Goal: Task Accomplishment & Management: Manage account settings

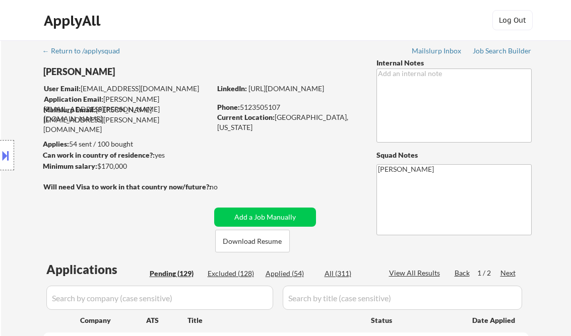
select select ""pending""
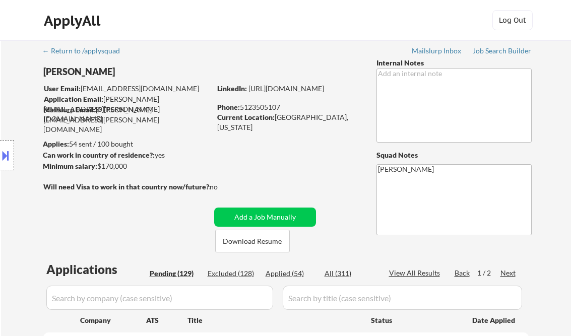
select select ""pending""
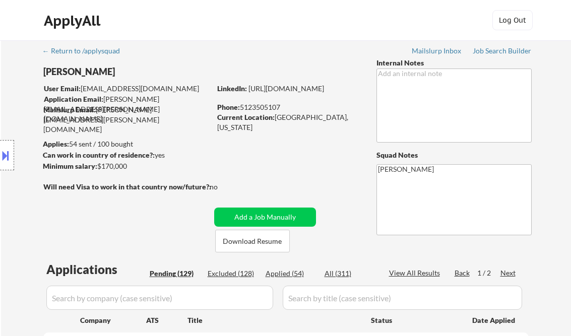
select select ""pending""
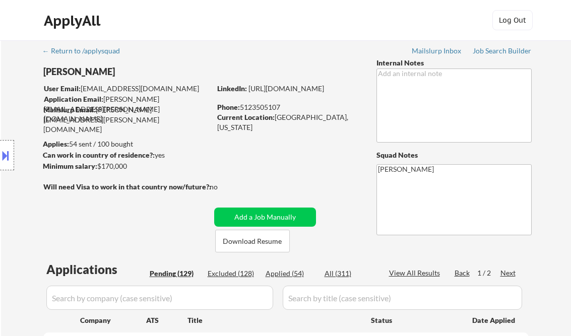
select select ""pending""
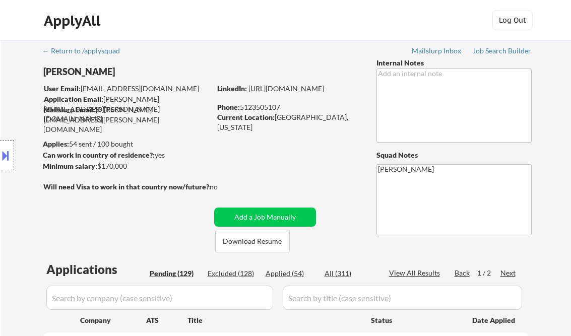
select select ""pending""
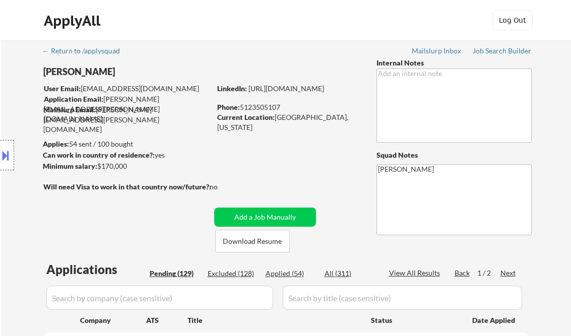
select select ""pending""
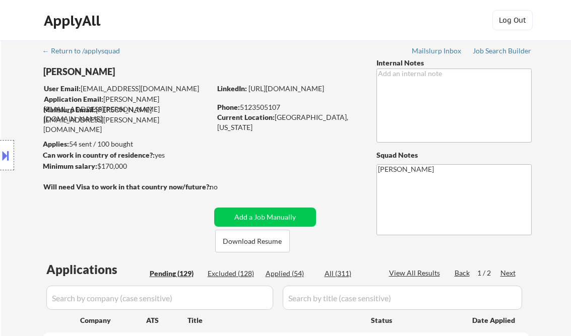
select select ""pending""
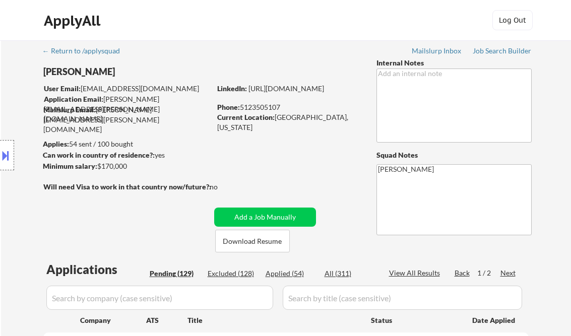
select select ""pending""
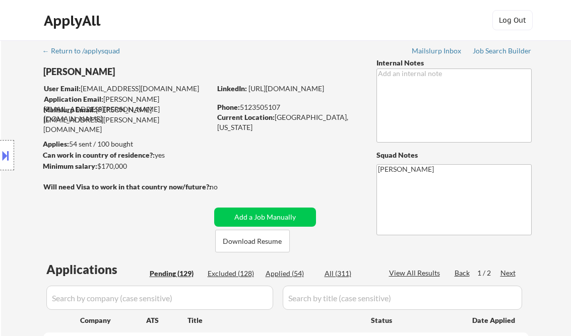
select select ""pending""
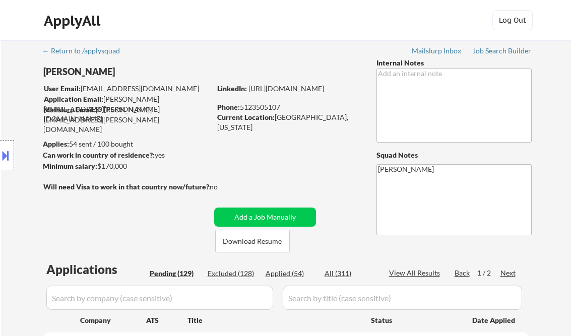
select select ""pending""
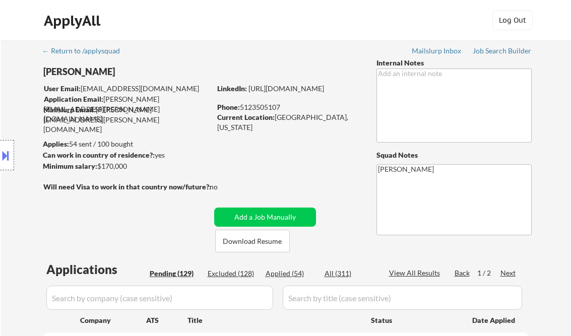
select select ""pending""
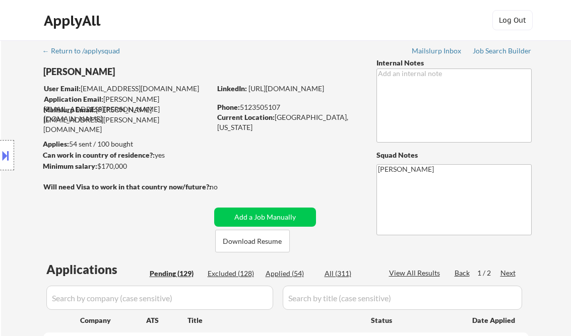
select select ""pending""
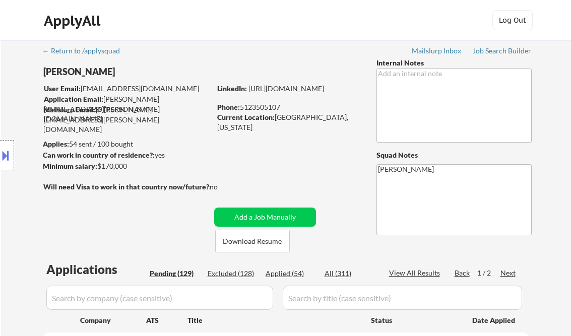
select select ""pending""
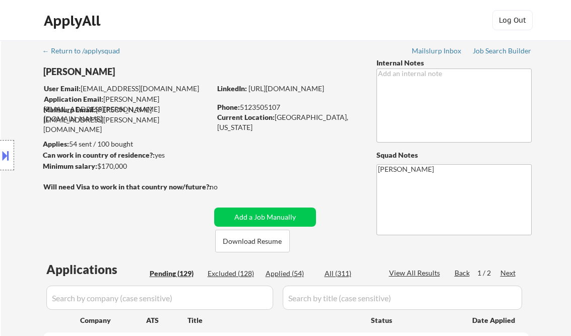
select select ""pending""
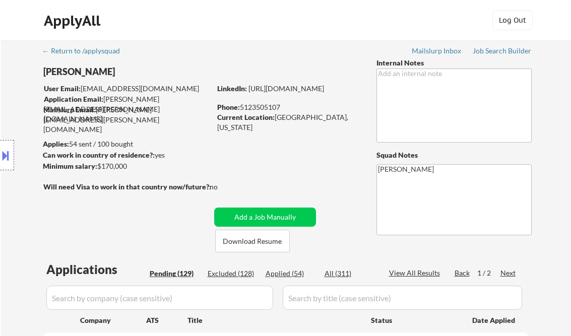
select select ""pending""
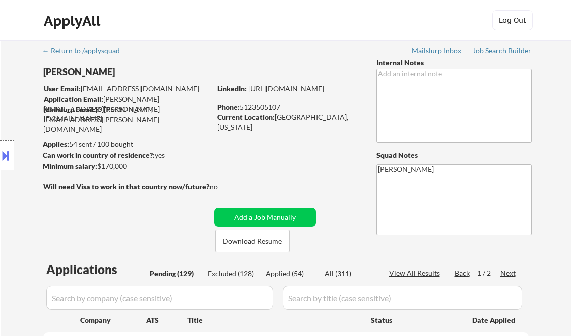
select select ""pending""
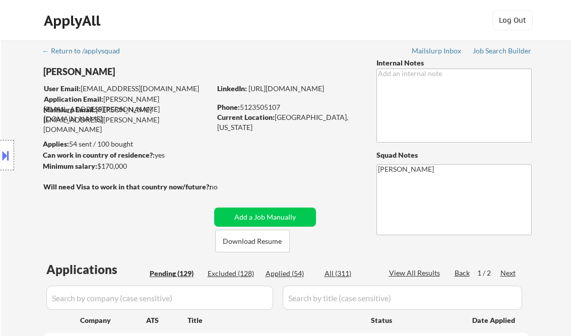
select select ""pending""
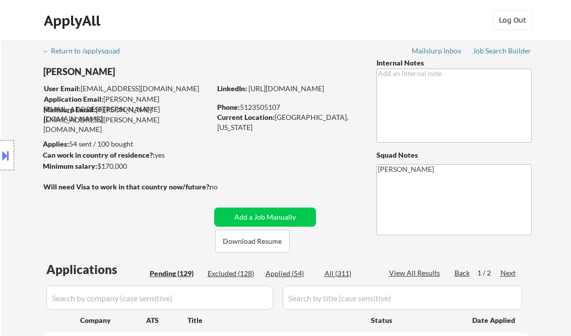
select select ""pending""
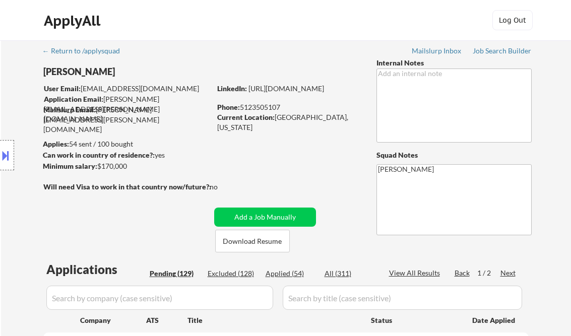
select select ""pending""
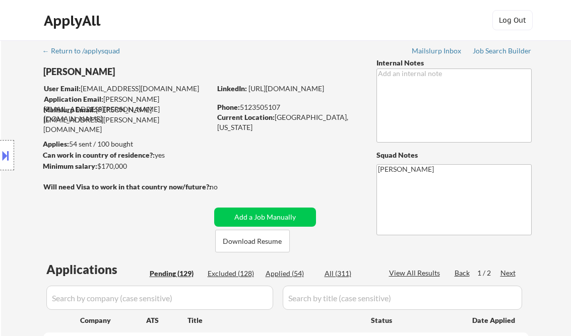
select select ""pending""
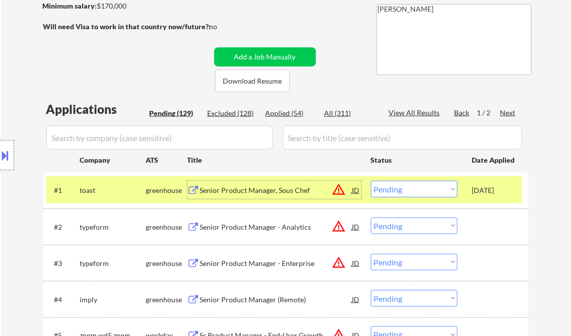
scroll to position [161, 0]
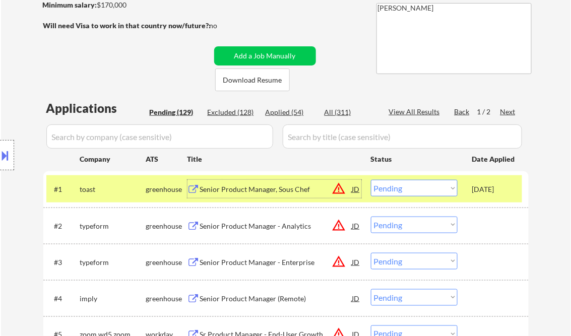
click at [262, 190] on div "Senior Product Manager, Sous Chef" at bounding box center [276, 189] width 152 height 10
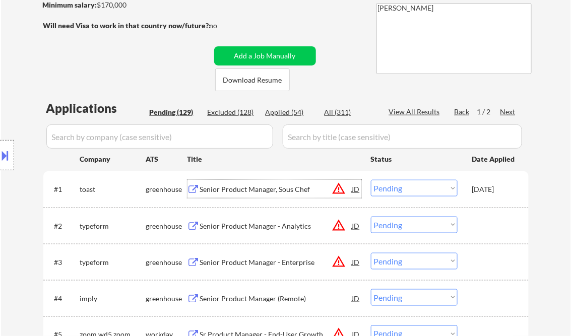
click at [355, 188] on div "JD" at bounding box center [356, 189] width 10 height 18
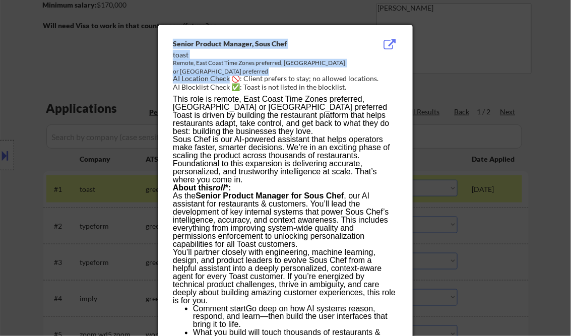
drag, startPoint x: 174, startPoint y: 47, endPoint x: 241, endPoint y: 91, distance: 79.8
click at [239, 89] on div "Senior Product Manager, Sous Chef toast Remote, East Coast Time Zones preferred…" at bounding box center [287, 66] width 229 height 54
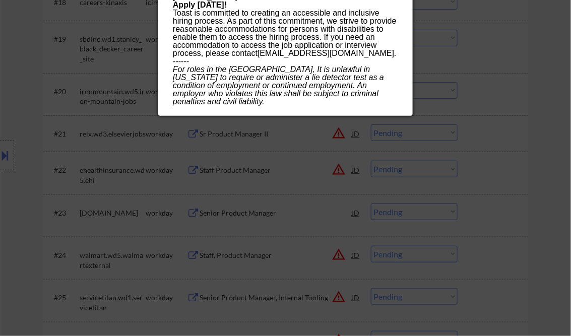
scroll to position [967, 0]
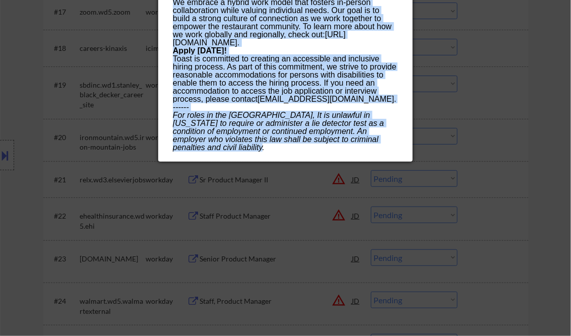
click at [218, 152] on p "For roles in the United States, It is unlawful in Massachusetts to require or a…" at bounding box center [285, 131] width 225 height 40
copy div "Senior Product Manager, Sous Chef toast Remote, East Coast Time Zones preferred…"
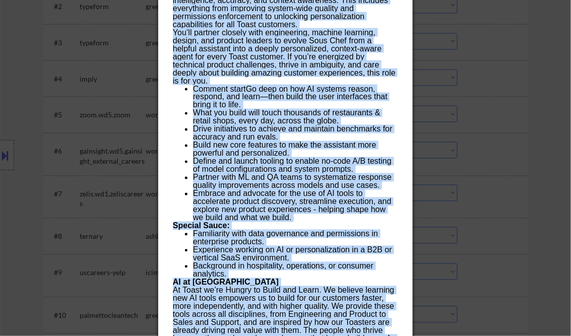
scroll to position [363, 0]
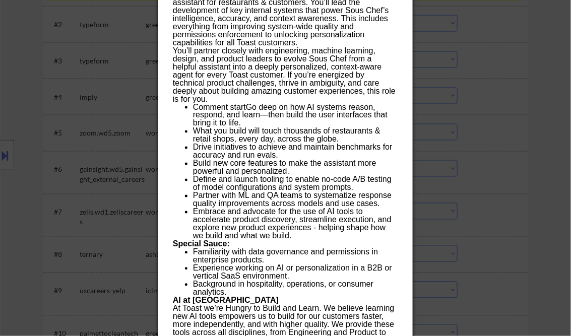
click at [504, 73] on div at bounding box center [285, 168] width 571 height 336
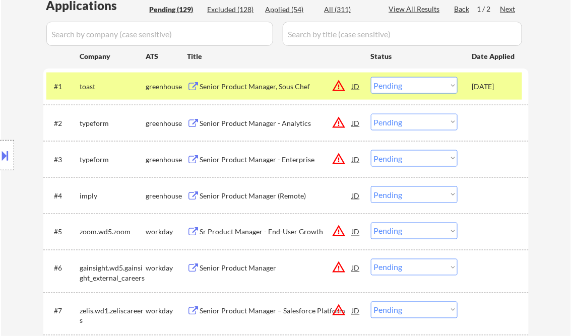
scroll to position [242, 0]
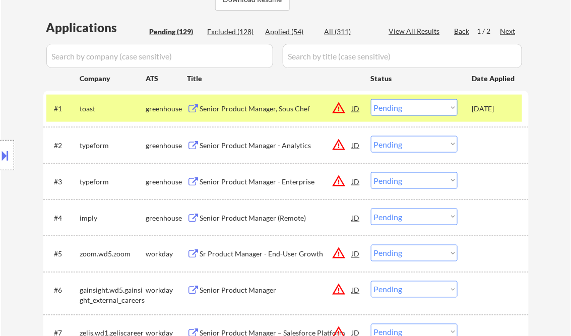
click at [453, 108] on select "Choose an option... Pending Applied Excluded (Questions) Excluded (Expired) Exc…" at bounding box center [414, 107] width 87 height 17
drag, startPoint x: 451, startPoint y: 106, endPoint x: 475, endPoint y: 130, distance: 34.2
click at [452, 106] on select "Choose an option... Pending Applied Excluded (Questions) Excluded (Expired) Exc…" at bounding box center [414, 107] width 87 height 17
click at [371, 99] on select "Choose an option... Pending Applied Excluded (Questions) Excluded (Expired) Exc…" at bounding box center [414, 107] width 87 height 17
click at [281, 144] on div "Senior Product Manager - Analytics" at bounding box center [276, 146] width 152 height 10
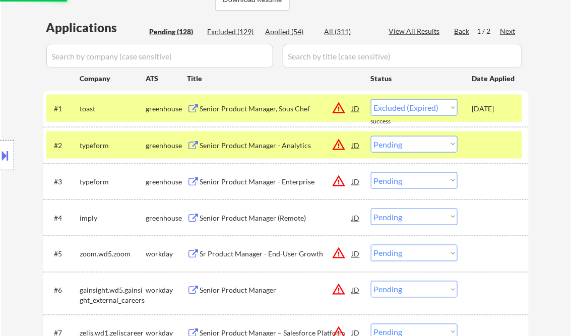
select select ""pending""
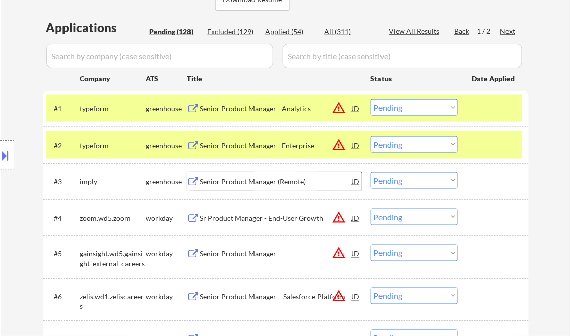
click at [262, 182] on div "Senior Product Manager (Remote)" at bounding box center [276, 182] width 152 height 10
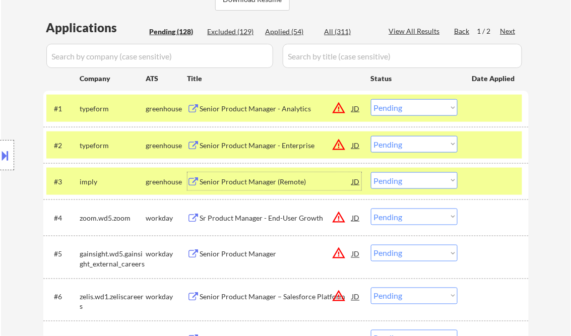
click at [410, 180] on select "Choose an option... Pending Applied Excluded (Questions) Excluded (Expired) Exc…" at bounding box center [414, 180] width 87 height 17
click at [371, 172] on select "Choose an option... Pending Applied Excluded (Questions) Excluded (Expired) Exc…" at bounding box center [414, 180] width 87 height 17
click at [485, 109] on div at bounding box center [494, 108] width 44 height 18
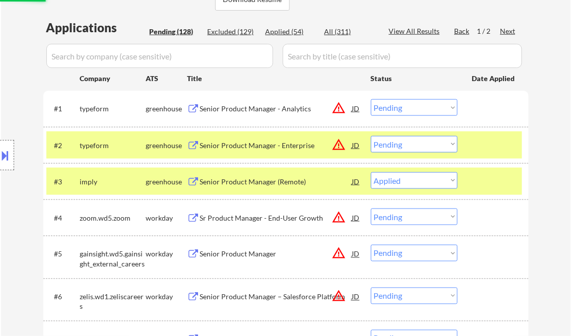
click at [488, 135] on div "#2 typeform greenhouse Senior Product Manager - Enterprise JD warning_amber Cho…" at bounding box center [284, 145] width 476 height 27
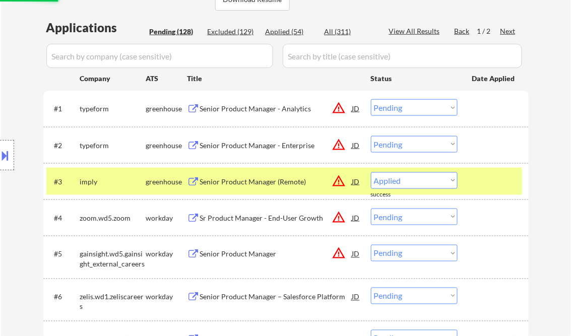
select select ""pending""
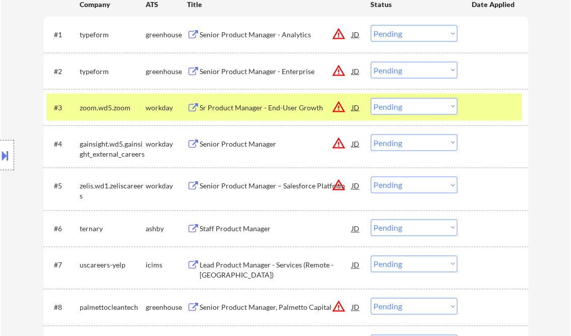
scroll to position [322, 0]
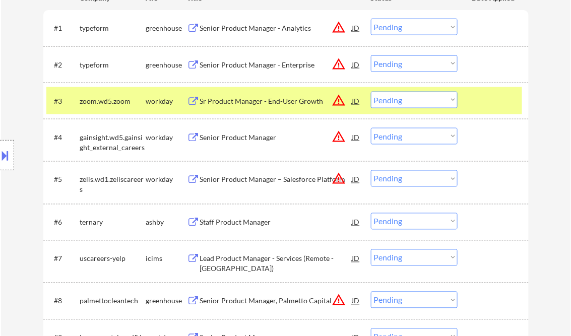
click at [229, 223] on div "Staff Product Manager" at bounding box center [276, 223] width 152 height 10
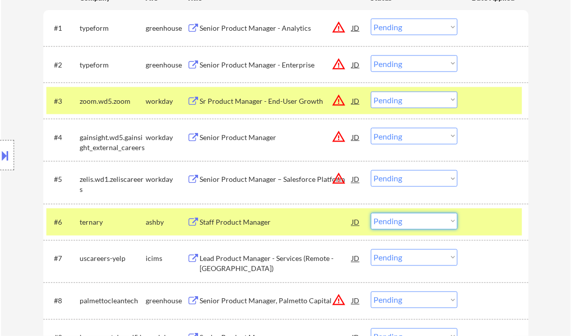
click at [426, 223] on select "Choose an option... Pending Applied Excluded (Questions) Excluded (Expired) Exc…" at bounding box center [414, 221] width 87 height 17
click at [371, 213] on select "Choose an option... Pending Applied Excluded (Questions) Excluded (Expired) Exc…" at bounding box center [414, 221] width 87 height 17
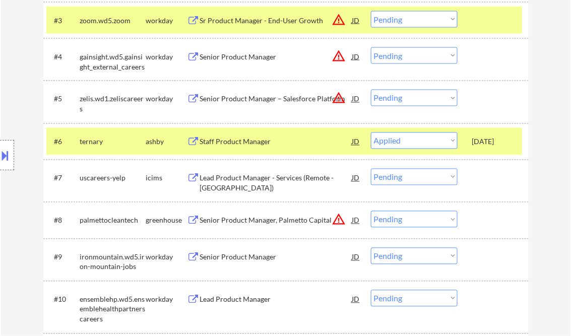
select select ""pending""
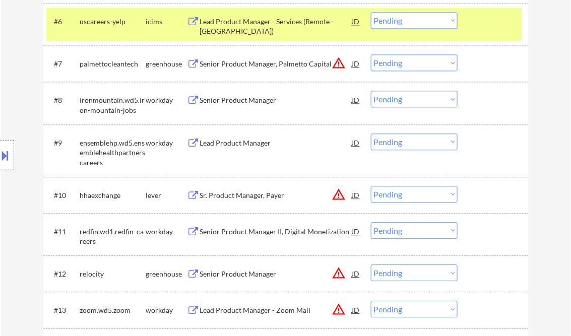
scroll to position [524, 0]
click at [258, 196] on div "Sr. Product Manager, Payer" at bounding box center [276, 195] width 152 height 10
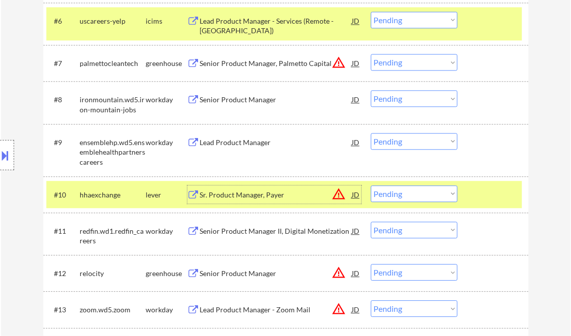
click at [392, 198] on select "Choose an option... Pending Applied Excluded (Questions) Excluded (Expired) Exc…" at bounding box center [414, 193] width 87 height 17
click at [371, 185] on select "Choose an option... Pending Applied Excluded (Questions) Excluded (Expired) Exc…" at bounding box center [414, 193] width 87 height 17
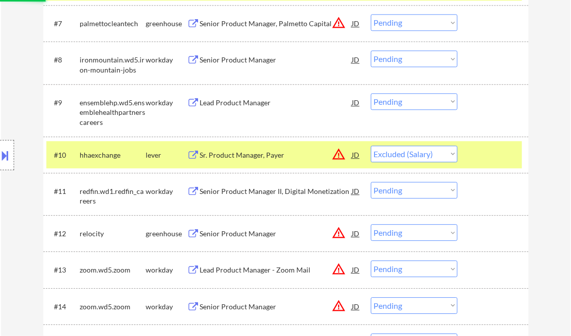
scroll to position [564, 0]
select select ""pending""
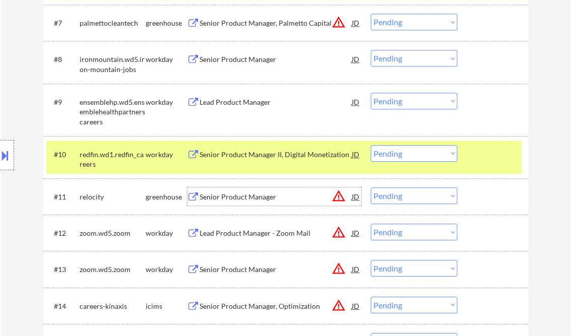
click at [248, 195] on div "Senior Product Manager" at bounding box center [276, 197] width 152 height 10
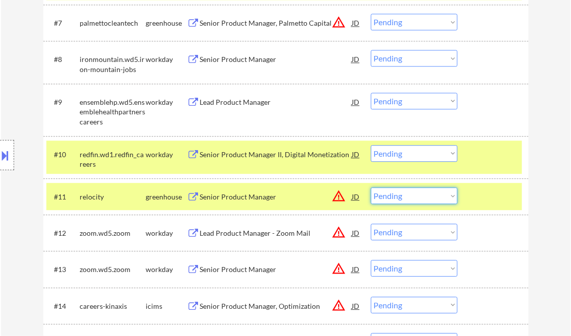
click at [418, 199] on select "Choose an option... Pending Applied Excluded (Questions) Excluded (Expired) Exc…" at bounding box center [414, 195] width 87 height 17
click at [371, 187] on select "Choose an option... Pending Applied Excluded (Questions) Excluded (Expired) Exc…" at bounding box center [414, 195] width 87 height 17
select select ""pending""
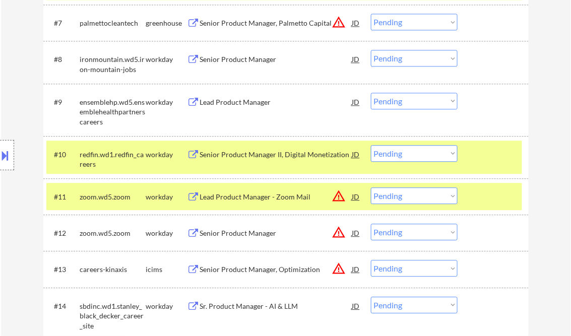
click at [477, 162] on div at bounding box center [494, 154] width 44 height 18
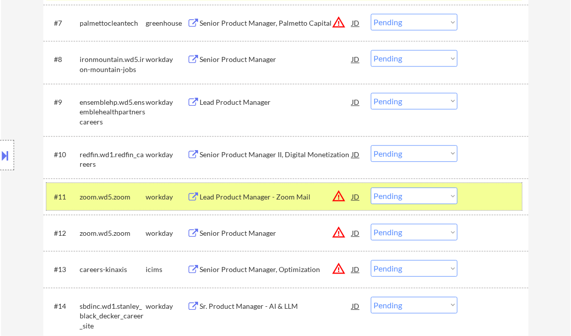
click at [490, 194] on div at bounding box center [494, 196] width 44 height 18
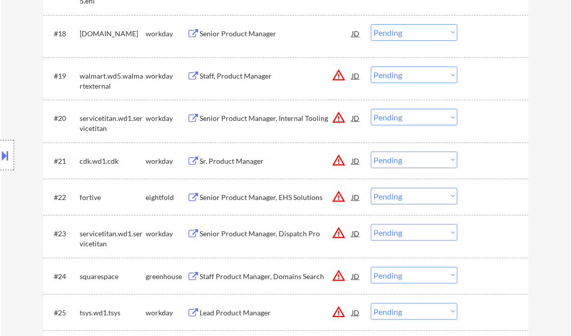
scroll to position [1088, 0]
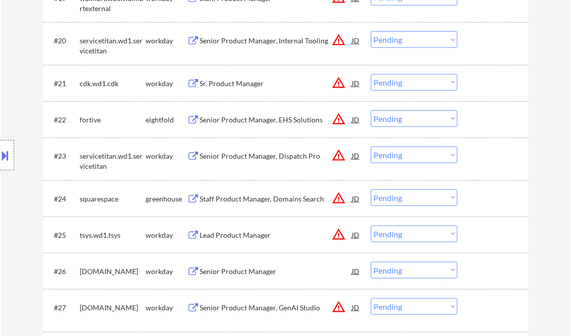
click at [250, 199] on div "Staff Product Manager, Domains Search" at bounding box center [276, 199] width 152 height 10
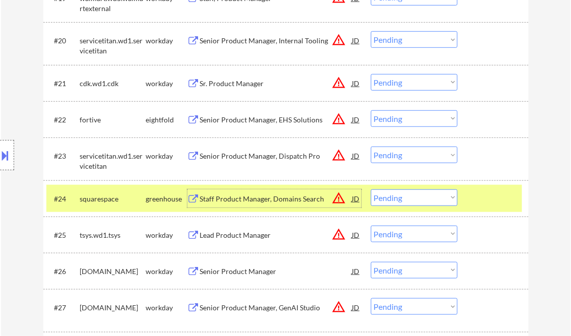
click at [397, 195] on select "Choose an option... Pending Applied Excluded (Questions) Excluded (Expired) Exc…" at bounding box center [414, 197] width 87 height 17
click at [371, 189] on select "Choose an option... Pending Applied Excluded (Questions) Excluded (Expired) Exc…" at bounding box center [414, 197] width 87 height 17
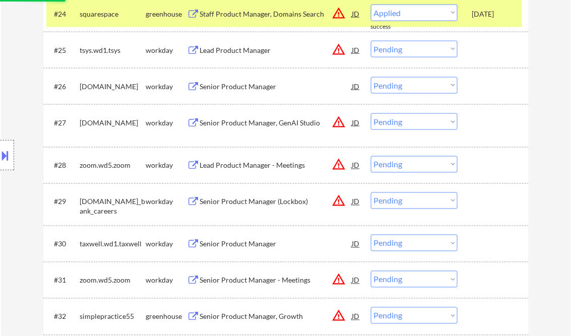
scroll to position [1330, 0]
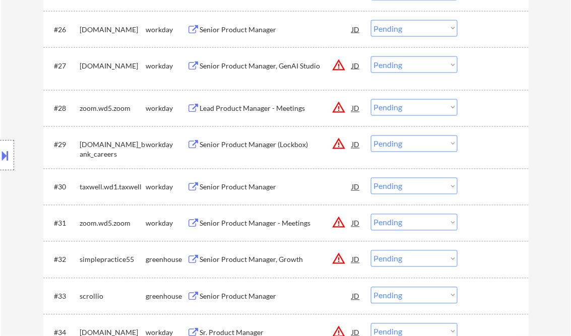
select select ""pending""
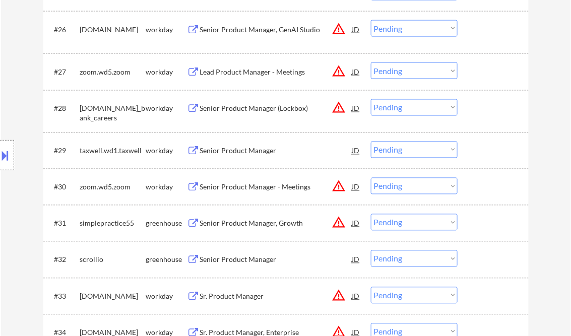
click at [258, 224] on div "Senior Product Manager, Growth" at bounding box center [276, 224] width 152 height 10
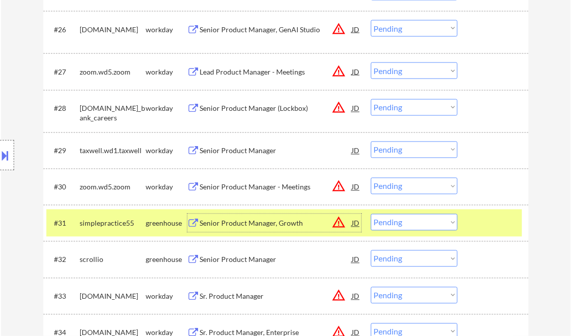
drag, startPoint x: 400, startPoint y: 226, endPoint x: 405, endPoint y: 229, distance: 6.3
click at [400, 226] on select "Choose an option... Pending Applied Excluded (Questions) Excluded (Expired) Exc…" at bounding box center [414, 222] width 87 height 17
click at [371, 214] on select "Choose an option... Pending Applied Excluded (Questions) Excluded (Expired) Exc…" at bounding box center [414, 222] width 87 height 17
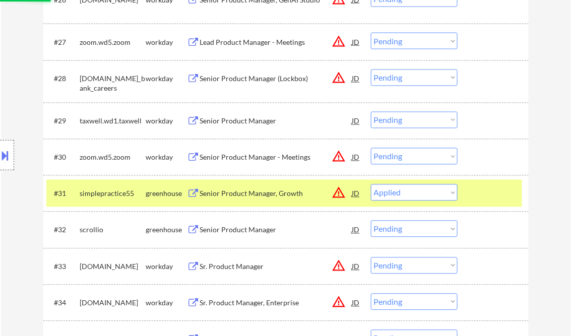
scroll to position [1411, 0]
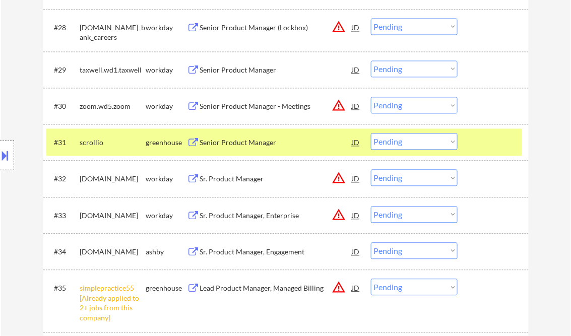
drag, startPoint x: 249, startPoint y: 142, endPoint x: 254, endPoint y: 141, distance: 5.1
click at [249, 142] on div "Senior Product Manager" at bounding box center [276, 143] width 152 height 10
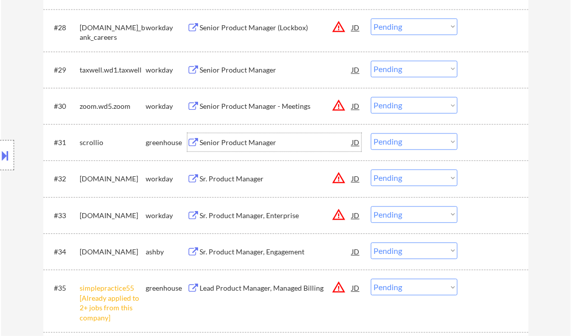
click at [408, 143] on select "Choose an option... Pending Applied Excluded (Questions) Excluded (Expired) Exc…" at bounding box center [414, 142] width 87 height 17
click at [371, 134] on select "Choose an option... Pending Applied Excluded (Questions) Excluded (Expired) Exc…" at bounding box center [414, 142] width 87 height 17
select select ""pending""
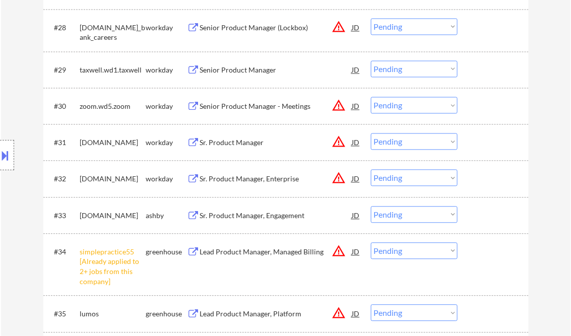
click at [398, 252] on select "Choose an option... Pending Applied Excluded (Questions) Excluded (Expired) Exc…" at bounding box center [414, 251] width 87 height 17
click at [371, 243] on select "Choose an option... Pending Applied Excluded (Questions) Excluded (Expired) Exc…" at bounding box center [414, 251] width 87 height 17
select select ""pending""
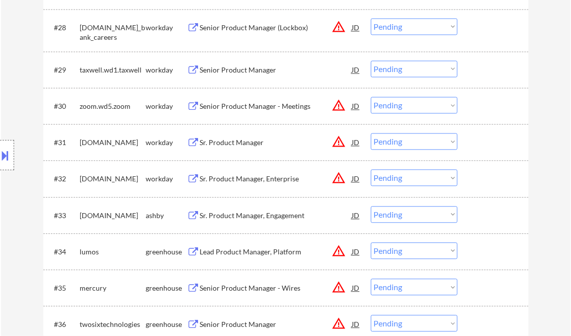
click at [271, 215] on div "Sr. Product Manager, Engagement" at bounding box center [276, 216] width 152 height 10
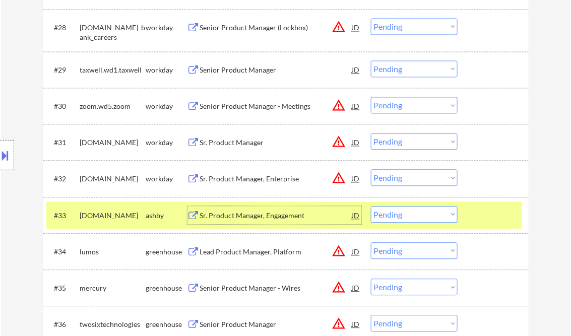
click at [397, 224] on div "#33 kraken.com ashby Sr. Product Manager, Engagement JD warning_amber Choose an…" at bounding box center [284, 215] width 476 height 27
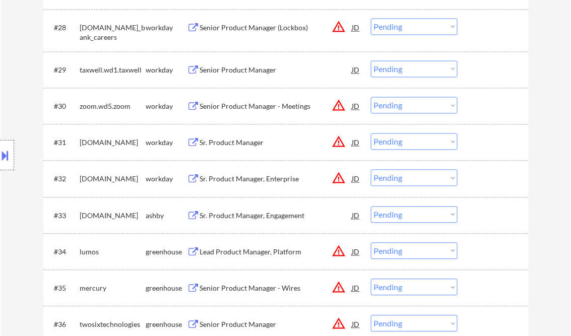
drag, startPoint x: 417, startPoint y: 210, endPoint x: 425, endPoint y: 216, distance: 10.2
click at [417, 211] on select "Choose an option... Pending Applied Excluded (Questions) Excluded (Expired) Exc…" at bounding box center [414, 215] width 87 height 17
select select ""excluded""
click at [371, 207] on select "Choose an option... Pending Applied Excluded (Questions) Excluded (Expired) Exc…" at bounding box center [414, 215] width 87 height 17
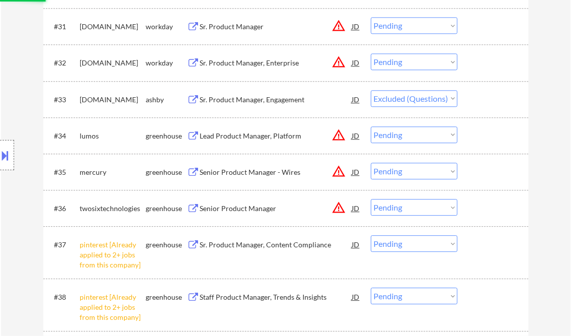
scroll to position [1532, 0]
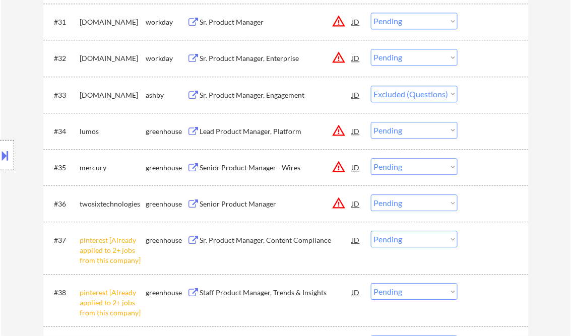
click at [402, 241] on select "Choose an option... Pending Applied Excluded (Questions) Excluded (Expired) Exc…" at bounding box center [414, 239] width 87 height 17
select select ""excluded__other_""
click at [371, 231] on select "Choose an option... Pending Applied Excluded (Questions) Excluded (Expired) Exc…" at bounding box center [414, 239] width 87 height 17
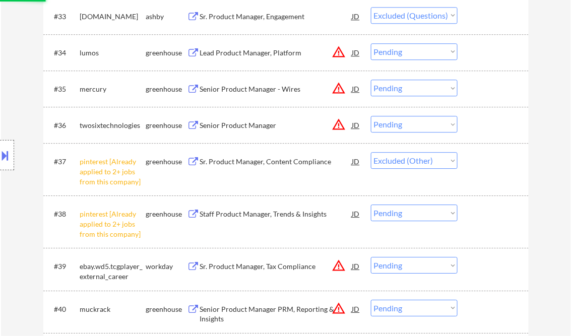
scroll to position [1612, 0]
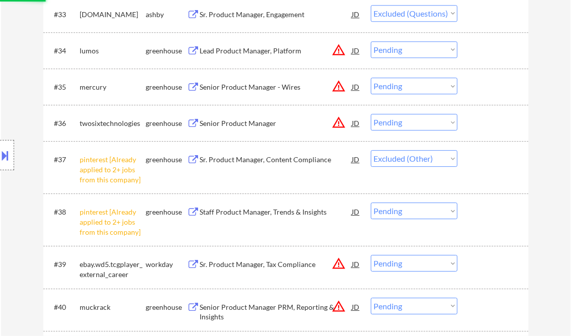
click at [416, 214] on select "Choose an option... Pending Applied Excluded (Questions) Excluded (Expired) Exc…" at bounding box center [414, 211] width 87 height 17
select select ""pending""
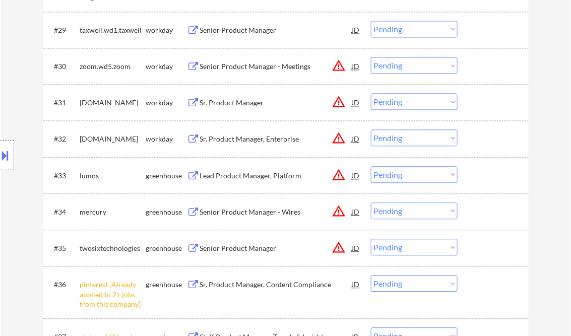
scroll to position [1572, 0]
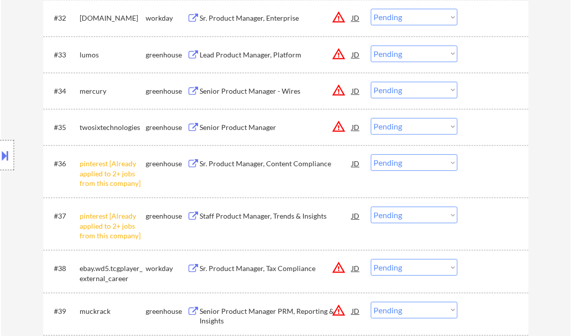
click at [420, 160] on select "Choose an option... Pending Applied Excluded (Questions) Excluded (Expired) Exc…" at bounding box center [414, 162] width 87 height 17
click at [371, 154] on select "Choose an option... Pending Applied Excluded (Questions) Excluded (Expired) Exc…" at bounding box center [414, 162] width 87 height 17
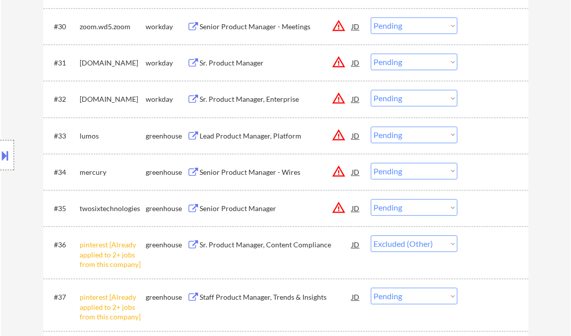
scroll to position [1491, 0]
click at [243, 135] on div "Lead Product Manager, Platform" at bounding box center [276, 135] width 152 height 10
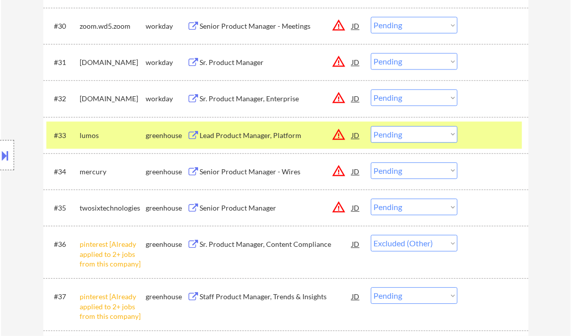
select select ""pending""
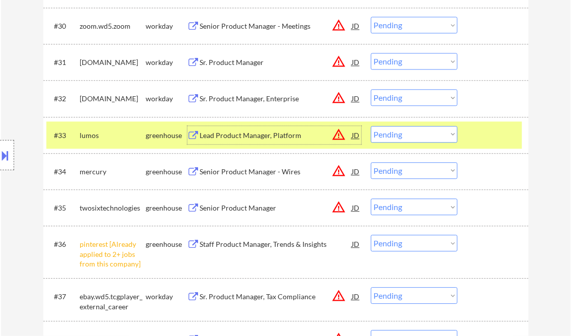
click at [409, 134] on select "Choose an option... Pending Applied Excluded (Questions) Excluded (Expired) Exc…" at bounding box center [414, 134] width 87 height 17
click at [371, 126] on select "Choose an option... Pending Applied Excluded (Questions) Excluded (Expired) Exc…" at bounding box center [414, 134] width 87 height 17
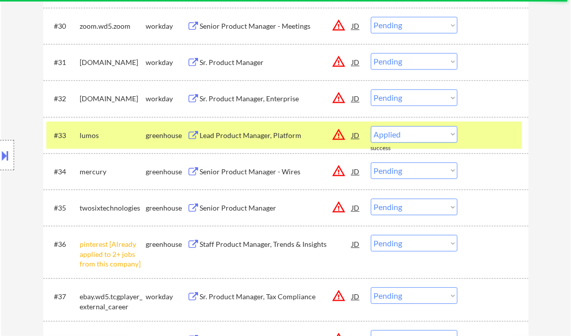
select select ""pending""
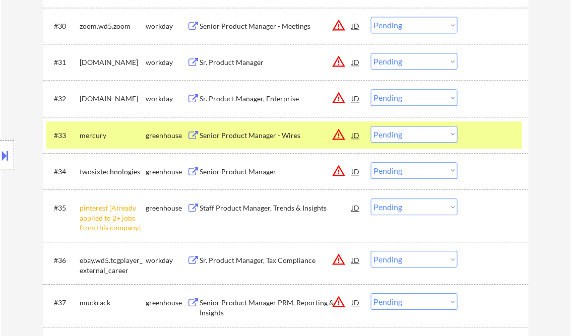
click at [398, 205] on select "Choose an option... Pending Applied Excluded (Questions) Excluded (Expired) Exc…" at bounding box center [414, 207] width 87 height 17
click at [371, 199] on select "Choose an option... Pending Applied Excluded (Questions) Excluded (Expired) Exc…" at bounding box center [414, 207] width 87 height 17
select select ""pending""
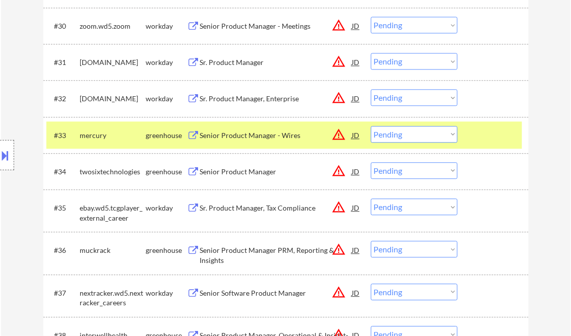
click at [254, 132] on div "Senior Product Manager - Wires" at bounding box center [276, 135] width 152 height 10
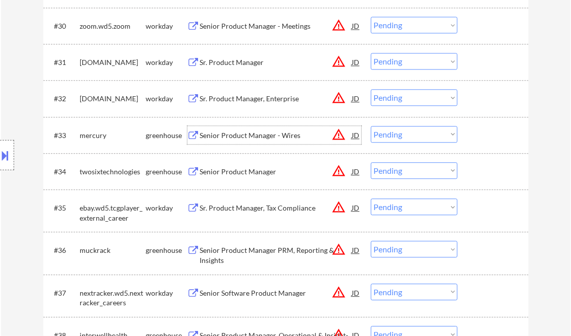
click at [405, 130] on select "Choose an option... Pending Applied Excluded (Questions) Excluded (Expired) Exc…" at bounding box center [414, 134] width 87 height 17
click at [371, 126] on select "Choose an option... Pending Applied Excluded (Questions) Excluded (Expired) Exc…" at bounding box center [414, 134] width 87 height 17
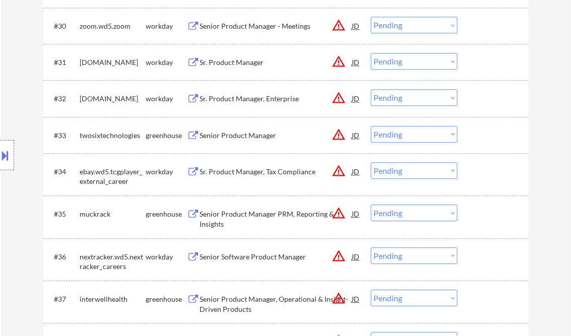
click at [250, 136] on div "Senior Product Manager" at bounding box center [276, 135] width 152 height 10
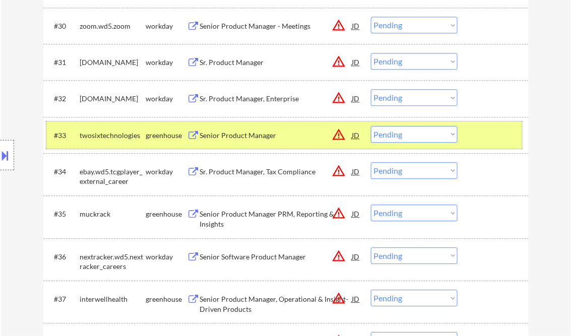
click at [418, 145] on div "#33 twosixtechnologies greenhouse Senior Product Manager JD warning_amber Choos…" at bounding box center [284, 134] width 476 height 27
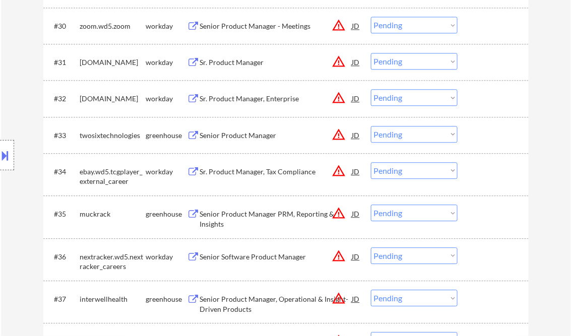
drag, startPoint x: 401, startPoint y: 139, endPoint x: 408, endPoint y: 140, distance: 7.1
click at [401, 139] on select "Choose an option... Pending Applied Excluded (Questions) Excluded (Expired) Exc…" at bounding box center [414, 134] width 87 height 17
click at [371, 126] on select "Choose an option... Pending Applied Excluded (Questions) Excluded (Expired) Exc…" at bounding box center [414, 134] width 87 height 17
click at [259, 211] on div "Senior Product Manager PRM, Reporting & Insights" at bounding box center [276, 219] width 152 height 20
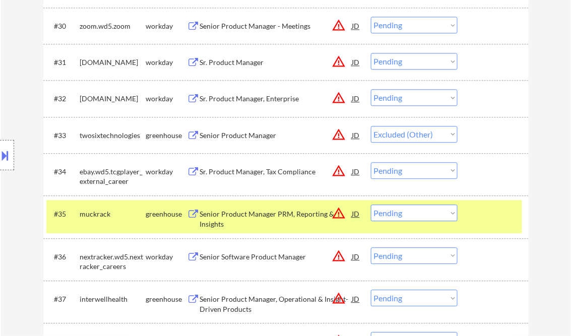
select select ""pending""
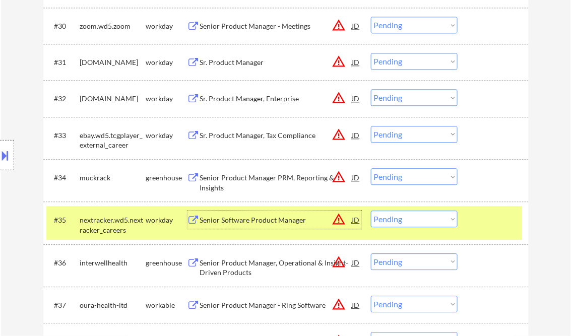
drag, startPoint x: 416, startPoint y: 178, endPoint x: 467, endPoint y: 216, distance: 63.0
click at [417, 178] on select "Choose an option... Pending Applied Excluded (Questions) Excluded (Expired) Exc…" at bounding box center [414, 176] width 87 height 17
click at [371, 168] on select "Choose an option... Pending Applied Excluded (Questions) Excluded (Expired) Exc…" at bounding box center [414, 176] width 87 height 17
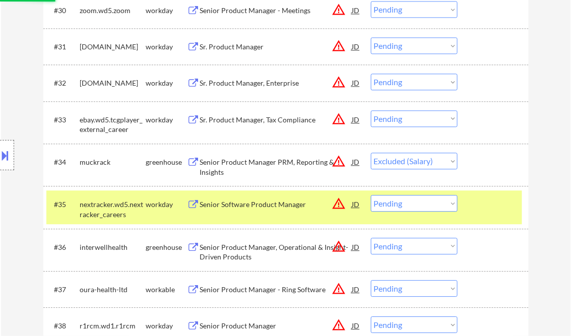
scroll to position [1572, 0]
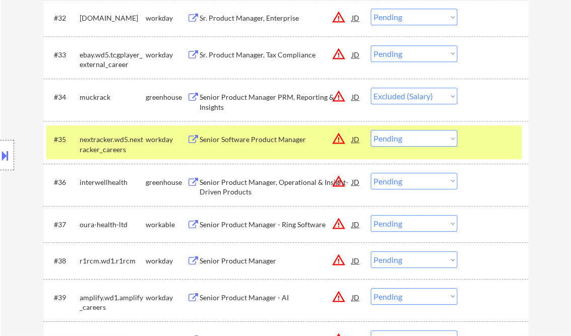
click at [260, 182] on div "Senior Product Manager, Operational & Insight-Driven Products" at bounding box center [276, 187] width 152 height 20
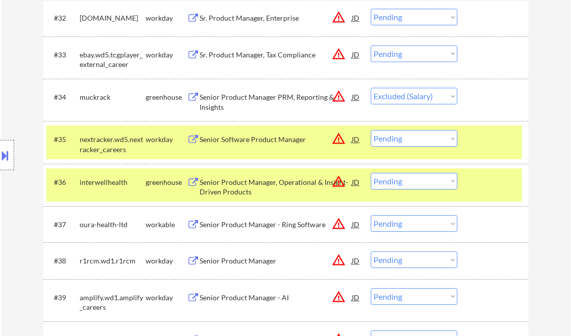
select select ""pending""
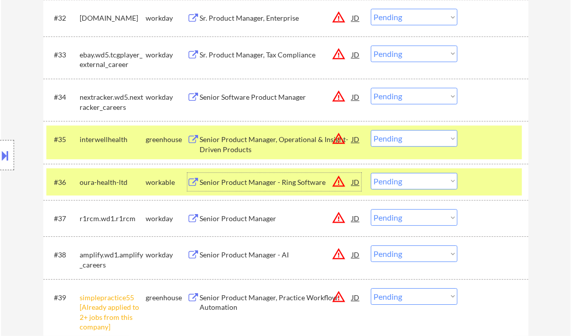
click at [406, 139] on select "Choose an option... Pending Applied Excluded (Questions) Excluded (Expired) Exc…" at bounding box center [414, 138] width 87 height 17
click at [371, 130] on select "Choose an option... Pending Applied Excluded (Questions) Excluded (Expired) Exc…" at bounding box center [414, 138] width 87 height 17
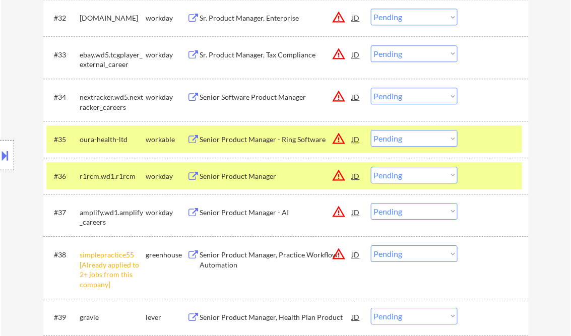
click at [495, 169] on div at bounding box center [494, 176] width 44 height 18
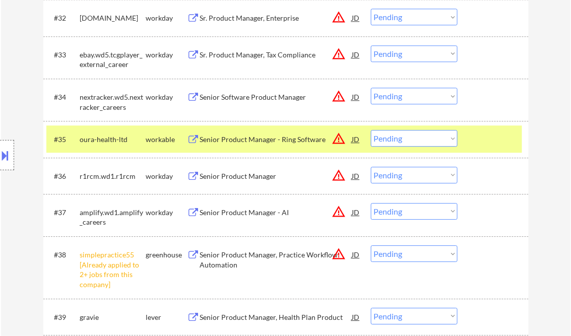
click at [493, 142] on div at bounding box center [494, 139] width 44 height 18
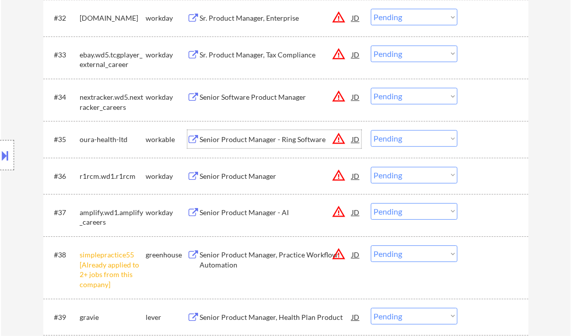
click at [288, 137] on div "Senior Product Manager - Ring Software" at bounding box center [276, 140] width 152 height 10
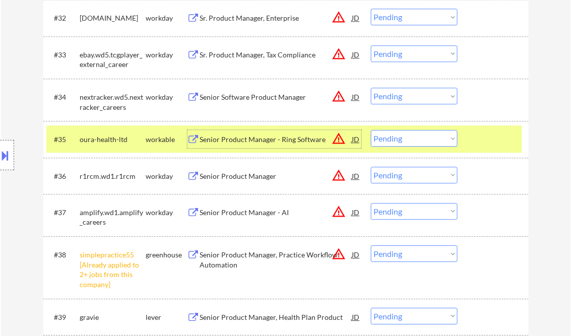
drag, startPoint x: 404, startPoint y: 142, endPoint x: 406, endPoint y: 146, distance: 5.2
click at [404, 142] on select "Choose an option... Pending Applied Excluded (Questions) Excluded (Expired) Exc…" at bounding box center [414, 138] width 87 height 17
click at [371, 130] on select "Choose an option... Pending Applied Excluded (Questions) Excluded (Expired) Exc…" at bounding box center [414, 138] width 87 height 17
select select ""pending""
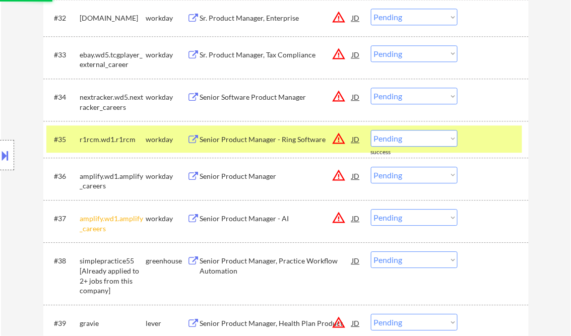
scroll to position [1653, 0]
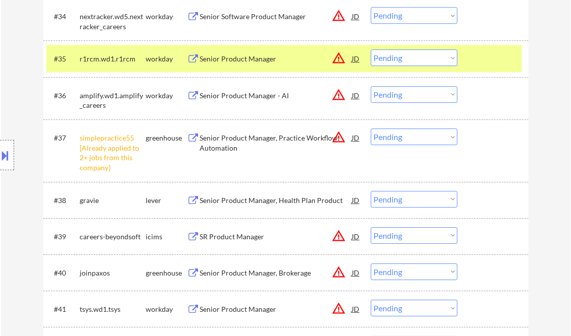
drag, startPoint x: 390, startPoint y: 138, endPoint x: 399, endPoint y: 143, distance: 9.9
click at [390, 138] on select "Choose an option... Pending Applied Excluded (Questions) Excluded (Expired) Exc…" at bounding box center [414, 136] width 87 height 17
click at [371, 128] on select "Choose an option... Pending Applied Excluded (Questions) Excluded (Expired) Exc…" at bounding box center [414, 136] width 87 height 17
click at [247, 195] on div "Senior Product Manager, Health Plan Product" at bounding box center [276, 200] width 152 height 18
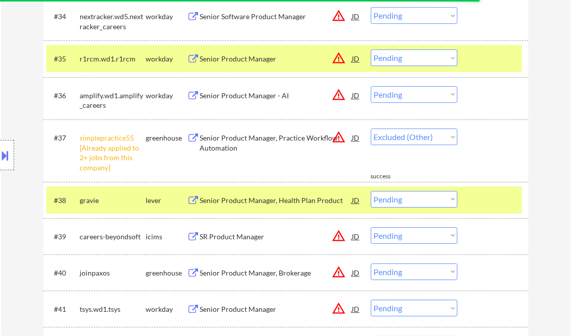
select select ""pending""
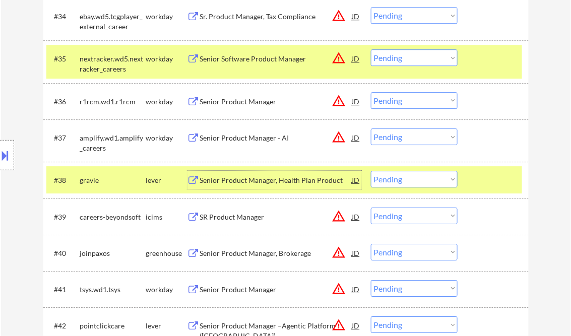
drag, startPoint x: 396, startPoint y: 179, endPoint x: 401, endPoint y: 184, distance: 6.8
click at [396, 179] on select "Choose an option... Pending Applied Excluded (Questions) Excluded (Expired) Exc…" at bounding box center [414, 179] width 87 height 17
click at [371, 171] on select "Choose an option... Pending Applied Excluded (Questions) Excluded (Expired) Exc…" at bounding box center [414, 179] width 87 height 17
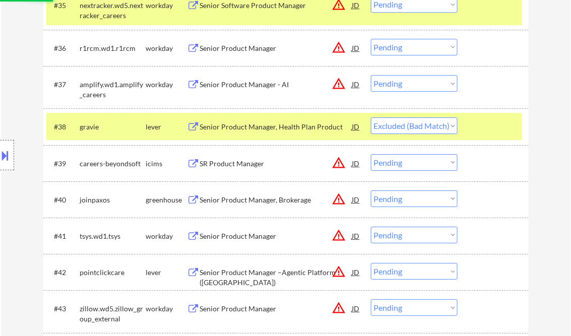
scroll to position [1733, 0]
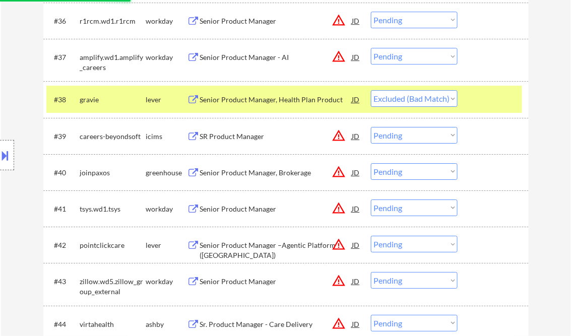
click at [250, 176] on div "Senior Product Manager, Brokerage" at bounding box center [276, 173] width 152 height 10
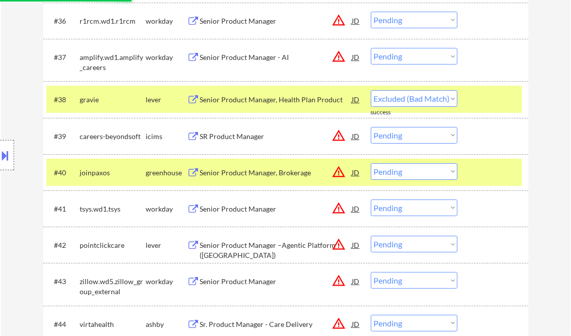
select select ""pending""
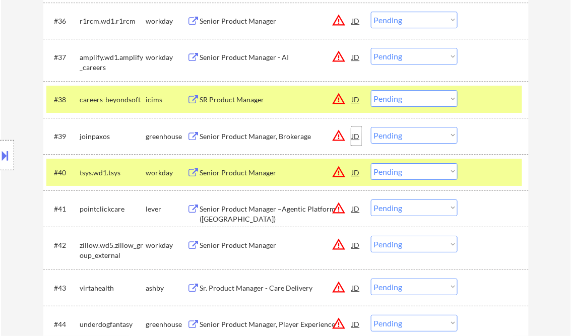
click at [351, 137] on div "JD" at bounding box center [356, 136] width 10 height 18
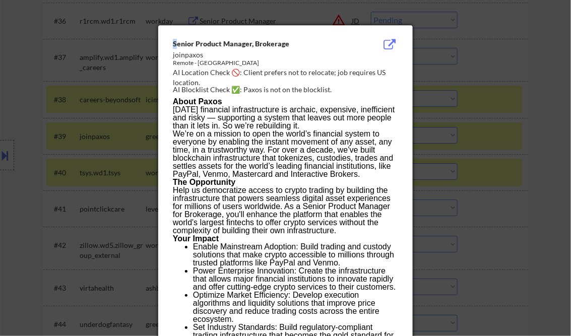
drag, startPoint x: 174, startPoint y: 45, endPoint x: 211, endPoint y: 57, distance: 38.2
click at [205, 56] on div "Senior Product Manager, Brokerage joinpaxos Remote - United States AI Location …" at bounding box center [287, 67] width 229 height 57
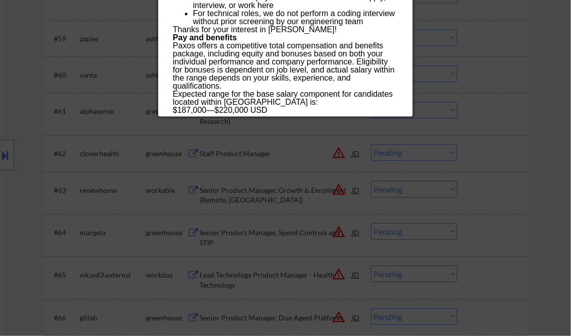
scroll to position [2580, 0]
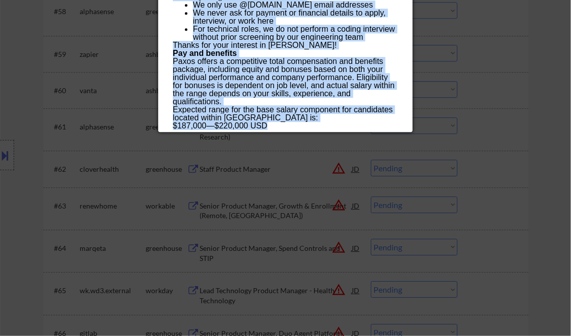
click at [274, 127] on div "$187,000 — $220,000 USD" at bounding box center [285, 126] width 225 height 8
copy div "Senior Product Manager, Brokerage joinpaxos Remote - United States AI Location …"
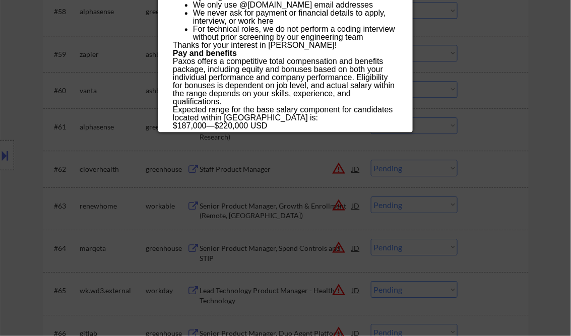
click at [548, 85] on div at bounding box center [285, 168] width 571 height 336
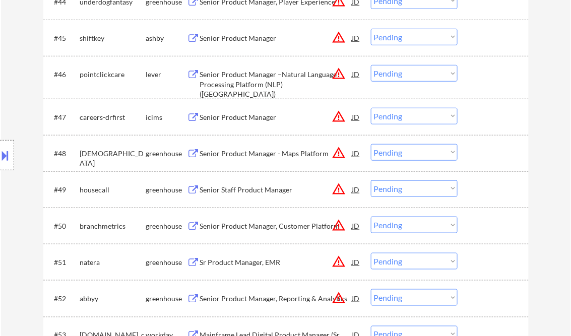
scroll to position [1701, 0]
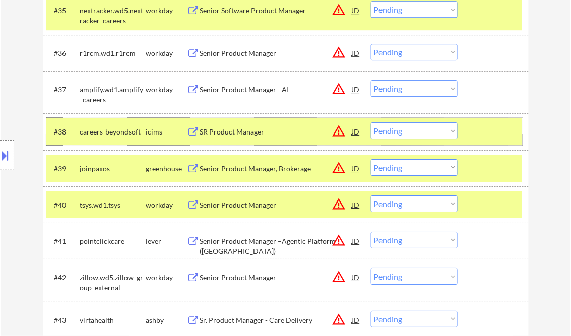
click at [491, 134] on div at bounding box center [494, 131] width 44 height 18
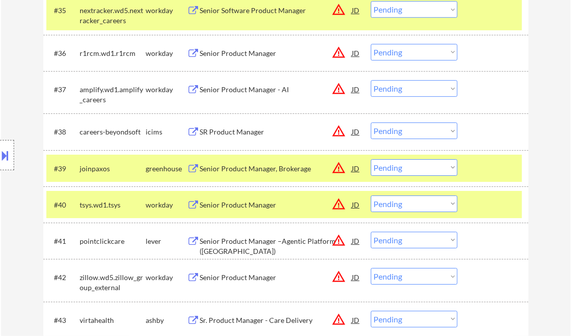
click at [496, 166] on div at bounding box center [494, 168] width 44 height 18
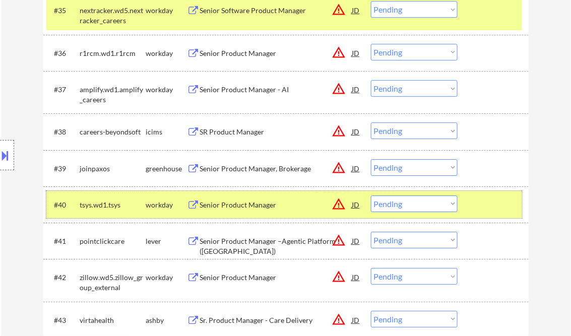
click at [499, 207] on div at bounding box center [494, 204] width 44 height 18
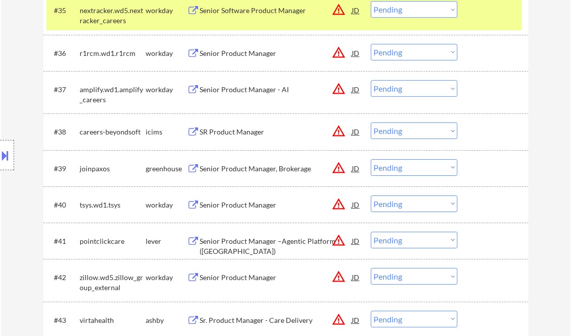
click at [396, 169] on select "Choose an option... Pending Applied Excluded (Questions) Excluded (Expired) Exc…" at bounding box center [414, 167] width 87 height 17
click at [371, 159] on select "Choose an option... Pending Applied Excluded (Questions) Excluded (Expired) Exc…" at bounding box center [414, 167] width 87 height 17
select select ""pending""
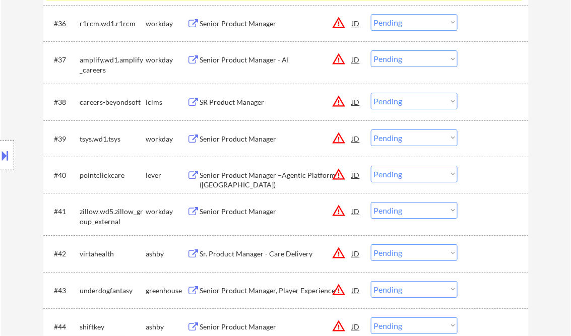
scroll to position [1822, 0]
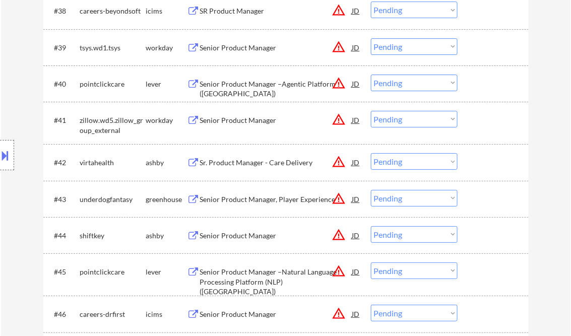
click at [244, 234] on div "Senior Product Manager" at bounding box center [276, 236] width 152 height 10
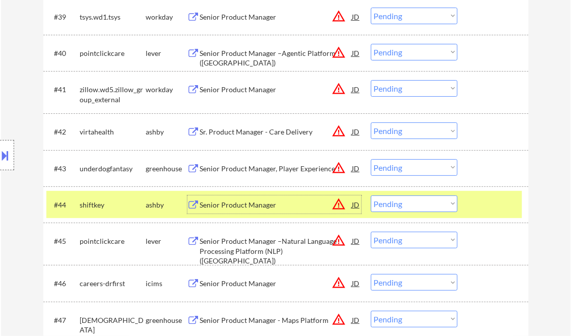
scroll to position [1862, 0]
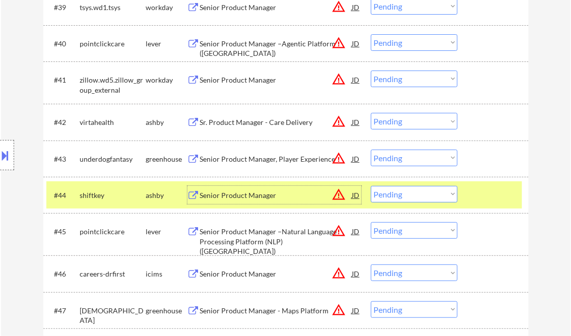
click at [385, 194] on select "Choose an option... Pending Applied Excluded (Questions) Excluded (Expired) Exc…" at bounding box center [414, 194] width 87 height 17
click at [371, 186] on select "Choose an option... Pending Applied Excluded (Questions) Excluded (Expired) Exc…" at bounding box center [414, 194] width 87 height 17
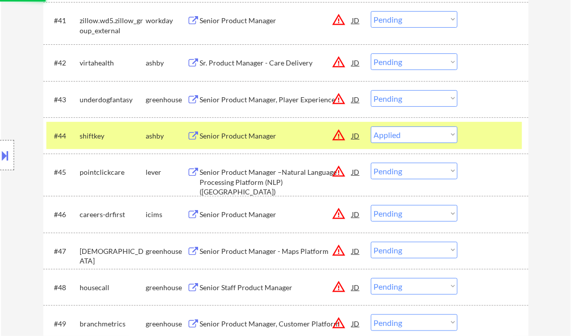
scroll to position [1943, 0]
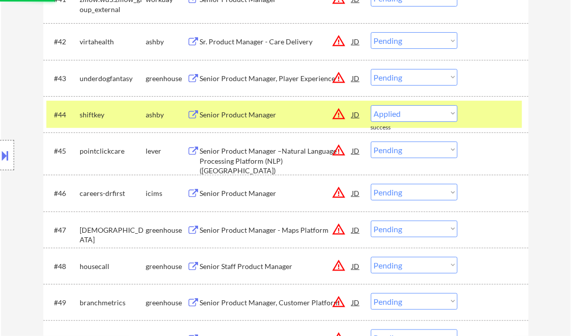
select select ""pending""
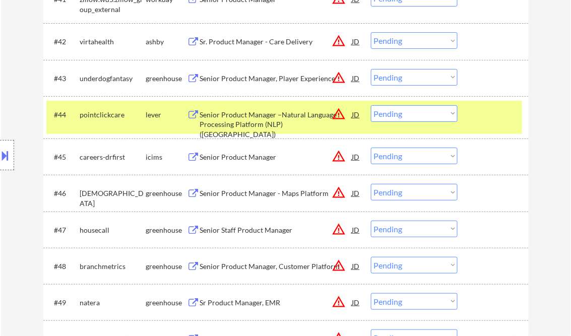
click at [249, 74] on div "Senior Product Manager, Player Experience" at bounding box center [276, 79] width 152 height 10
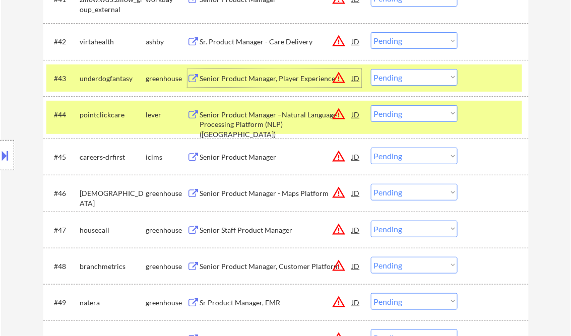
click at [407, 75] on select "Choose an option... Pending Applied Excluded (Questions) Excluded (Expired) Exc…" at bounding box center [414, 77] width 87 height 17
click at [371, 69] on select "Choose an option... Pending Applied Excluded (Questions) Excluded (Expired) Exc…" at bounding box center [414, 77] width 87 height 17
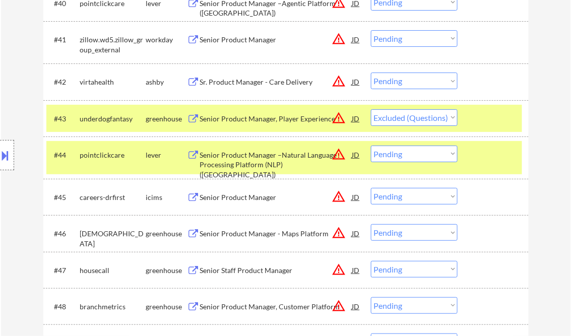
click at [246, 82] on div "Sr. Product Manager - Care Delivery" at bounding box center [276, 82] width 152 height 10
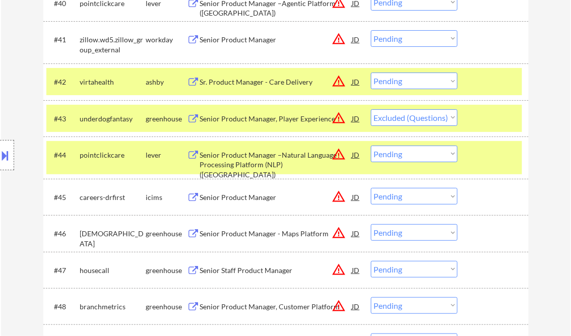
select select ""pending""
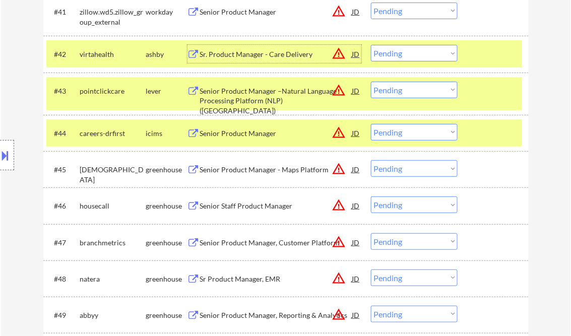
scroll to position [1943, 0]
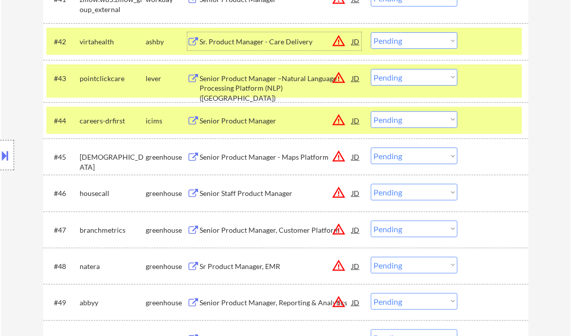
click at [262, 195] on div "Senior Staff Product Manager" at bounding box center [276, 193] width 152 height 10
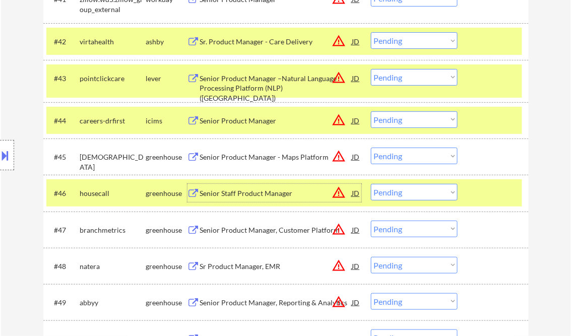
click at [409, 198] on select "Choose an option... Pending Applied Excluded (Questions) Excluded (Expired) Exc…" at bounding box center [414, 192] width 87 height 17
click at [371, 184] on select "Choose an option... Pending Applied Excluded (Questions) Excluded (Expired) Exc…" at bounding box center [414, 192] width 87 height 17
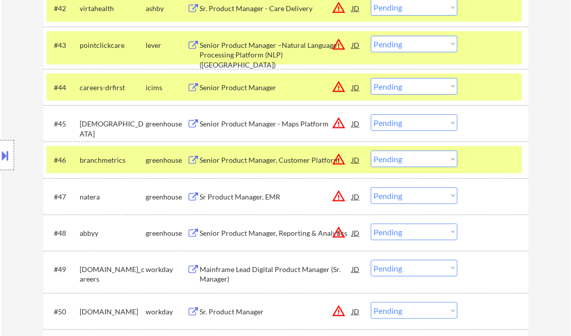
scroll to position [1983, 0]
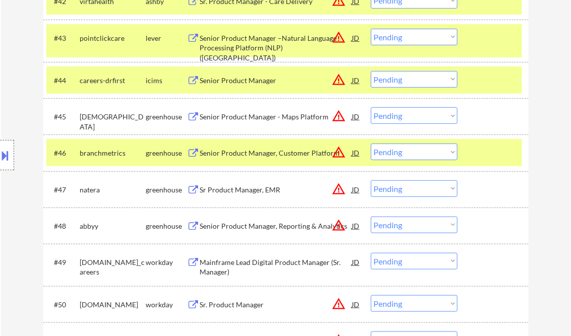
click at [276, 152] on div "Senior Product Manager, Customer Platform" at bounding box center [276, 153] width 152 height 10
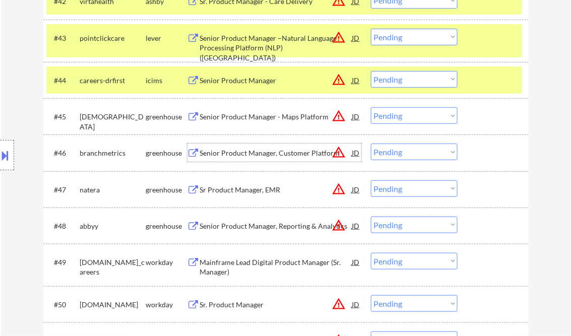
click at [407, 155] on select "Choose an option... Pending Applied Excluded (Questions) Excluded (Expired) Exc…" at bounding box center [414, 152] width 87 height 17
click at [371, 144] on select "Choose an option... Pending Applied Excluded (Questions) Excluded (Expired) Exc…" at bounding box center [414, 152] width 87 height 17
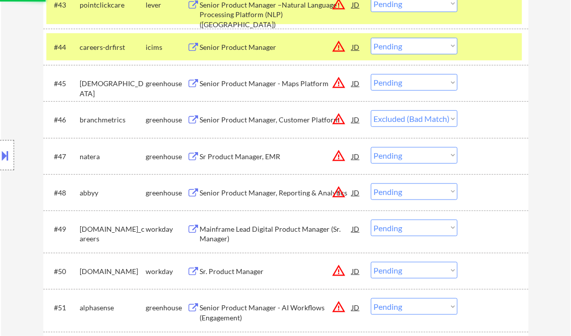
scroll to position [2023, 0]
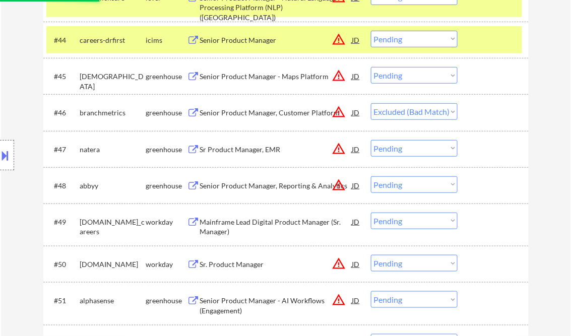
click at [252, 152] on div "Sr Product Manager, EMR" at bounding box center [276, 150] width 152 height 10
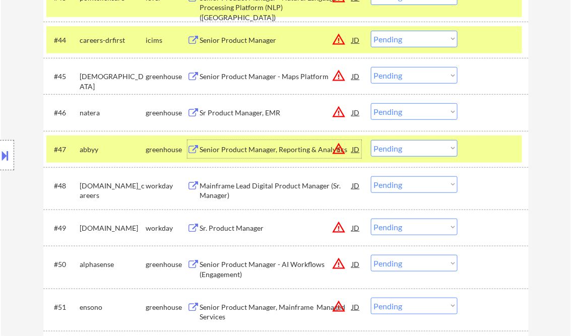
drag, startPoint x: 411, startPoint y: 111, endPoint x: 416, endPoint y: 114, distance: 5.9
click at [411, 111] on select "Choose an option... Pending Applied Excluded (Questions) Excluded (Expired) Exc…" at bounding box center [414, 111] width 87 height 17
click at [371, 103] on select "Choose an option... Pending Applied Excluded (Questions) Excluded (Expired) Exc…" at bounding box center [414, 111] width 87 height 17
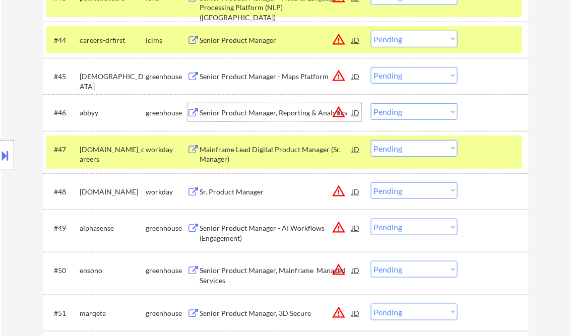
click at [259, 112] on div "Senior Product Manager, Reporting & Analytics" at bounding box center [276, 113] width 152 height 10
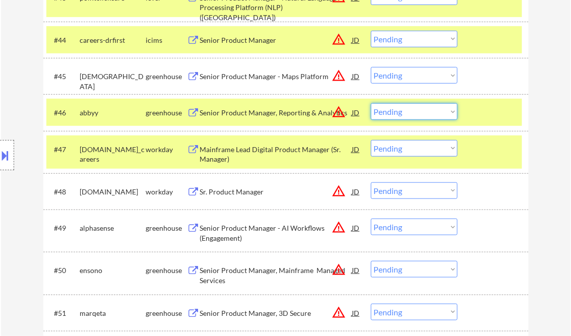
drag, startPoint x: 406, startPoint y: 114, endPoint x: 419, endPoint y: 120, distance: 14.6
click at [406, 114] on select "Choose an option... Pending Applied Excluded (Questions) Excluded (Expired) Exc…" at bounding box center [414, 111] width 87 height 17
click at [371, 103] on select "Choose an option... Pending Applied Excluded (Questions) Excluded (Expired) Exc…" at bounding box center [414, 111] width 87 height 17
select select ""pending""
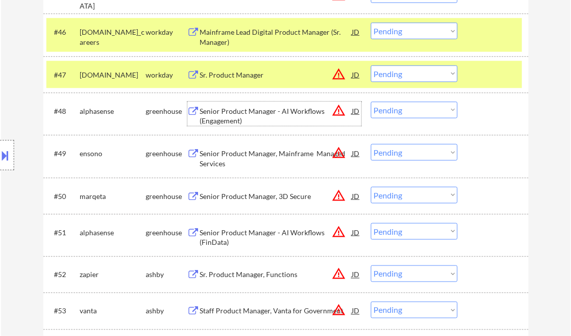
drag, startPoint x: 257, startPoint y: 113, endPoint x: 264, endPoint y: 112, distance: 6.6
click at [258, 112] on div "Senior Product Manager - AI Workflows (Engagement)" at bounding box center [276, 116] width 152 height 20
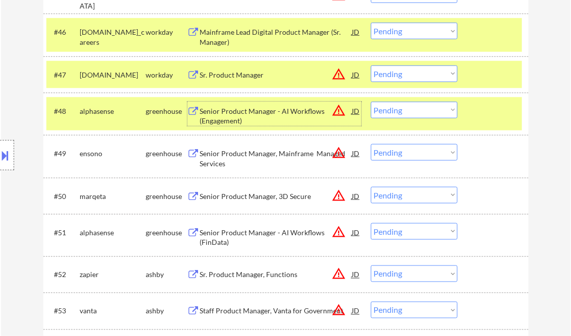
drag, startPoint x: 402, startPoint y: 106, endPoint x: 409, endPoint y: 116, distance: 11.9
click at [402, 106] on select "Choose an option... Pending Applied Excluded (Questions) Excluded (Expired) Exc…" at bounding box center [414, 110] width 87 height 17
click at [371, 102] on select "Choose an option... Pending Applied Excluded (Questions) Excluded (Expired) Exc…" at bounding box center [414, 110] width 87 height 17
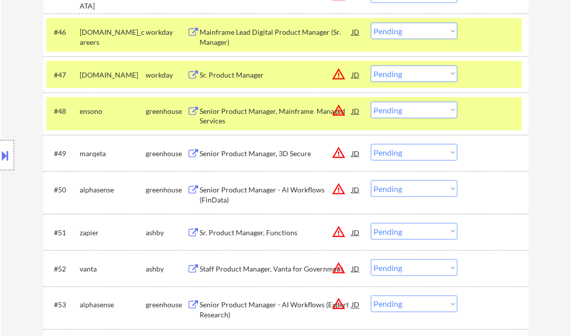
click at [258, 114] on div "Senior Product Manager, Mainframe Managed Services" at bounding box center [276, 116] width 152 height 20
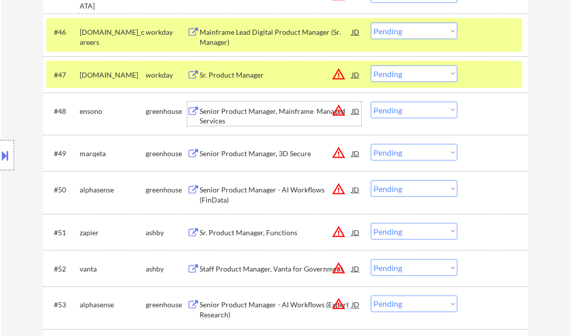
drag, startPoint x: 415, startPoint y: 107, endPoint x: 416, endPoint y: 118, distance: 11.2
click at [415, 107] on select "Choose an option... Pending Applied Excluded (Questions) Excluded (Expired) Exc…" at bounding box center [414, 110] width 87 height 17
click at [216, 116] on div "Senior Product Manager, Mainframe Managed Services" at bounding box center [276, 116] width 152 height 20
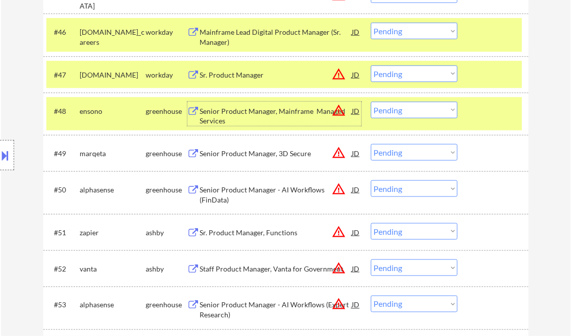
drag, startPoint x: 414, startPoint y: 111, endPoint x: 415, endPoint y: 116, distance: 5.3
click at [414, 111] on select "Choose an option... Pending Applied Excluded (Questions) Excluded (Expired) Exc…" at bounding box center [414, 110] width 87 height 17
click at [371, 102] on select "Choose an option... Pending Applied Excluded (Questions) Excluded (Expired) Exc…" at bounding box center [414, 110] width 87 height 17
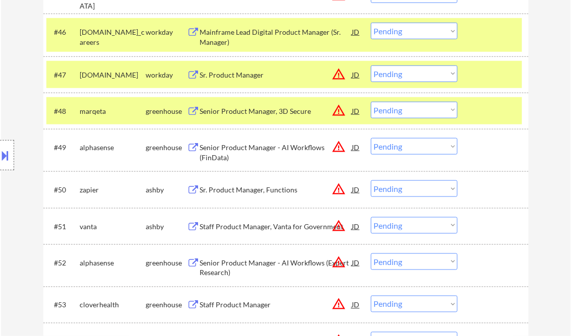
click at [281, 112] on div "Senior Product Manager, 3D Secure" at bounding box center [276, 111] width 152 height 10
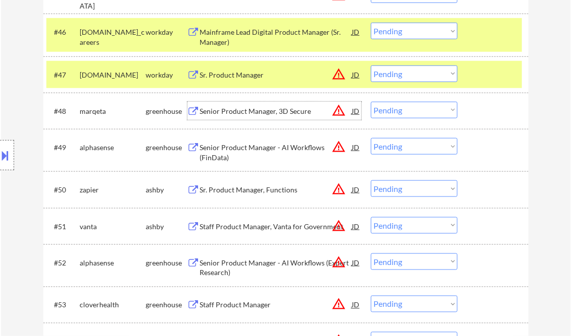
drag, startPoint x: 395, startPoint y: 107, endPoint x: 404, endPoint y: 117, distance: 13.5
click at [395, 107] on select "Choose an option... Pending Applied Excluded (Questions) Excluded (Expired) Exc…" at bounding box center [414, 110] width 87 height 17
click at [422, 110] on select "Choose an option... Pending Applied Excluded (Questions) Excluded (Expired) Exc…" at bounding box center [414, 110] width 87 height 17
click at [371, 102] on select "Choose an option... Pending Applied Excluded (Questions) Excluded (Expired) Exc…" at bounding box center [414, 110] width 87 height 17
select select ""pending""
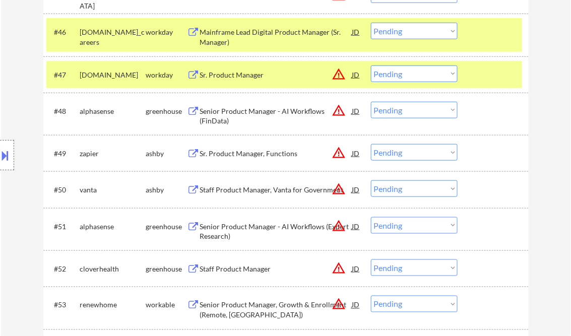
scroll to position [2144, 0]
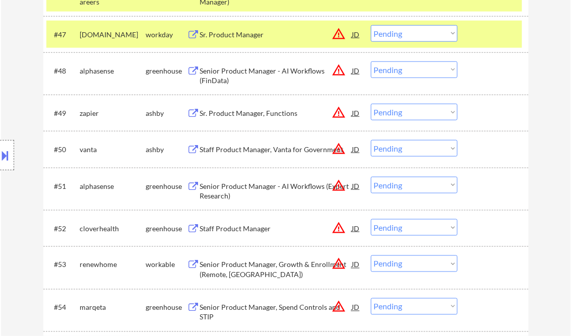
click at [245, 227] on div "Staff Product Manager" at bounding box center [276, 229] width 152 height 10
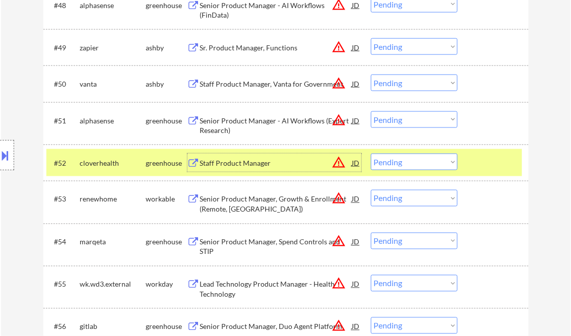
scroll to position [2225, 0]
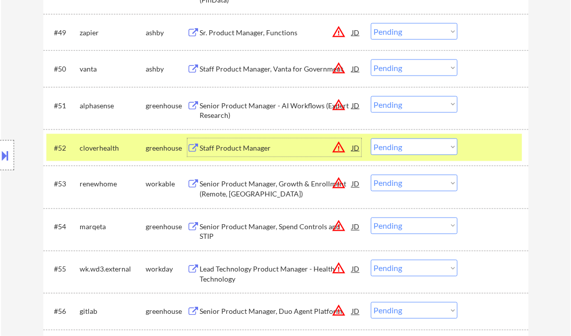
click at [262, 148] on div "Staff Product Manager" at bounding box center [276, 148] width 152 height 10
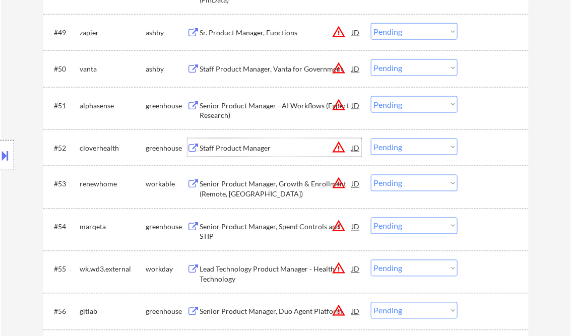
drag, startPoint x: 394, startPoint y: 149, endPoint x: 405, endPoint y: 154, distance: 12.2
click at [394, 149] on select "Choose an option... Pending Applied Excluded (Questions) Excluded (Expired) Exc…" at bounding box center [414, 147] width 87 height 17
click at [371, 139] on select "Choose an option... Pending Applied Excluded (Questions) Excluded (Expired) Exc…" at bounding box center [414, 147] width 87 height 17
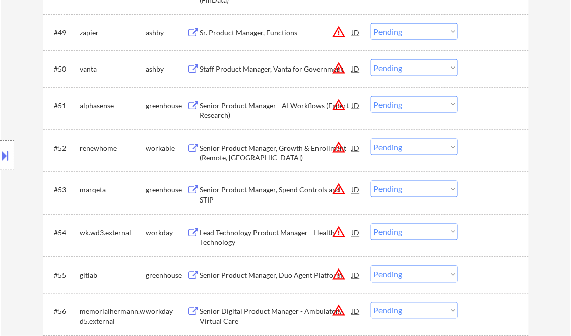
click at [276, 156] on div "Senior Product Manager, Growth & Enrollment (Remote, US)" at bounding box center [276, 153] width 152 height 20
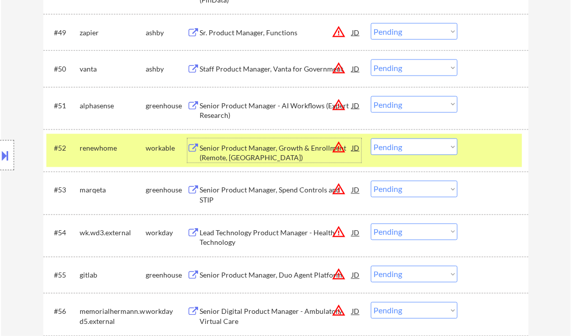
click at [411, 152] on select "Choose an option... Pending Applied Excluded (Questions) Excluded (Expired) Exc…" at bounding box center [414, 147] width 87 height 17
click at [371, 139] on select "Choose an option... Pending Applied Excluded (Questions) Excluded (Expired) Exc…" at bounding box center [414, 147] width 87 height 17
select select ""pending""
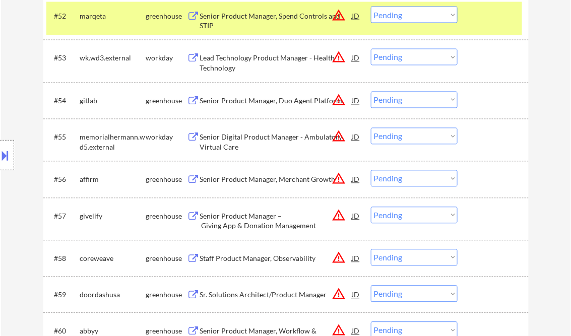
scroll to position [2386, 0]
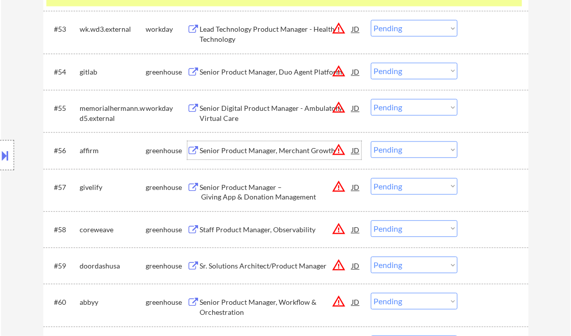
click at [246, 149] on div "Senior Product Manager, Merchant Growth" at bounding box center [276, 151] width 152 height 10
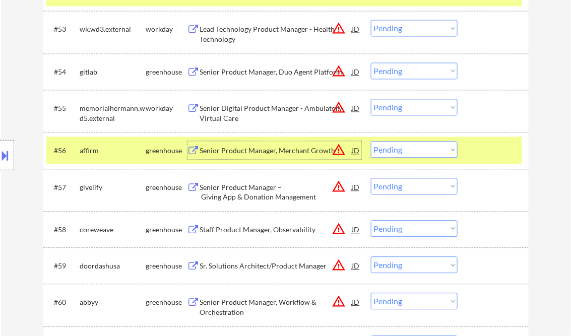
click at [389, 154] on select "Choose an option... Pending Applied Excluded (Questions) Excluded (Expired) Exc…" at bounding box center [414, 149] width 87 height 17
click at [371, 141] on select "Choose an option... Pending Applied Excluded (Questions) Excluded (Expired) Exc…" at bounding box center [414, 149] width 87 height 17
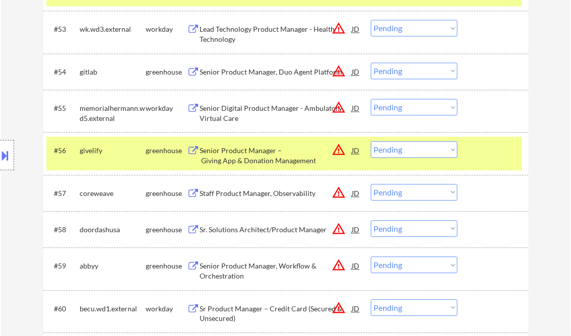
click at [234, 159] on div "Senior Product Manager – Giving App & Donation Management" at bounding box center [276, 156] width 152 height 20
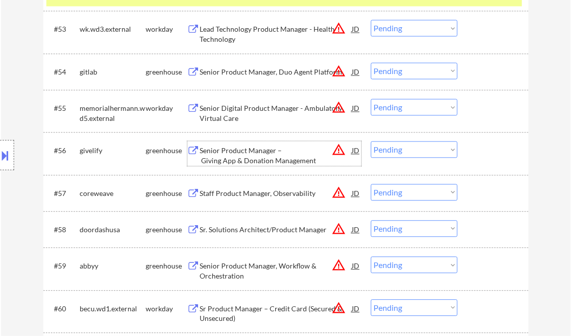
drag, startPoint x: 403, startPoint y: 149, endPoint x: 422, endPoint y: 157, distance: 20.5
click at [403, 149] on select "Choose an option... Pending Applied Excluded (Questions) Excluded (Expired) Exc…" at bounding box center [414, 149] width 87 height 17
click at [371, 141] on select "Choose an option... Pending Applied Excluded (Questions) Excluded (Expired) Exc…" at bounding box center [414, 149] width 87 height 17
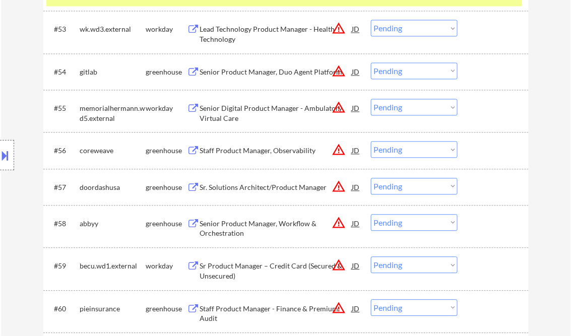
click at [241, 150] on div "Staff Product Manager, Observability" at bounding box center [276, 151] width 152 height 10
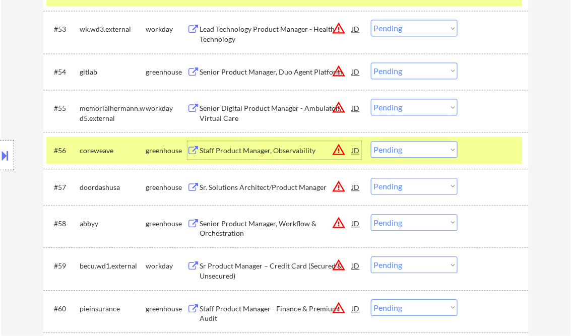
click at [388, 148] on select "Choose an option... Pending Applied Excluded (Questions) Excluded (Expired) Exc…" at bounding box center [414, 149] width 87 height 17
click at [371, 141] on select "Choose an option... Pending Applied Excluded (Questions) Excluded (Expired) Exc…" at bounding box center [414, 149] width 87 height 17
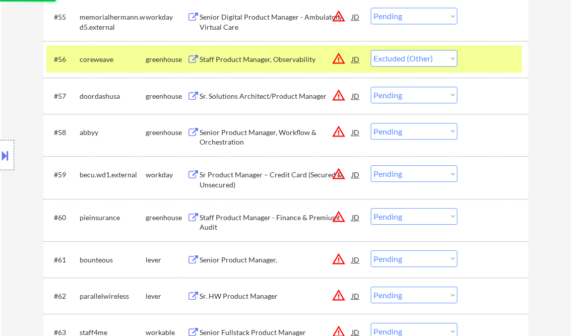
scroll to position [2547, 0]
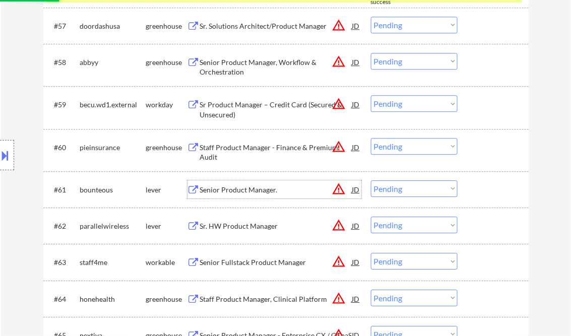
click at [238, 187] on div "Senior Product Manager." at bounding box center [276, 190] width 152 height 10
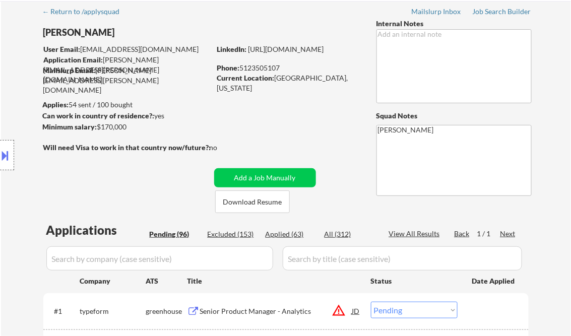
scroll to position [0, 0]
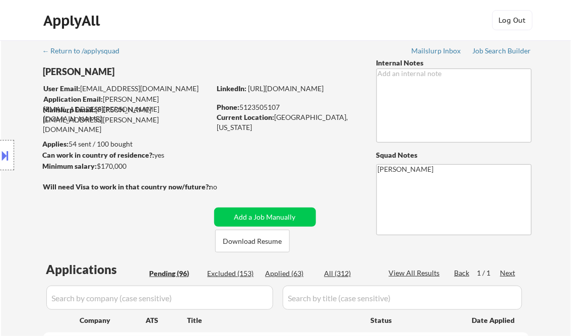
select select ""pending""
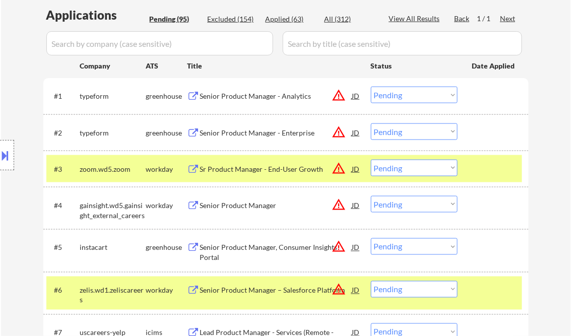
scroll to position [322, 0]
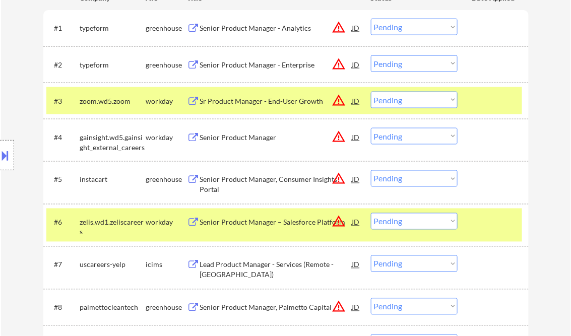
click at [250, 138] on div "Senior Product Manager" at bounding box center [276, 138] width 152 height 10
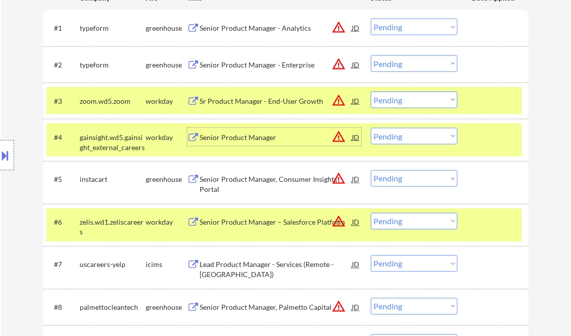
click at [413, 136] on select "Choose an option... Pending Applied Excluded (Questions) Excluded (Expired) Exc…" at bounding box center [414, 136] width 87 height 17
click at [371, 128] on select "Choose an option... Pending Applied Excluded (Questions) Excluded (Expired) Exc…" at bounding box center [414, 136] width 87 height 17
select select ""pending""
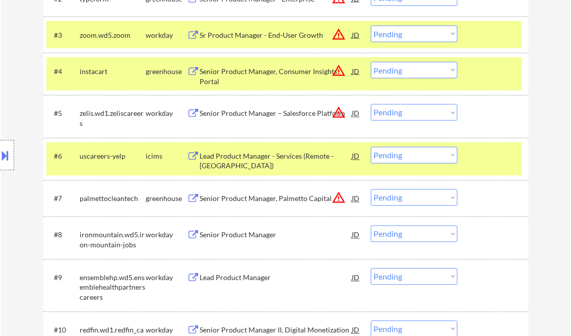
scroll to position [403, 0]
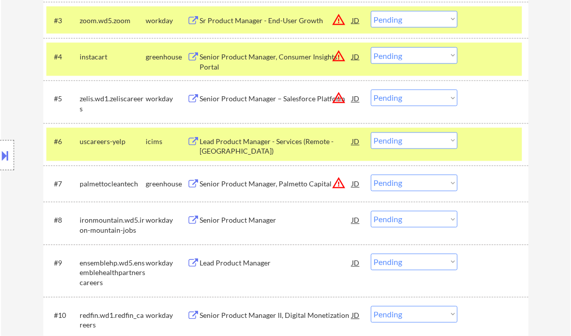
click at [240, 218] on div "Senior Product Manager" at bounding box center [276, 221] width 152 height 10
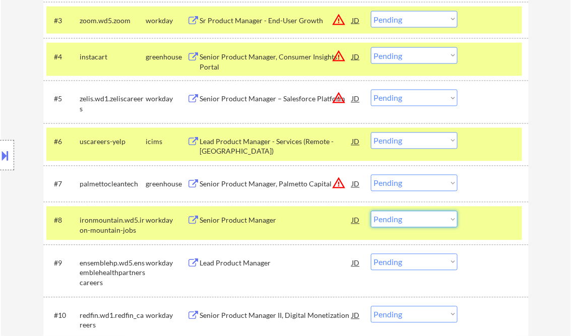
drag, startPoint x: 414, startPoint y: 222, endPoint x: 434, endPoint y: 250, distance: 34.3
click at [414, 222] on select "Choose an option... Pending Applied Excluded (Questions) Excluded (Expired) Exc…" at bounding box center [414, 219] width 87 height 17
click at [371, 211] on select "Choose an option... Pending Applied Excluded (Questions) Excluded (Expired) Exc…" at bounding box center [414, 219] width 87 height 17
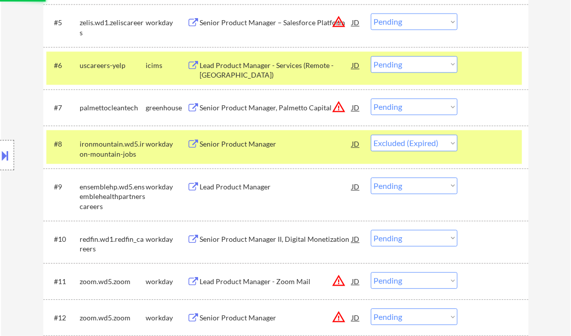
scroll to position [484, 0]
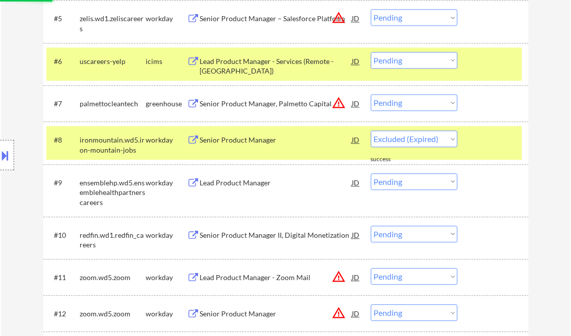
select select ""pending""
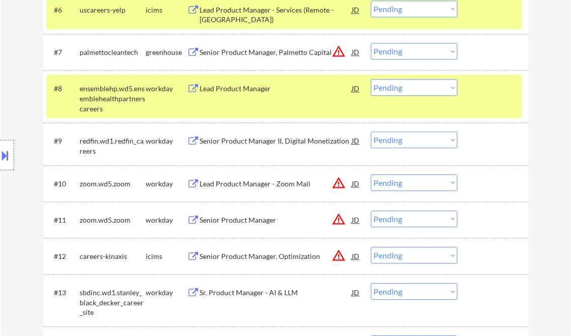
scroll to position [564, 0]
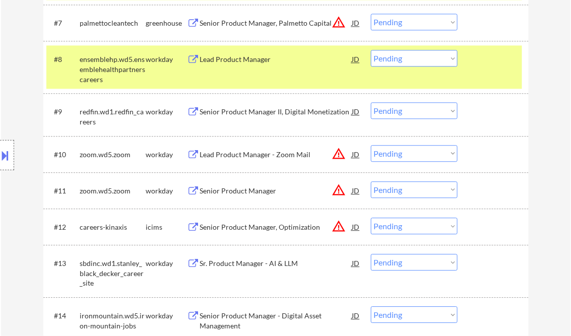
click at [244, 189] on div "Senior Product Manager" at bounding box center [276, 191] width 152 height 10
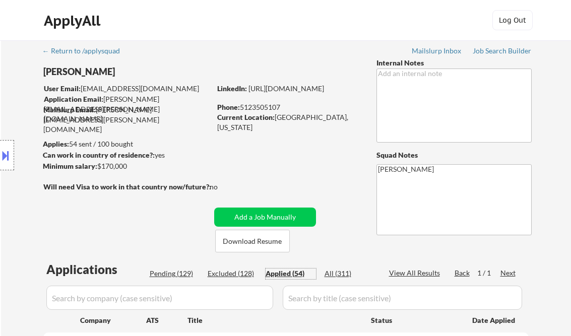
select select ""applied""
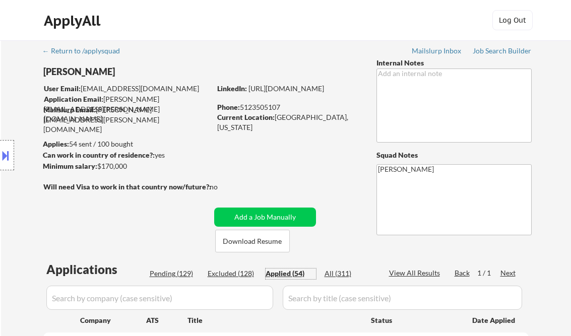
select select ""applied""
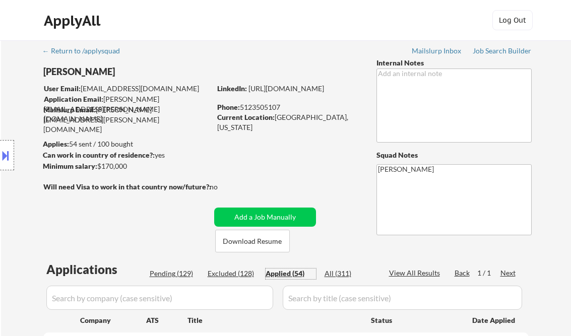
select select ""applied""
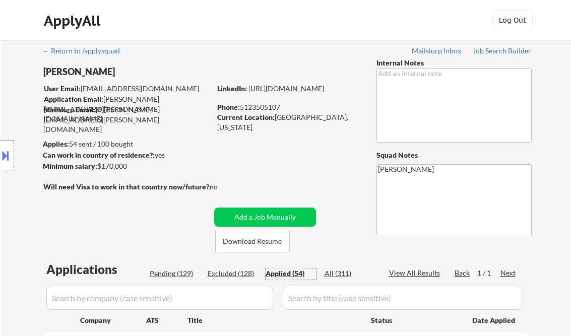
select select ""applied""
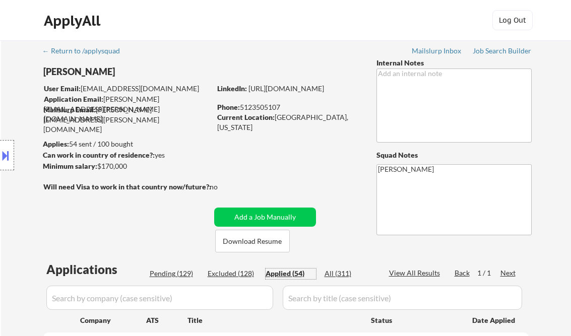
select select ""applied""
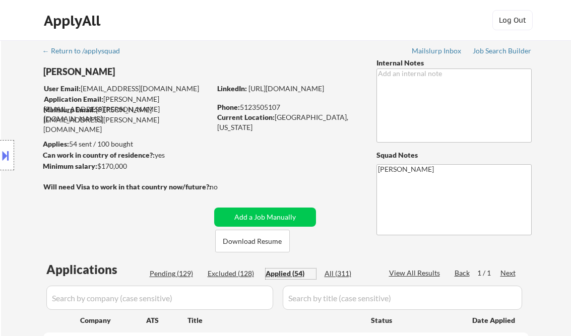
select select ""applied""
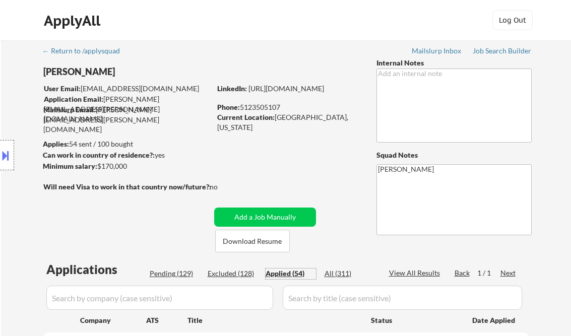
select select ""applied""
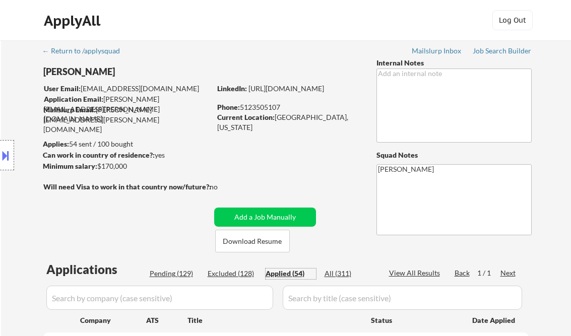
select select ""applied""
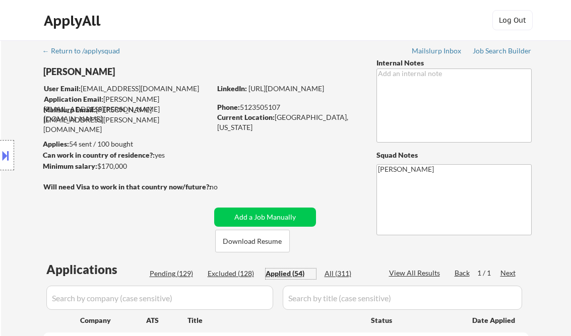
select select ""applied""
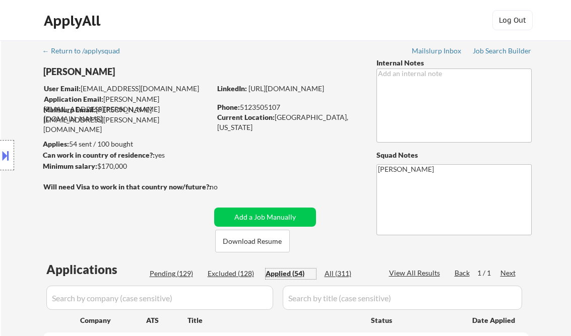
select select ""applied""
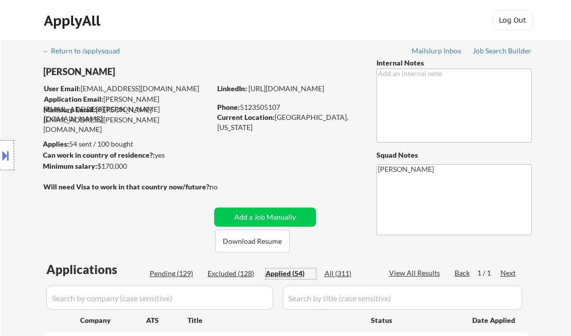
select select ""applied""
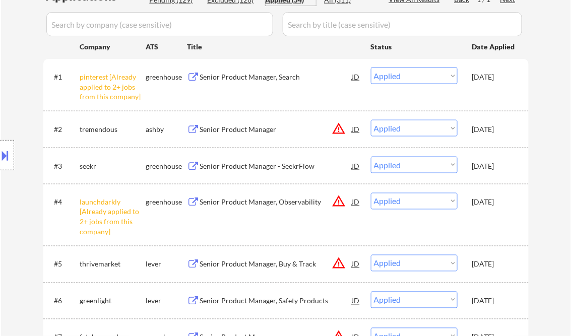
scroll to position [282, 0]
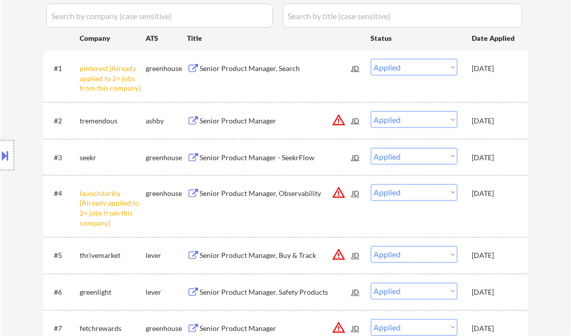
select select ""applied""
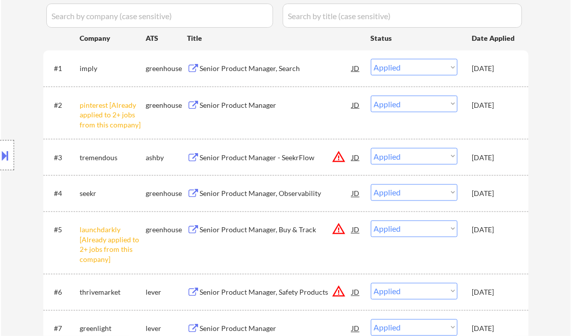
select select ""applied""
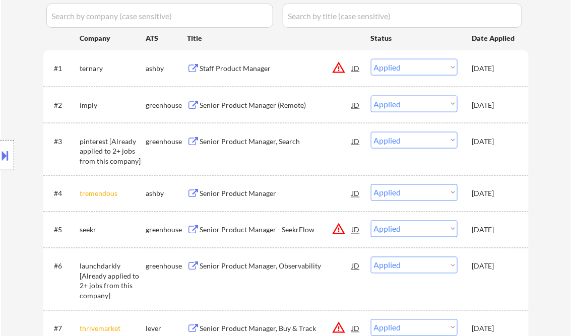
select select ""applied""
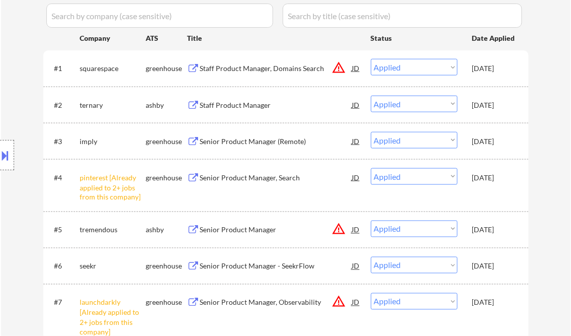
scroll to position [1113, 0]
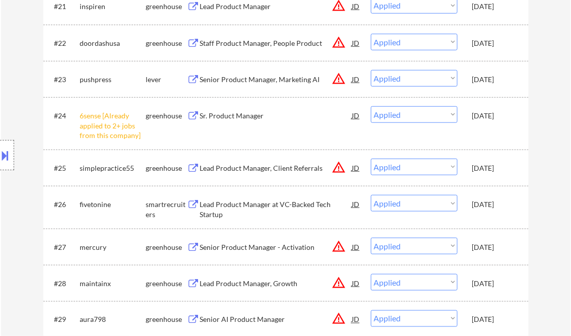
select select ""applied""
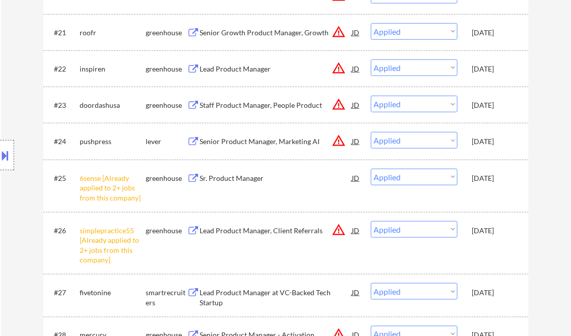
select select ""applied""
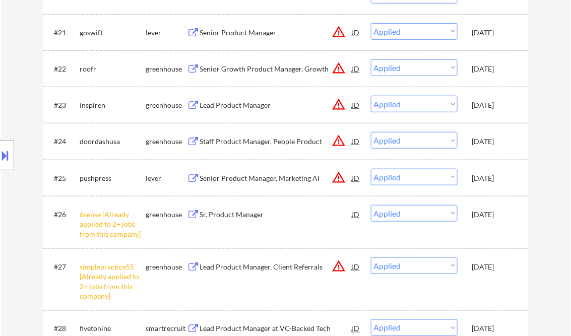
select select ""applied""
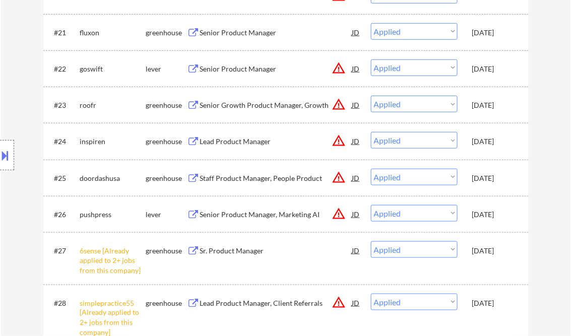
select select ""applied""
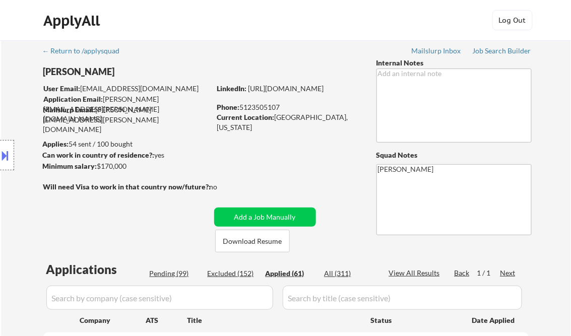
scroll to position [977, 0]
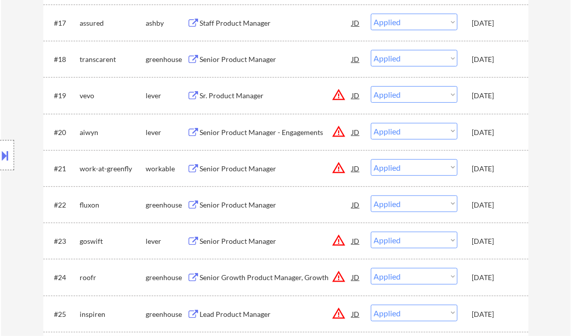
select select ""applied""
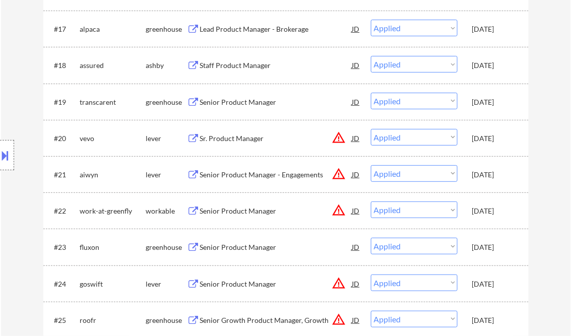
select select ""applied""
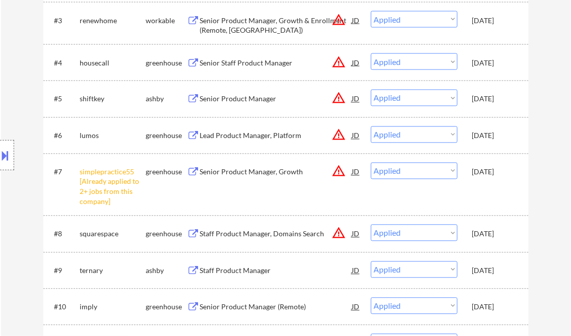
scroll to position [564, 0]
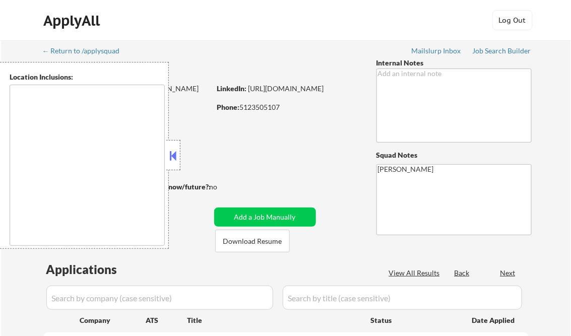
type textarea "remote"
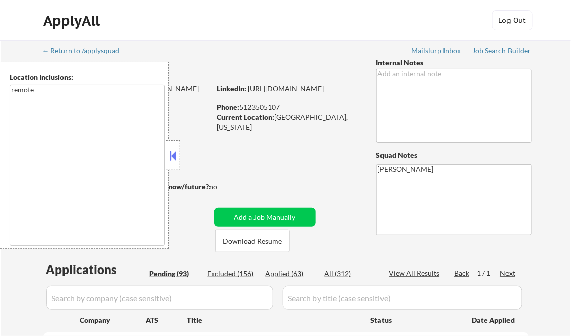
select select ""pending""
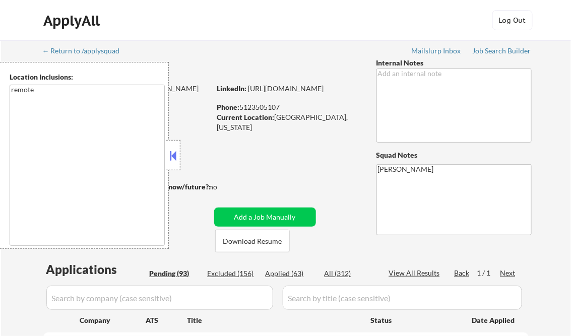
select select ""pending""
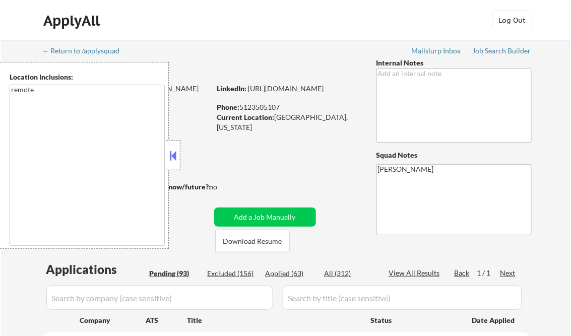
select select ""pending""
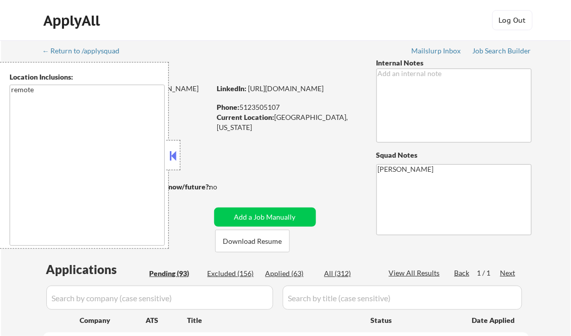
select select ""pending""
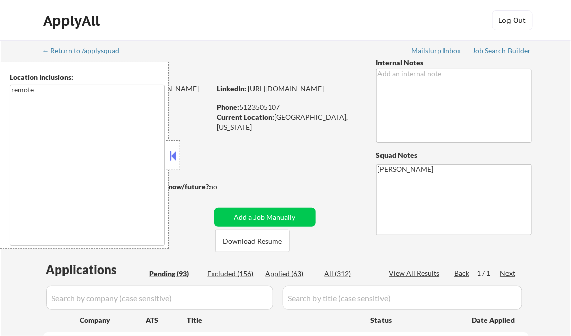
select select ""pending""
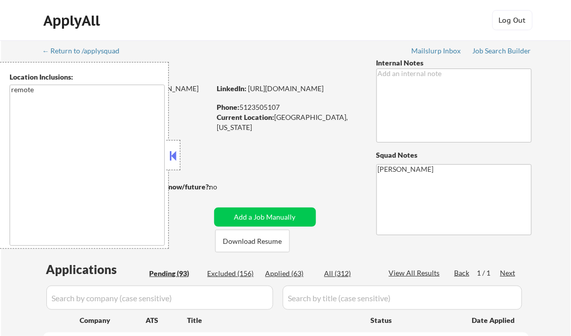
select select ""pending""
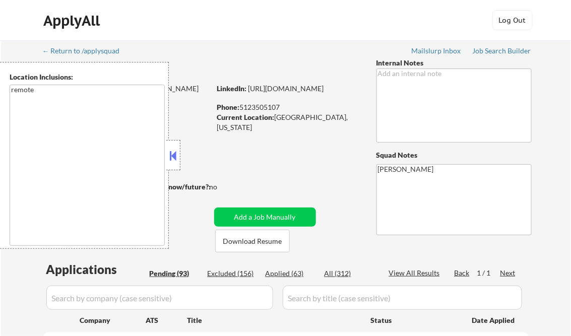
select select ""pending""
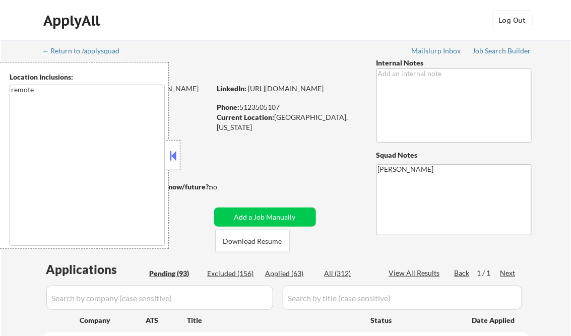
select select ""pending""
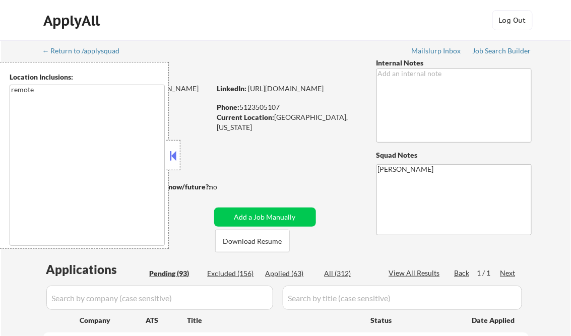
select select ""pending""
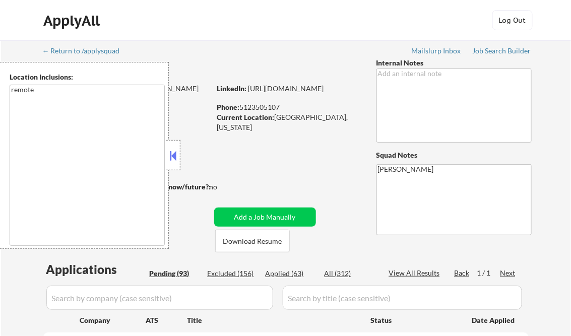
select select ""pending""
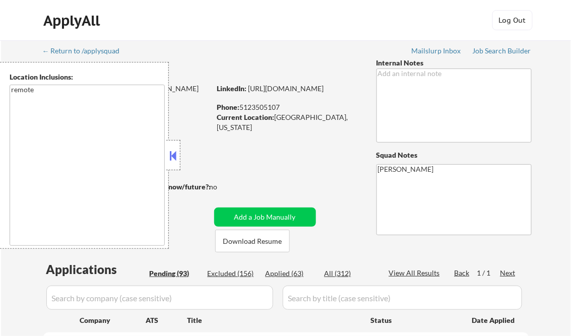
select select ""pending""
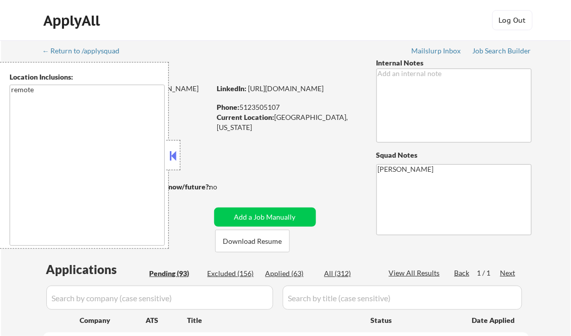
select select ""pending""
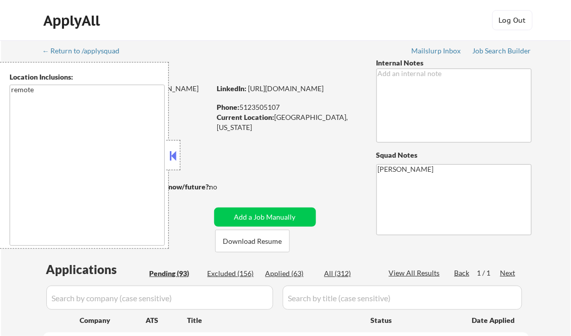
select select ""pending""
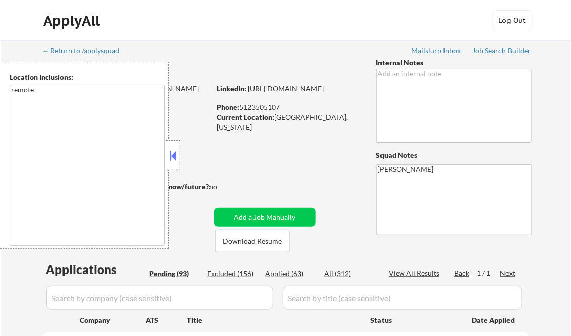
select select ""pending""
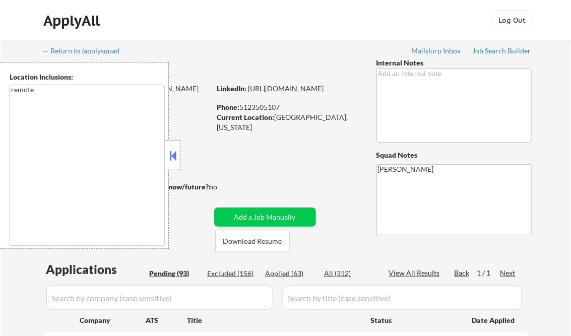
select select ""pending""
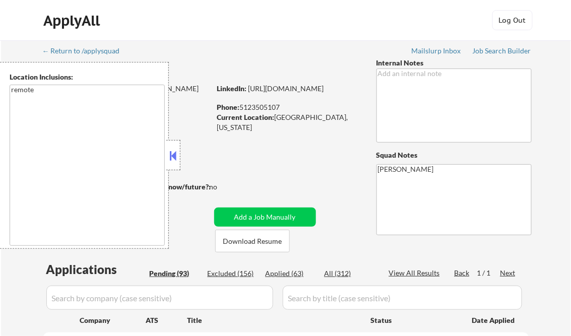
select select ""pending""
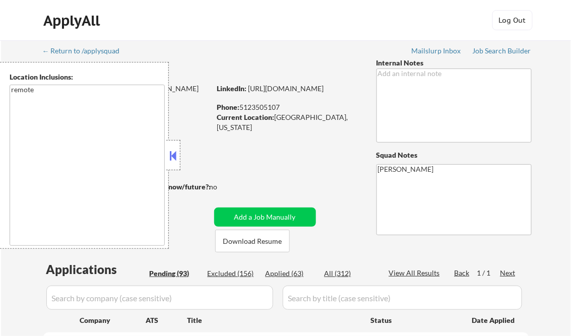
select select ""pending""
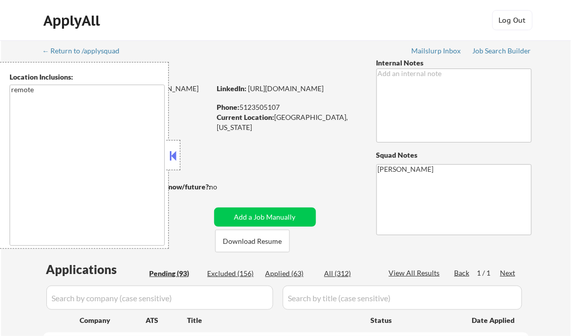
select select ""pending""
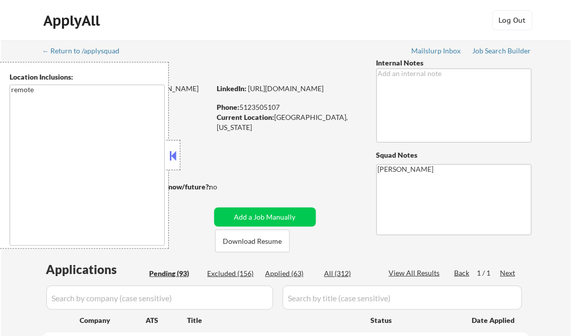
select select ""pending""
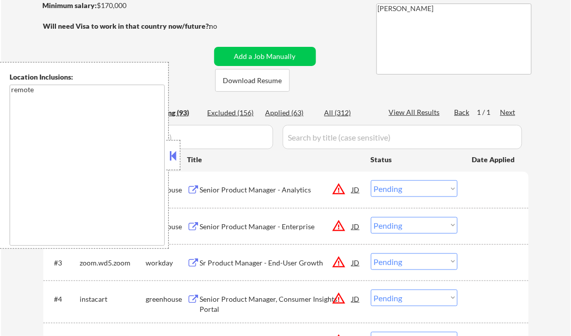
scroll to position [202, 0]
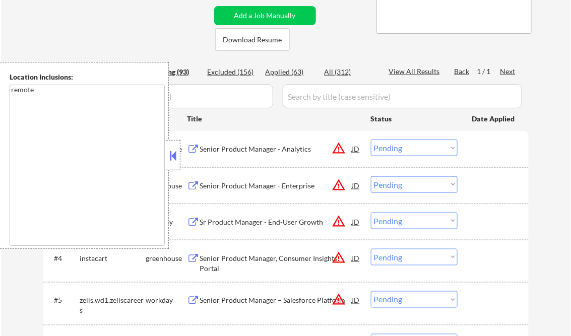
click at [172, 152] on button at bounding box center [173, 155] width 11 height 15
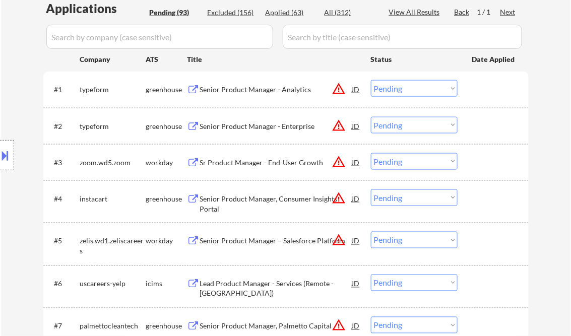
scroll to position [282, 0]
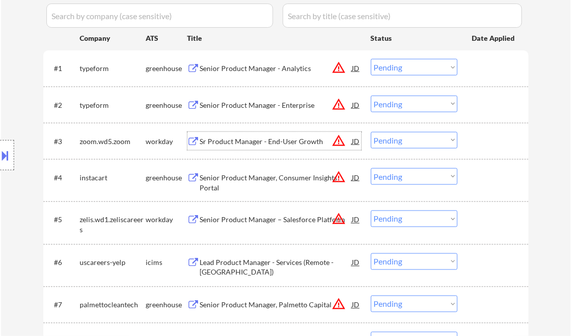
click at [250, 141] on div "Sr Product Manager - End-User Growth" at bounding box center [276, 142] width 152 height 10
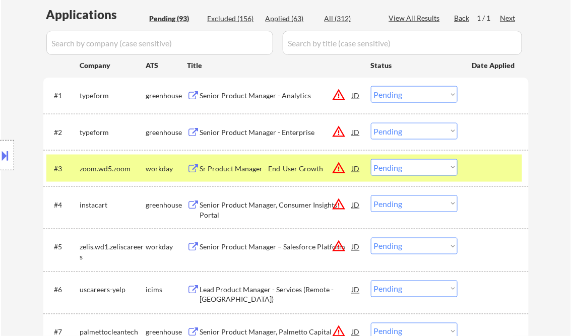
scroll to position [550, 0]
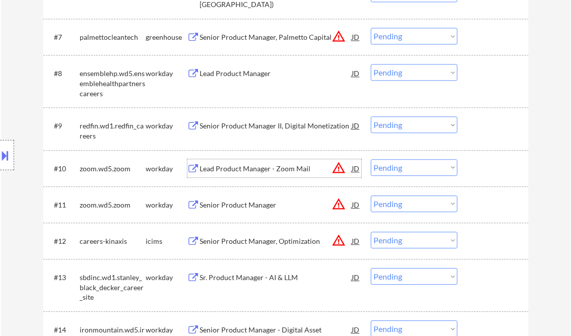
click at [278, 171] on div "Lead Product Manager - Zoom Mail" at bounding box center [276, 169] width 152 height 10
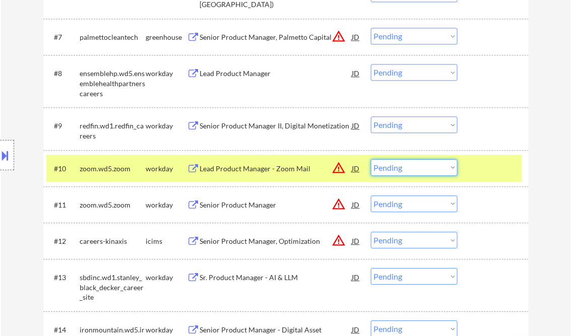
drag, startPoint x: 401, startPoint y: 171, endPoint x: 407, endPoint y: 175, distance: 7.7
click at [401, 171] on select "Choose an option... Pending Applied Excluded (Questions) Excluded (Expired) Exc…" at bounding box center [414, 167] width 87 height 17
click at [371, 159] on select "Choose an option... Pending Applied Excluded (Questions) Excluded (Expired) Exc…" at bounding box center [414, 167] width 87 height 17
click at [239, 201] on div "Senior Product Manager" at bounding box center [276, 205] width 152 height 10
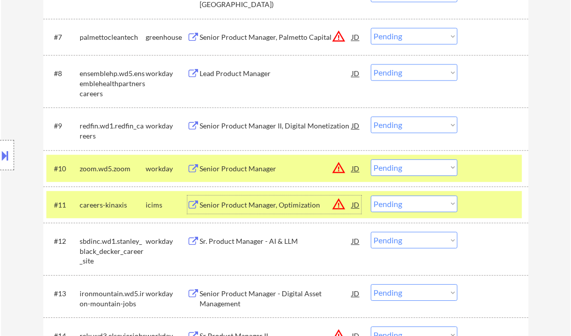
click at [405, 167] on select "Choose an option... Pending Applied Excluded (Questions) Excluded (Expired) Exc…" at bounding box center [414, 167] width 87 height 17
click at [371, 159] on select "Choose an option... Pending Applied Excluded (Questions) Excluded (Expired) Exc…" at bounding box center [414, 167] width 87 height 17
select select ""pending""
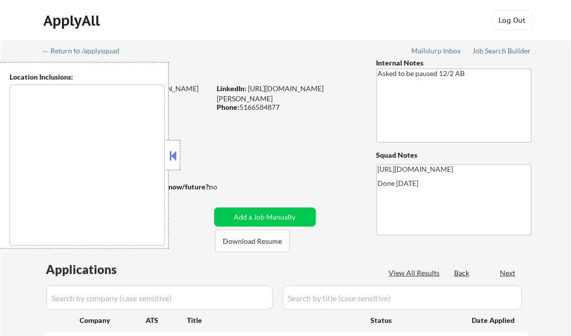
type textarea "[GEOGRAPHIC_DATA], [GEOGRAPHIC_DATA] [GEOGRAPHIC_DATA], [GEOGRAPHIC_DATA] [GEOG…"
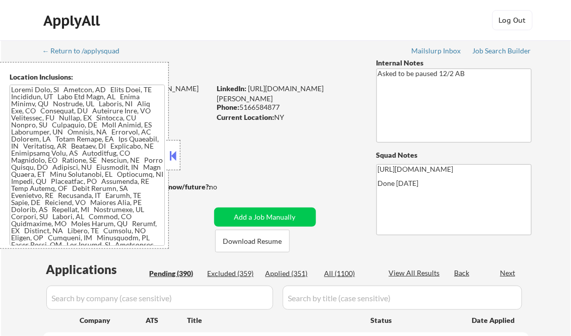
click at [174, 155] on button at bounding box center [173, 155] width 11 height 15
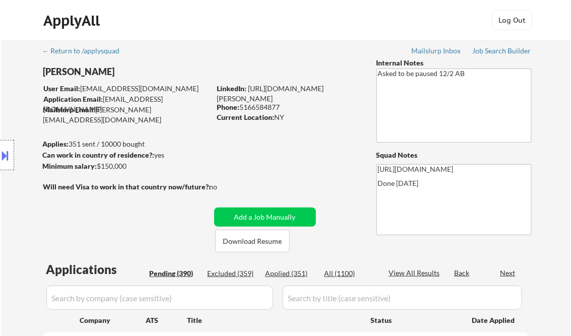
select select ""pending""
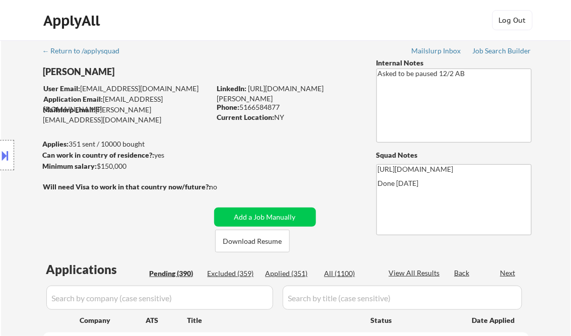
select select ""pending""
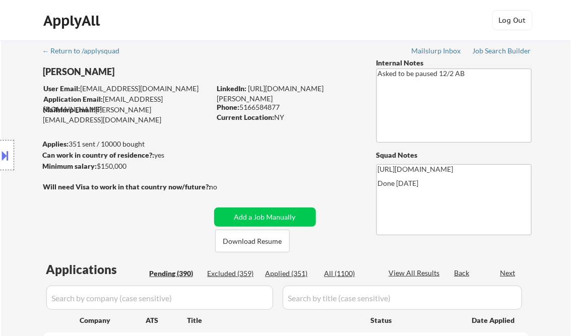
select select ""pending""
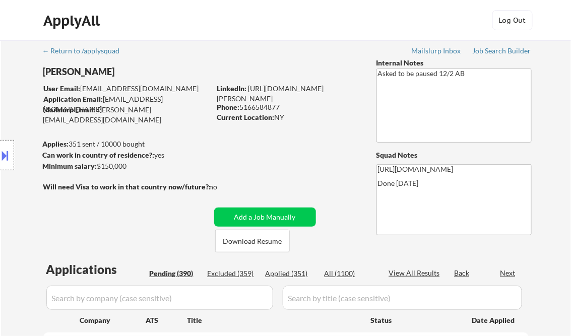
select select ""pending""
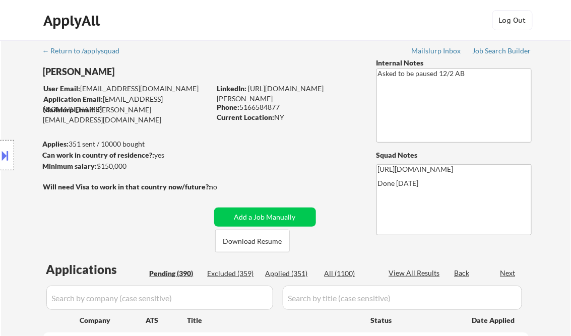
select select ""pending""
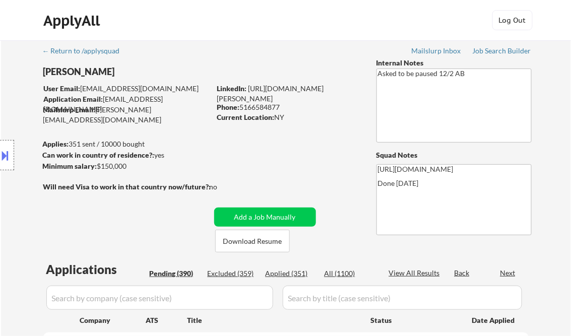
select select ""pending""
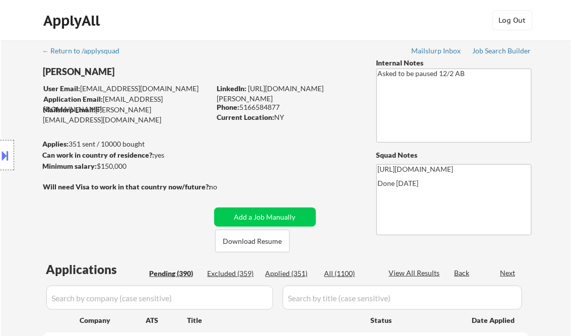
select select ""pending""
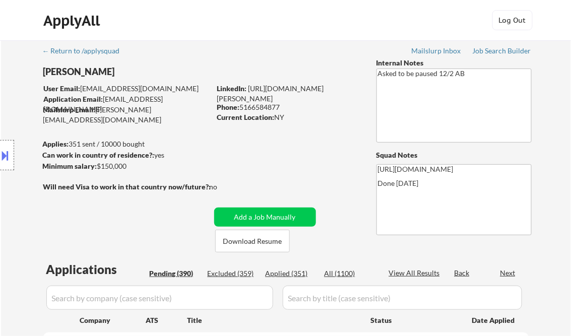
select select ""pending""
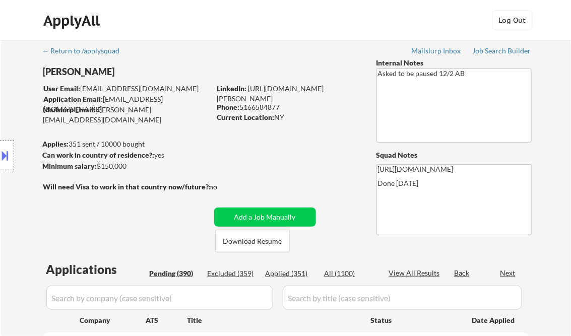
select select ""pending""
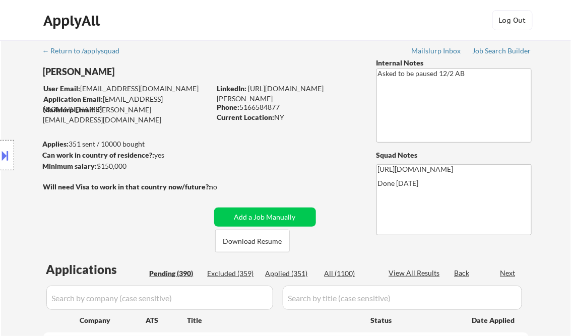
select select ""pending""
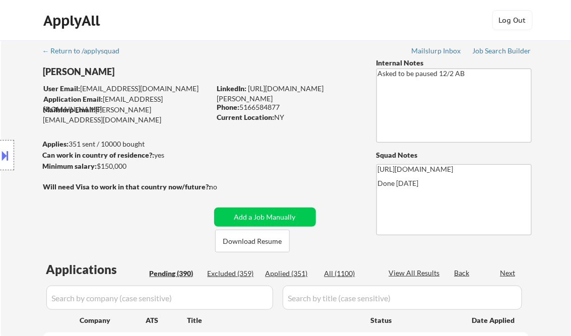
select select ""pending""
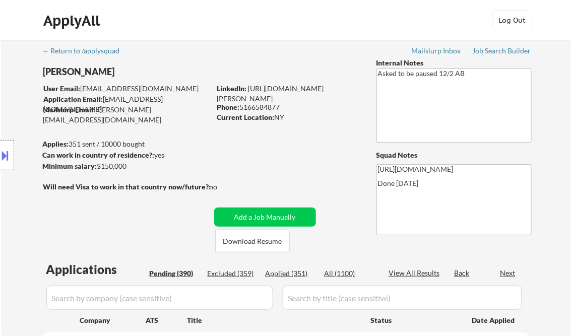
select select ""pending""
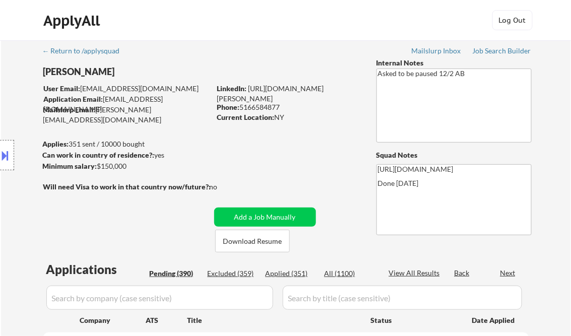
select select ""pending""
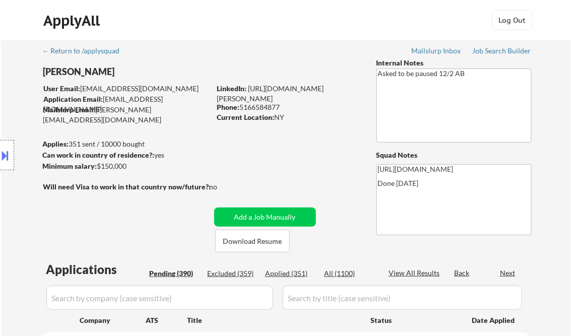
select select ""pending""
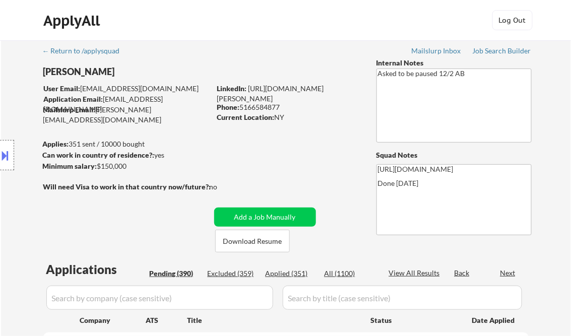
select select ""pending""
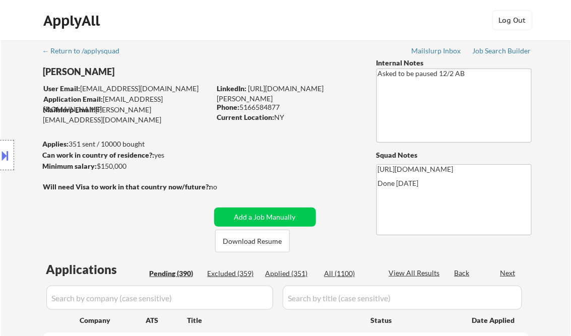
select select ""pending""
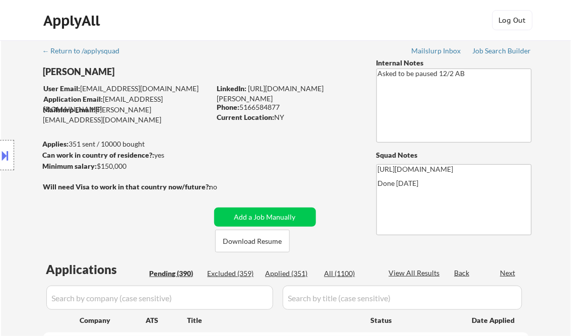
select select ""pending""
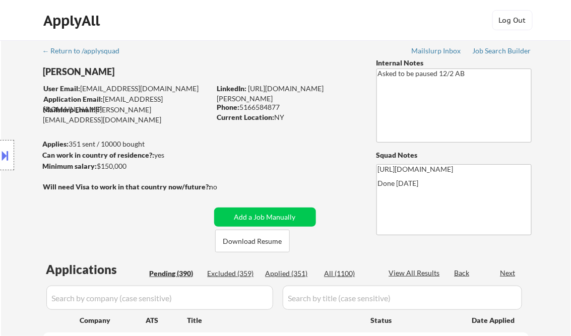
select select ""pending""
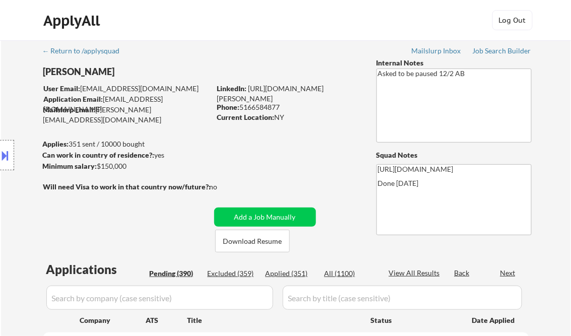
select select ""pending""
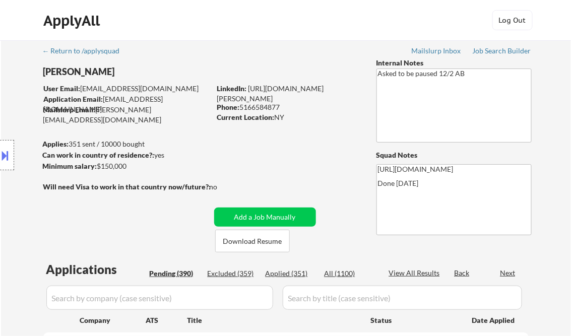
select select ""pending""
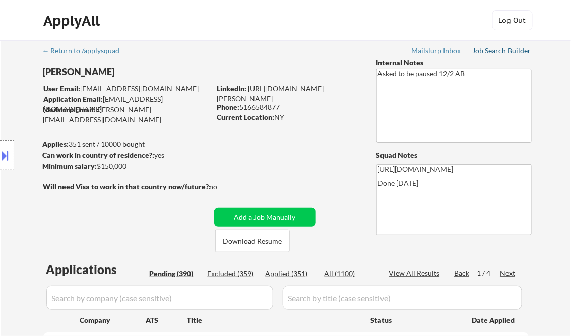
click at [498, 51] on div "Job Search Builder" at bounding box center [502, 50] width 59 height 7
click at [499, 50] on div "Job Search Builder" at bounding box center [502, 50] width 59 height 7
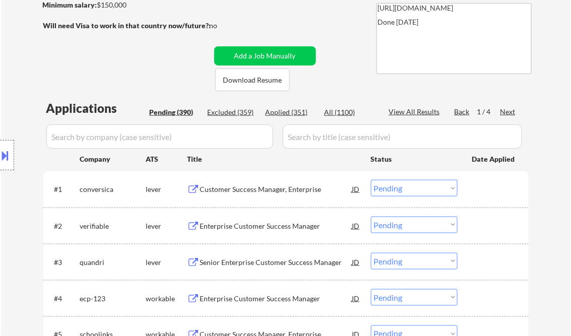
click at [6, 157] on button at bounding box center [5, 155] width 11 height 17
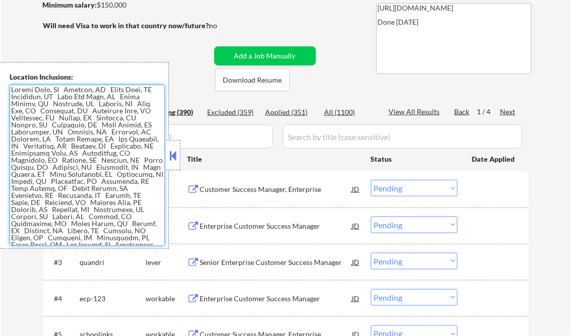
click at [84, 175] on textarea at bounding box center [87, 165] width 155 height 161
click at [173, 153] on button at bounding box center [173, 155] width 11 height 15
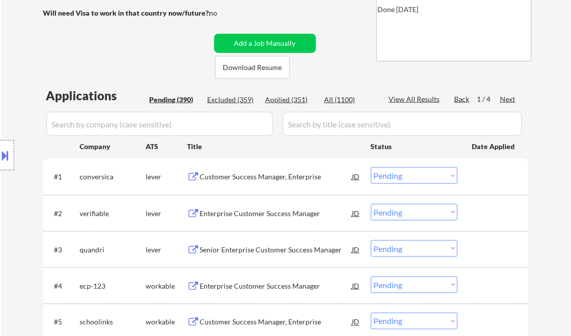
scroll to position [202, 0]
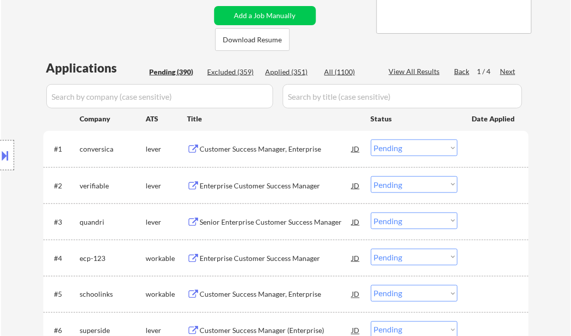
click at [254, 152] on div "Customer Success Manager, Enterprise" at bounding box center [276, 149] width 152 height 10
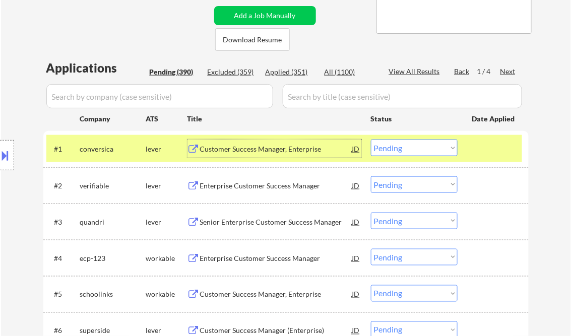
click at [390, 152] on select "Choose an option... Pending Applied Excluded (Questions) Excluded (Expired) Exc…" at bounding box center [414, 148] width 87 height 17
click at [371, 140] on select "Choose an option... Pending Applied Excluded (Questions) Excluded (Expired) Exc…" at bounding box center [414, 148] width 87 height 17
click at [254, 184] on div "Enterprise Customer Success Manager" at bounding box center [276, 186] width 152 height 10
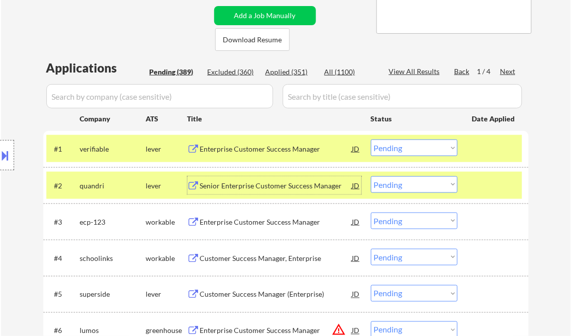
click at [402, 150] on select "Choose an option... Pending Applied Excluded (Questions) Excluded (Expired) Exc…" at bounding box center [414, 148] width 87 height 17
click at [371, 140] on select "Choose an option... Pending Applied Excluded (Questions) Excluded (Expired) Exc…" at bounding box center [414, 148] width 87 height 17
click at [265, 182] on div "Senior Enterprise Customer Success Manager" at bounding box center [276, 186] width 152 height 10
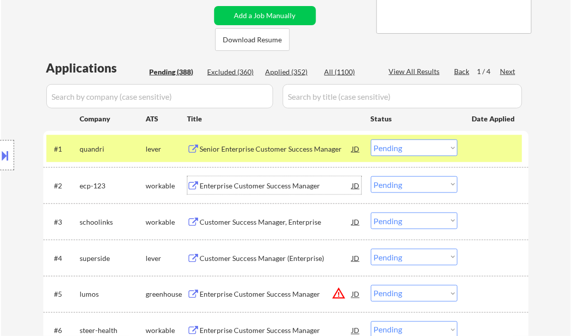
click at [401, 151] on select "Choose an option... Pending Applied Excluded (Questions) Excluded (Expired) Exc…" at bounding box center [414, 148] width 87 height 17
click at [371, 140] on select "Choose an option... Pending Applied Excluded (Questions) Excluded (Expired) Exc…" at bounding box center [414, 148] width 87 height 17
click at [498, 136] on div "#1 quandri lever Senior Enterprise Customer Success Manager JD Choose an option…" at bounding box center [284, 148] width 476 height 27
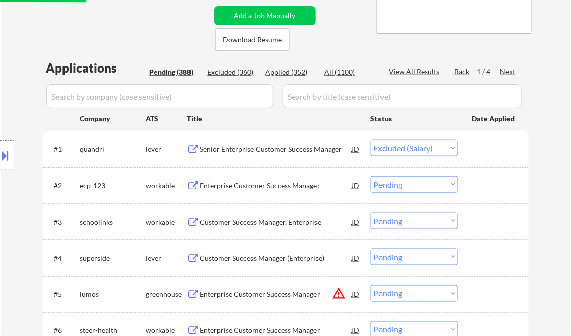
click at [259, 182] on div "Enterprise Customer Success Manager" at bounding box center [276, 186] width 152 height 10
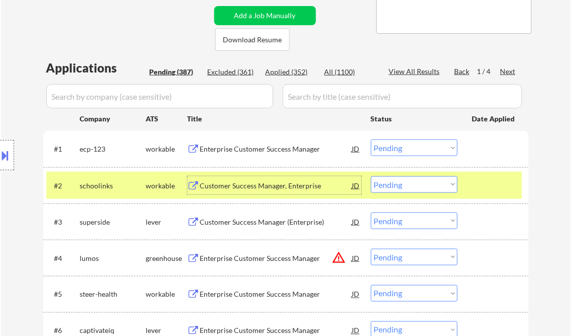
drag, startPoint x: 405, startPoint y: 149, endPoint x: 479, endPoint y: 196, distance: 87.9
click at [406, 149] on select "Choose an option... Pending Applied Excluded (Questions) Excluded (Expired) Exc…" at bounding box center [414, 148] width 87 height 17
select select ""excluded""
click at [371, 140] on select "Choose an option... Pending Applied Excluded (Questions) Excluded (Expired) Exc…" at bounding box center [414, 148] width 87 height 17
click at [239, 183] on div "Customer Success Manager, Enterprise" at bounding box center [276, 186] width 152 height 10
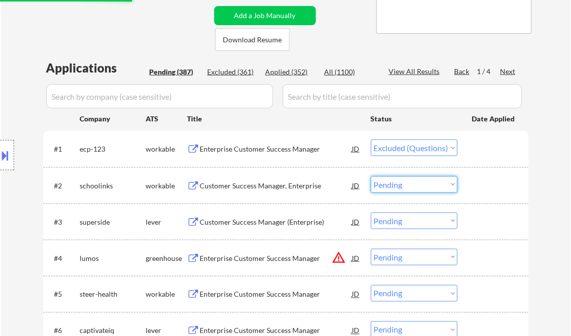
drag, startPoint x: 412, startPoint y: 184, endPoint x: 418, endPoint y: 193, distance: 11.1
click at [412, 184] on select "Choose an option... Pending Applied Excluded (Questions) Excluded (Expired) Exc…" at bounding box center [414, 184] width 87 height 17
select select ""excluded__salary_""
click at [371, 176] on select "Choose an option... Pending Applied Excluded (Questions) Excluded (Expired) Exc…" at bounding box center [414, 184] width 87 height 17
click at [245, 219] on div "Customer Success Manager (Enterprise)" at bounding box center [276, 222] width 152 height 10
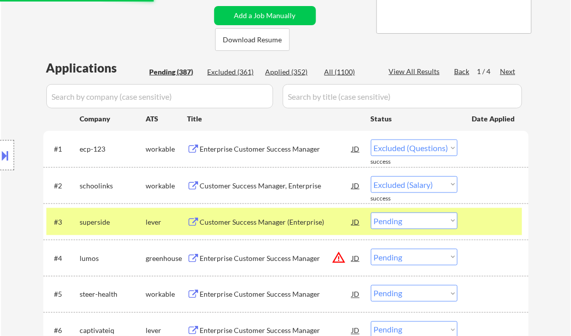
select select ""pending""
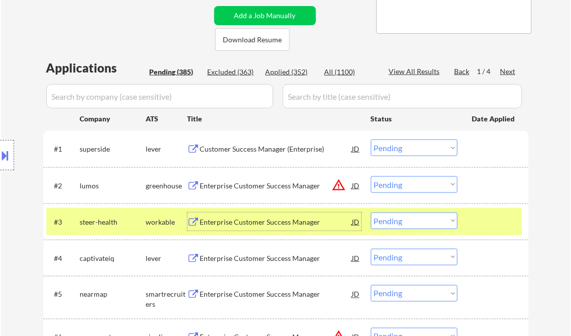
click at [422, 149] on select "Choose an option... Pending Applied Excluded (Questions) Excluded (Expired) Exc…" at bounding box center [414, 148] width 87 height 17
click at [371, 140] on select "Choose an option... Pending Applied Excluded (Questions) Excluded (Expired) Exc…" at bounding box center [414, 148] width 87 height 17
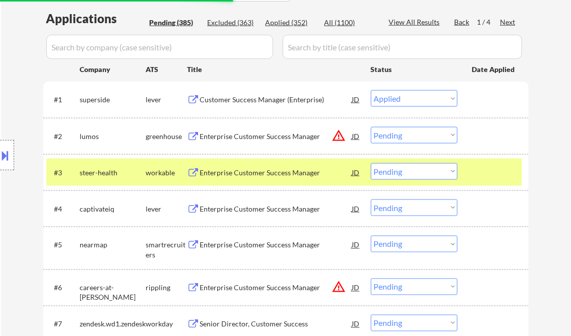
scroll to position [282, 0]
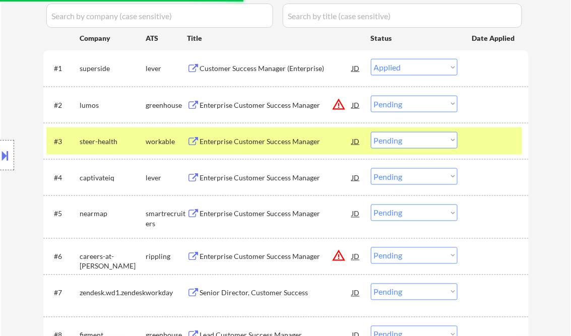
click at [231, 138] on div "Enterprise Customer Success Manager" at bounding box center [276, 142] width 152 height 10
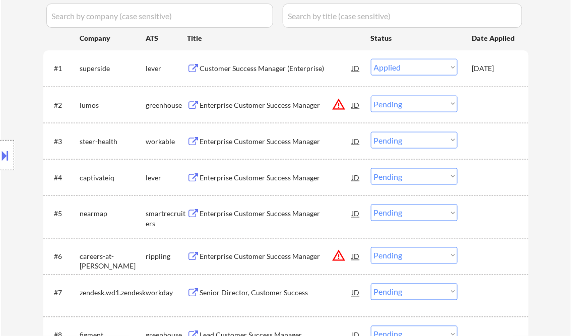
select select ""pending""
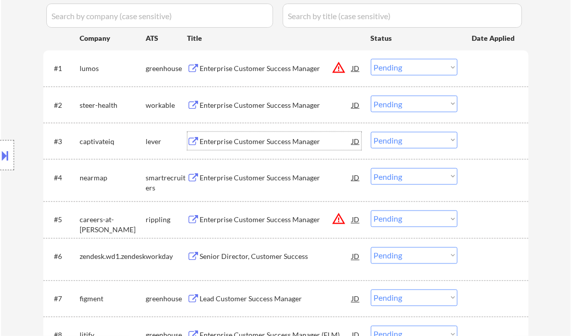
click at [392, 108] on select "Choose an option... Pending Applied Excluded (Questions) Excluded (Expired) Exc…" at bounding box center [414, 104] width 87 height 17
click at [371, 96] on select "Choose an option... Pending Applied Excluded (Questions) Excluded (Expired) Exc…" at bounding box center [414, 104] width 87 height 17
click at [288, 144] on div "Enterprise Customer Success Manager" at bounding box center [276, 142] width 152 height 10
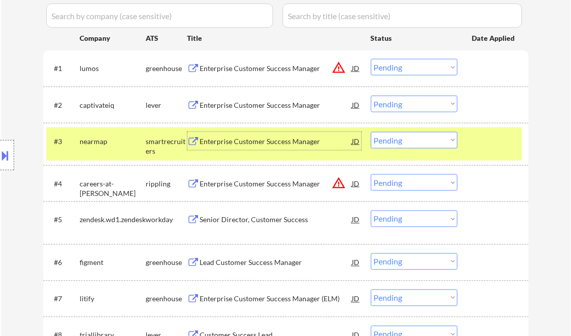
click at [420, 108] on select "Choose an option... Pending Applied Excluded (Questions) Excluded (Expired) Exc…" at bounding box center [414, 104] width 87 height 17
click at [371, 96] on select "Choose an option... Pending Applied Excluded (Questions) Excluded (Expired) Exc…" at bounding box center [414, 104] width 87 height 17
click at [251, 144] on div "Enterprise Customer Success Manager" at bounding box center [276, 142] width 152 height 10
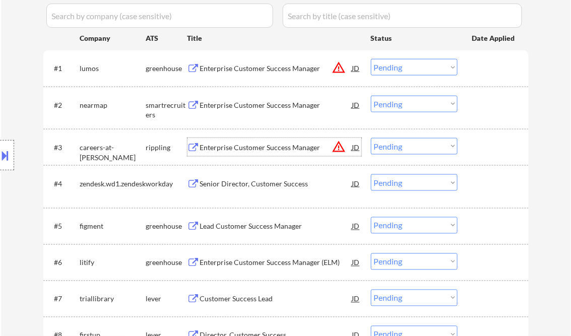
click at [389, 106] on select "Choose an option... Pending Applied Excluded (Questions) Excluded (Expired) Exc…" at bounding box center [414, 104] width 87 height 17
click at [371, 96] on select "Choose an option... Pending Applied Excluded (Questions) Excluded (Expired) Exc…" at bounding box center [414, 104] width 87 height 17
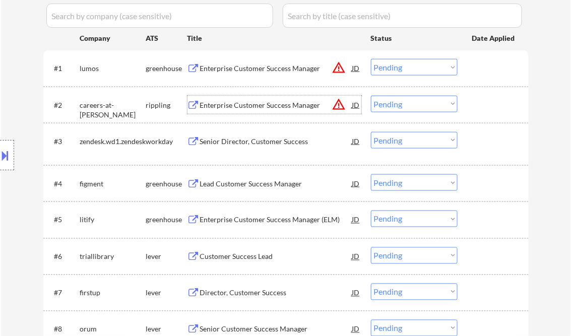
click at [242, 106] on div "Enterprise Customer Success Manager" at bounding box center [276, 105] width 152 height 10
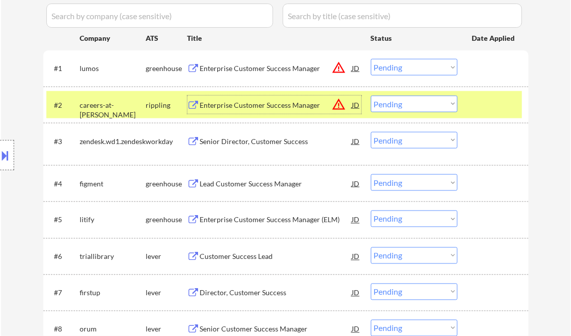
click at [386, 108] on select "Choose an option... Pending Applied Excluded (Questions) Excluded (Expired) Exc…" at bounding box center [414, 104] width 87 height 17
click at [371, 96] on select "Choose an option... Pending Applied Excluded (Questions) Excluded (Expired) Exc…" at bounding box center [414, 104] width 87 height 17
select select ""pending""
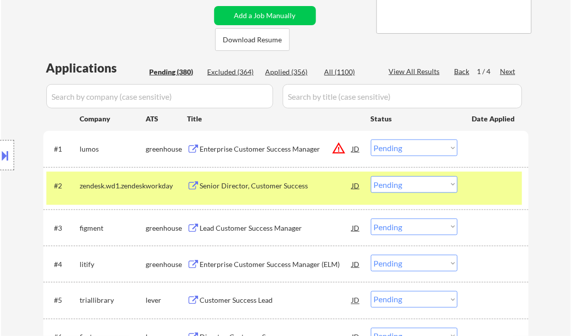
scroll to position [242, 0]
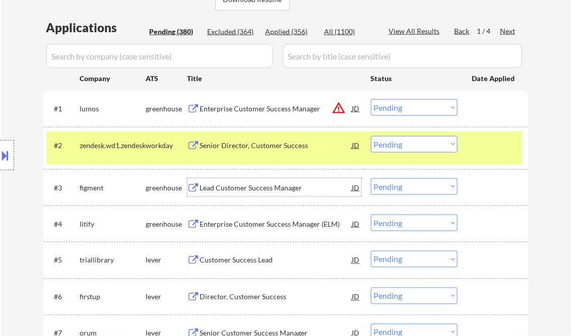
click at [225, 185] on div "Lead Customer Success Manager" at bounding box center [276, 188] width 152 height 10
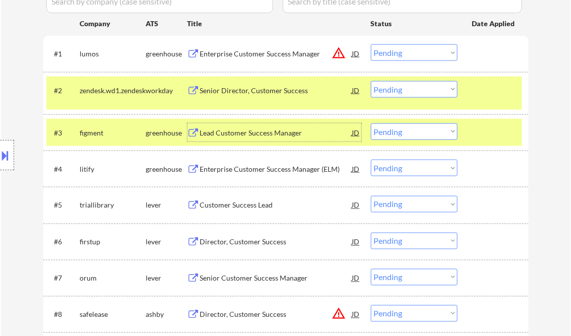
scroll to position [322, 0]
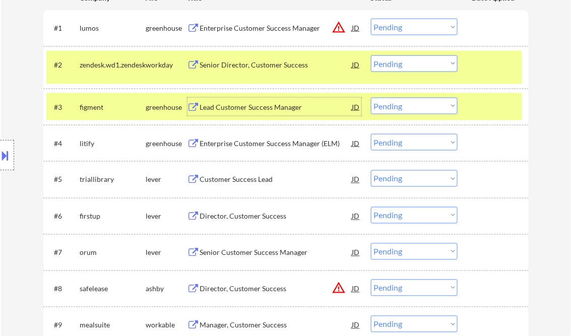
click at [396, 105] on select "Choose an option... Pending Applied Excluded (Questions) Excluded (Expired) Exc…" at bounding box center [414, 106] width 87 height 17
click at [371, 98] on select "Choose an option... Pending Applied Excluded (Questions) Excluded (Expired) Exc…" at bounding box center [414, 106] width 87 height 17
click at [261, 145] on div "Enterprise Customer Success Manager (ELM)" at bounding box center [276, 144] width 152 height 10
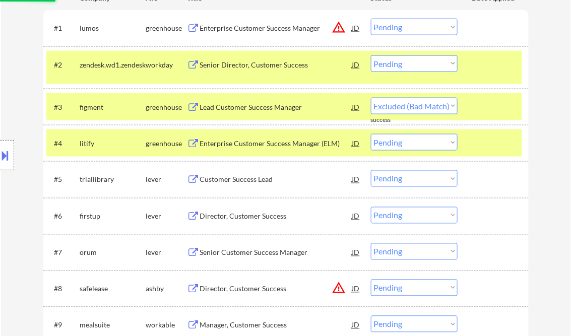
select select ""pending""
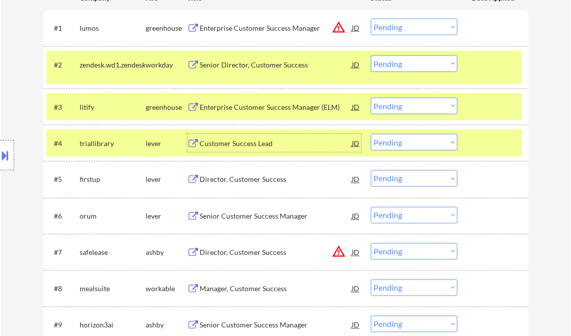
drag, startPoint x: 479, startPoint y: 144, endPoint x: 482, endPoint y: 138, distance: 6.8
click at [480, 144] on div at bounding box center [494, 143] width 44 height 18
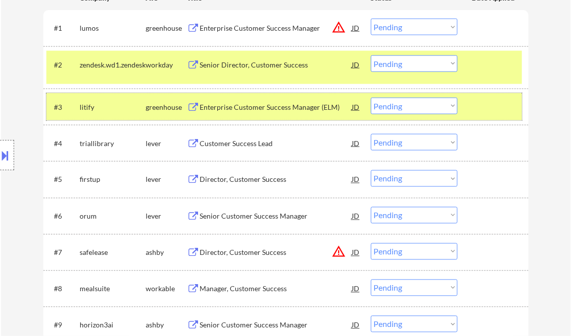
click at [479, 102] on div at bounding box center [494, 107] width 44 height 18
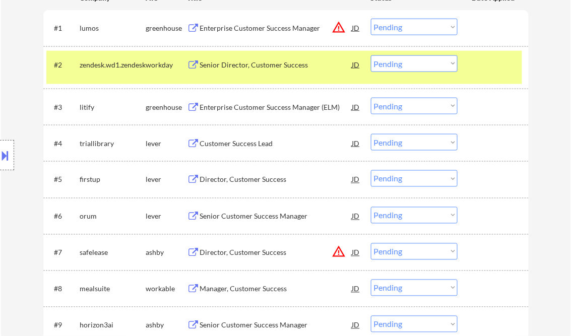
click at [478, 62] on div at bounding box center [494, 64] width 44 height 18
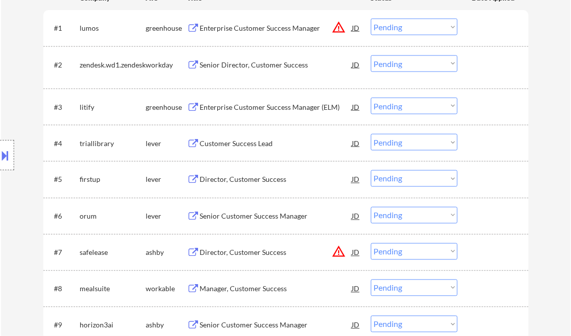
click at [433, 142] on select "Choose an option... Pending Applied Excluded (Questions) Excluded (Expired) Exc…" at bounding box center [414, 142] width 87 height 17
click at [371, 134] on select "Choose an option... Pending Applied Excluded (Questions) Excluded (Expired) Exc…" at bounding box center [414, 142] width 87 height 17
click at [231, 179] on div "Director, Customer Success" at bounding box center [276, 180] width 152 height 10
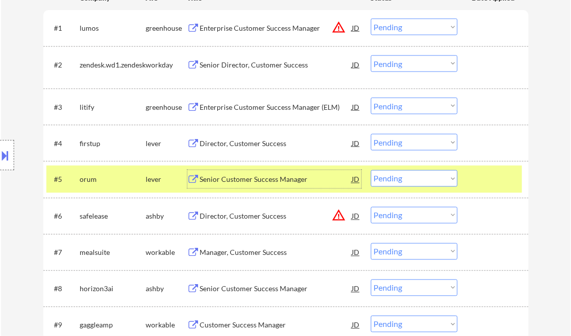
click at [397, 145] on select "Choose an option... Pending Applied Excluded (Questions) Excluded (Expired) Exc…" at bounding box center [414, 142] width 87 height 17
click at [371, 134] on select "Choose an option... Pending Applied Excluded (Questions) Excluded (Expired) Exc…" at bounding box center [414, 142] width 87 height 17
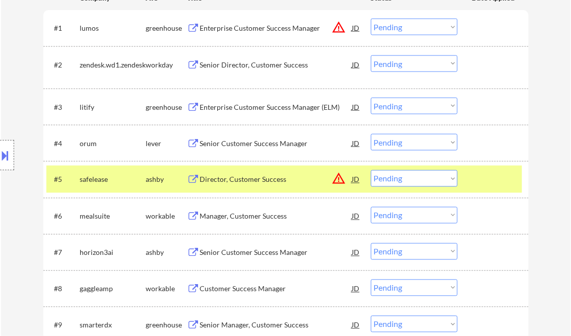
click at [231, 144] on div "Senior Customer Success Manager" at bounding box center [276, 144] width 152 height 10
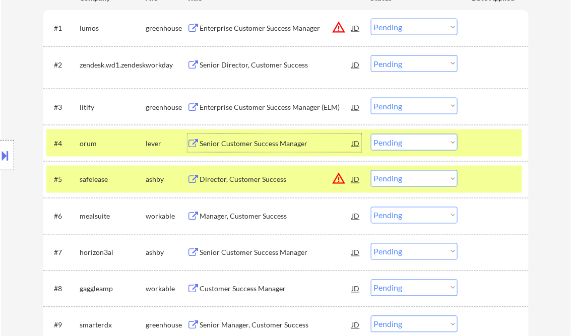
click at [388, 141] on select "Choose an option... Pending Applied Excluded (Questions) Excluded (Expired) Exc…" at bounding box center [414, 142] width 87 height 17
click at [371, 134] on select "Choose an option... Pending Applied Excluded (Questions) Excluded (Expired) Exc…" at bounding box center [414, 142] width 87 height 17
click at [251, 180] on div "Director, Customer Success" at bounding box center [276, 180] width 152 height 10
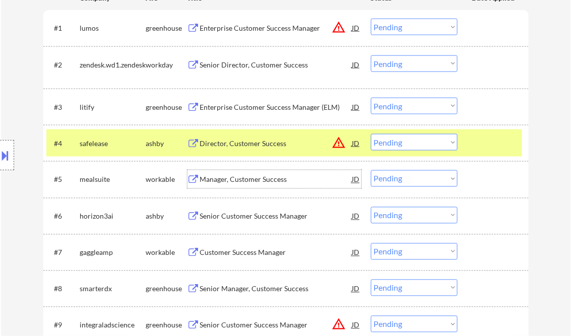
click at [405, 142] on select "Choose an option... Pending Applied Excluded (Questions) Excluded (Expired) Exc…" at bounding box center [414, 142] width 87 height 17
click at [371, 134] on select "Choose an option... Pending Applied Excluded (Questions) Excluded (Expired) Exc…" at bounding box center [414, 142] width 87 height 17
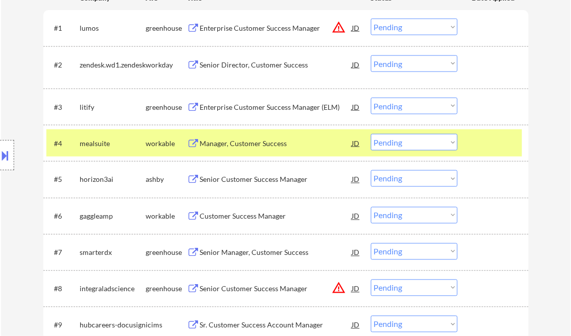
click at [250, 143] on div "Manager, Customer Success" at bounding box center [276, 144] width 152 height 10
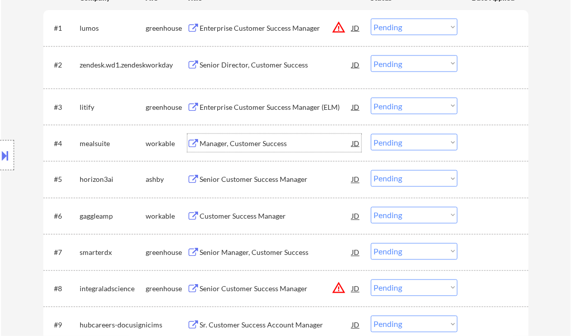
click at [389, 147] on select "Choose an option... Pending Applied Excluded (Questions) Excluded (Expired) Exc…" at bounding box center [414, 142] width 87 height 17
click at [371, 134] on select "Choose an option... Pending Applied Excluded (Questions) Excluded (Expired) Exc…" at bounding box center [414, 142] width 87 height 17
click at [242, 178] on div "Senior Customer Success Manager" at bounding box center [276, 180] width 152 height 10
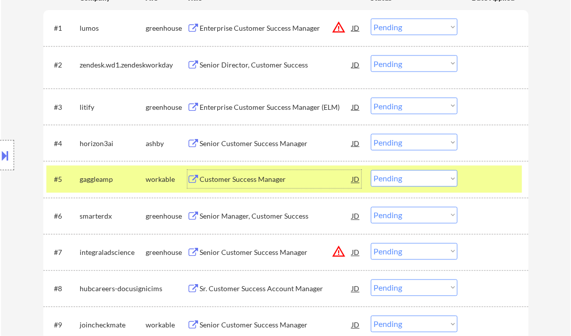
click at [393, 144] on select "Choose an option... Pending Applied Excluded (Questions) Excluded (Expired) Exc…" at bounding box center [414, 142] width 87 height 17
click at [371, 134] on select "Choose an option... Pending Applied Excluded (Questions) Excluded (Expired) Exc…" at bounding box center [414, 142] width 87 height 17
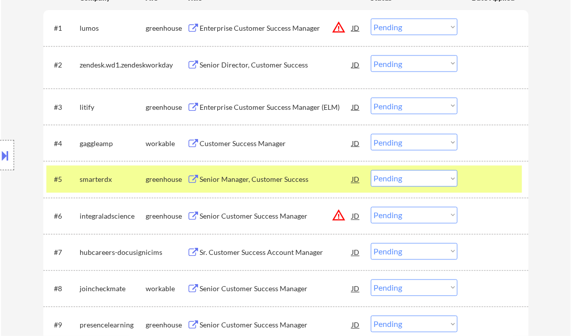
click at [251, 145] on div "Customer Success Manager" at bounding box center [276, 144] width 152 height 10
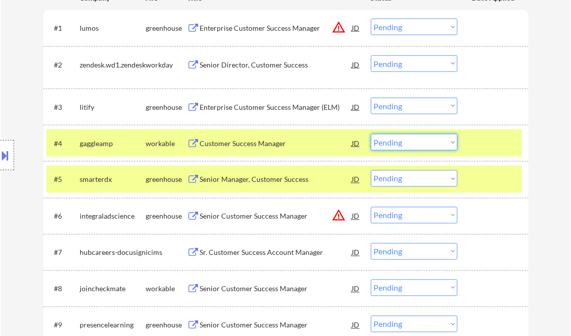
click at [420, 146] on select "Choose an option... Pending Applied Excluded (Questions) Excluded (Expired) Exc…" at bounding box center [414, 142] width 87 height 17
click at [371, 134] on select "Choose an option... Pending Applied Excluded (Questions) Excluded (Expired) Exc…" at bounding box center [414, 142] width 87 height 17
click at [246, 179] on div "Senior Manager, Customer Success" at bounding box center [276, 180] width 152 height 10
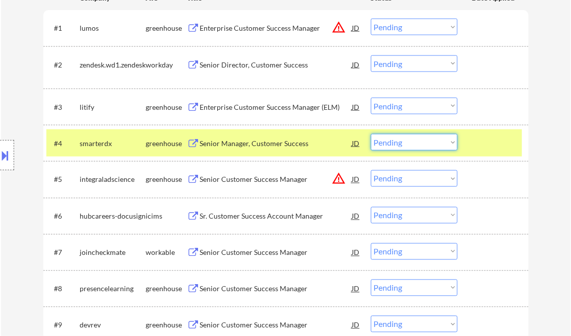
drag, startPoint x: 417, startPoint y: 142, endPoint x: 433, endPoint y: 149, distance: 17.8
click at [418, 142] on select "Choose an option... Pending Applied Excluded (Questions) Excluded (Expired) Exc…" at bounding box center [414, 142] width 87 height 17
click at [371, 134] on select "Choose an option... Pending Applied Excluded (Questions) Excluded (Expired) Exc…" at bounding box center [414, 142] width 87 height 17
select select ""pending""
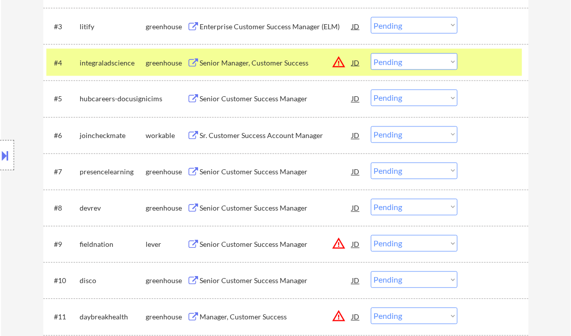
click at [261, 133] on div "Sr. Customer Success Account Manager" at bounding box center [276, 136] width 152 height 10
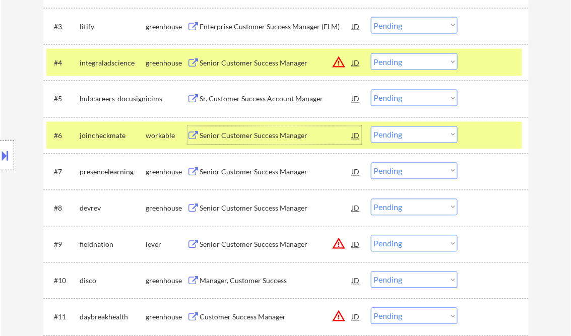
click at [398, 136] on select "Choose an option... Pending Applied Excluded (Questions) Excluded (Expired) Exc…" at bounding box center [414, 134] width 87 height 17
click at [371, 126] on select "Choose an option... Pending Applied Excluded (Questions) Excluded (Expired) Exc…" at bounding box center [414, 134] width 87 height 17
click at [252, 170] on div "Senior Customer Success Manager" at bounding box center [276, 172] width 152 height 10
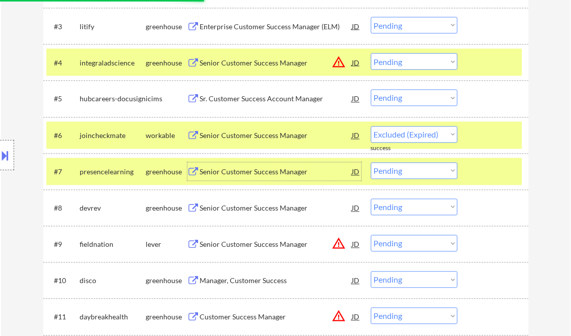
drag, startPoint x: 412, startPoint y: 173, endPoint x: 422, endPoint y: 180, distance: 12.3
click at [412, 173] on select "Choose an option... Pending Applied Excluded (Questions) Excluded (Expired) Exc…" at bounding box center [414, 171] width 87 height 17
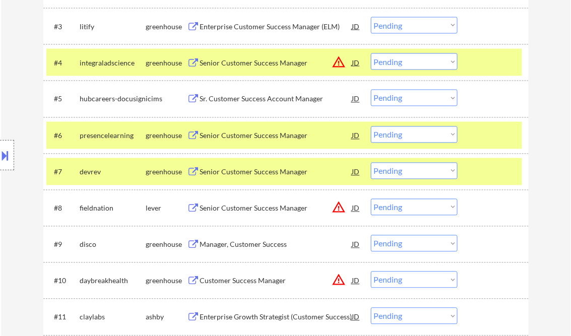
click at [443, 136] on select "Choose an option... Pending Applied Excluded (Questions) Excluded (Expired) Exc…" at bounding box center [414, 134] width 87 height 17
select select ""excluded__salary_""
click at [371, 126] on select "Choose an option... Pending Applied Excluded (Questions) Excluded (Expired) Exc…" at bounding box center [414, 134] width 87 height 17
drag, startPoint x: 246, startPoint y: 173, endPoint x: 252, endPoint y: 170, distance: 7.0
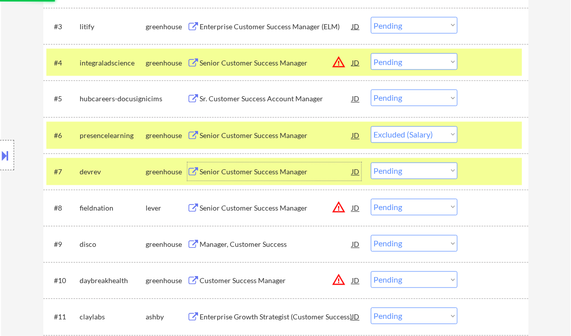
click at [247, 172] on div "Senior Customer Success Manager" at bounding box center [276, 172] width 152 height 10
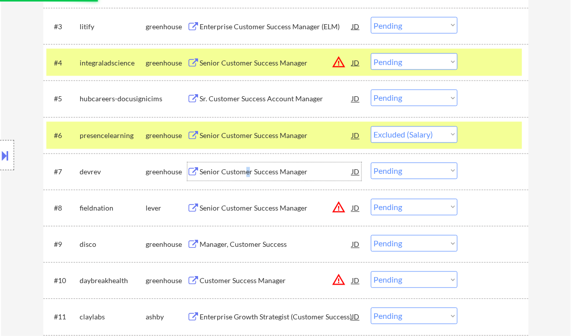
drag, startPoint x: 407, startPoint y: 167, endPoint x: 418, endPoint y: 179, distance: 17.1
click at [407, 167] on select "Choose an option... Pending Applied Excluded (Questions) Excluded (Expired) Exc…" at bounding box center [414, 171] width 87 height 17
select select ""excluded__expired_""
click at [371, 163] on select "Choose an option... Pending Applied Excluded (Questions) Excluded (Expired) Exc…" at bounding box center [414, 171] width 87 height 17
click at [482, 130] on div at bounding box center [494, 135] width 44 height 18
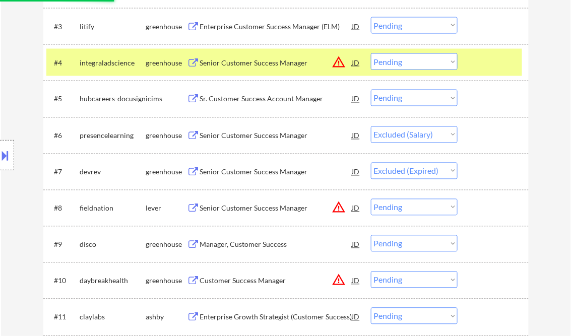
click at [474, 63] on div at bounding box center [494, 62] width 44 height 18
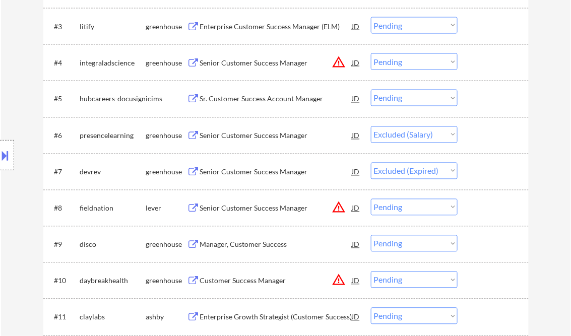
select select ""pending""
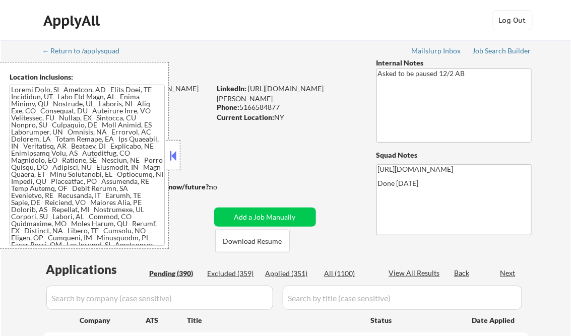
select select ""pending""
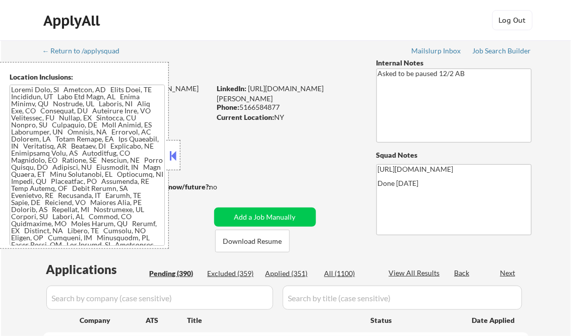
select select ""pending""
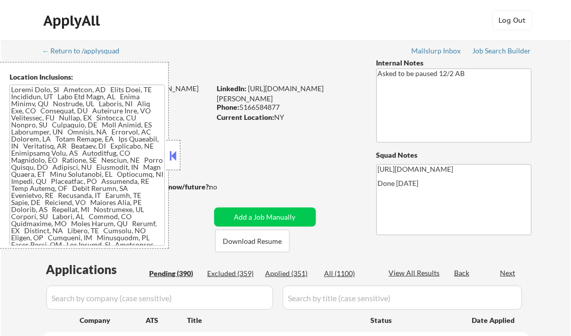
select select ""pending""
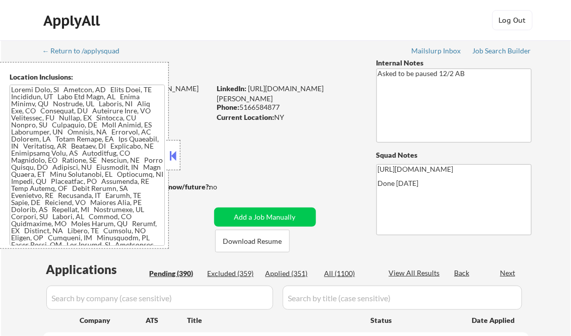
select select ""pending""
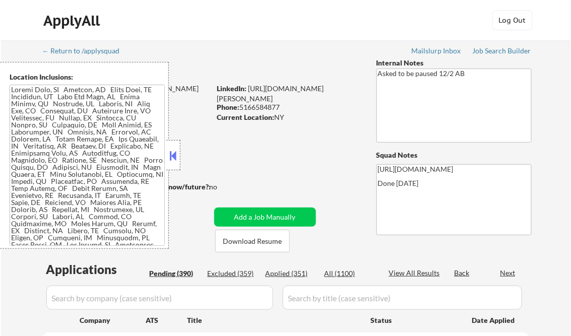
select select ""pending""
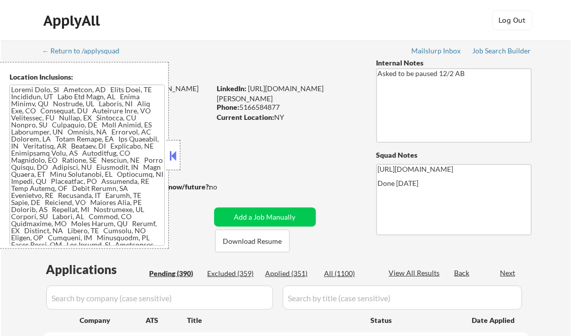
select select ""pending""
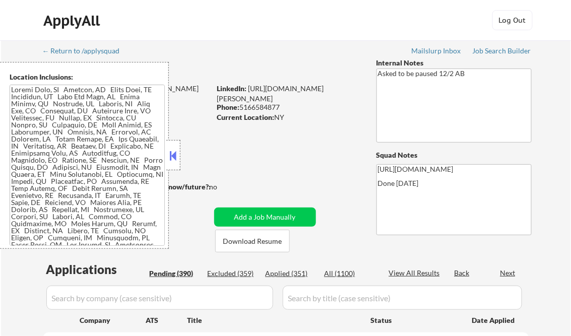
select select ""pending""
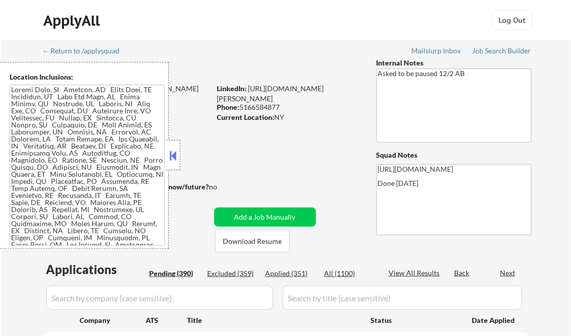
select select ""pending""
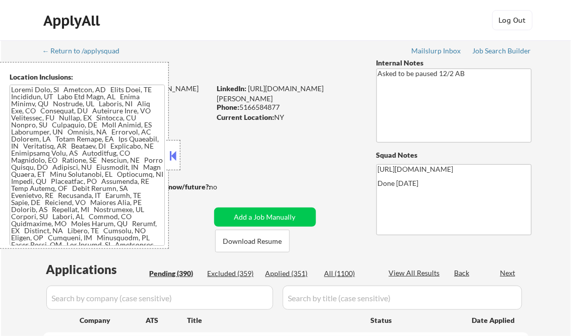
select select ""pending""
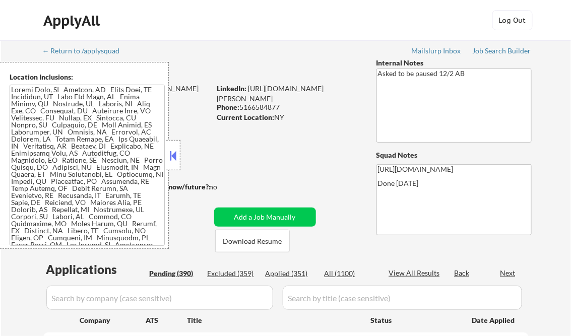
select select ""pending""
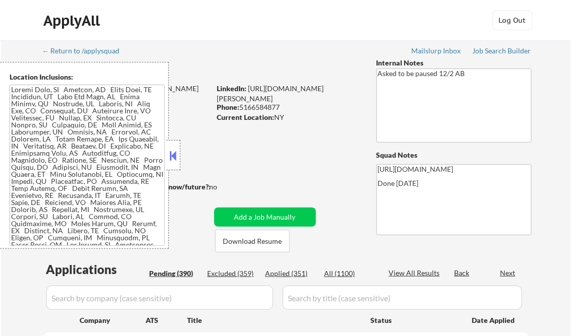
select select ""pending""
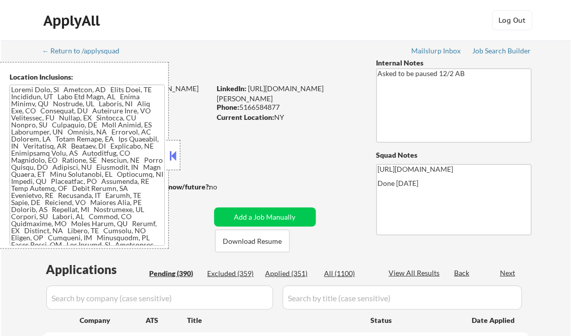
select select ""pending""
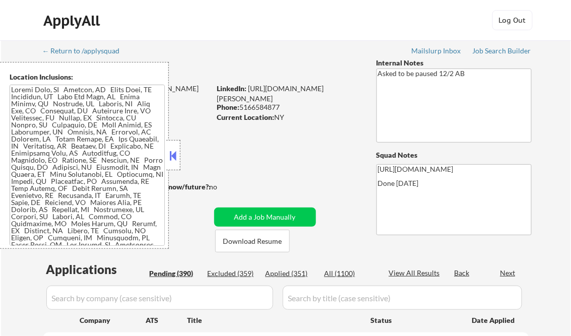
select select ""pending""
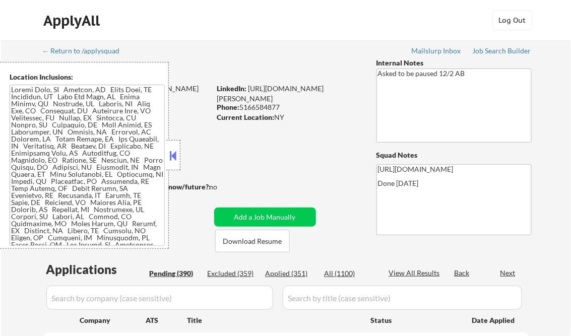
select select ""pending""
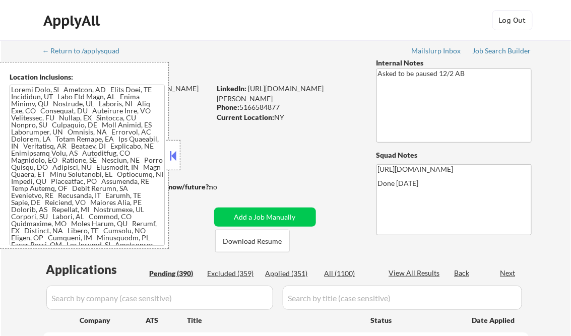
select select ""pending""
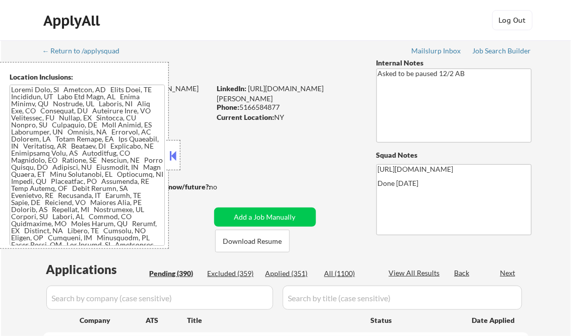
select select ""pending""
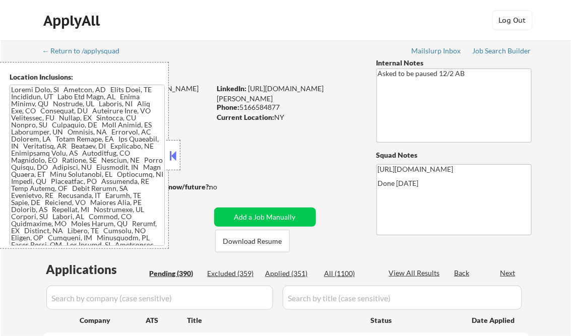
select select ""pending""
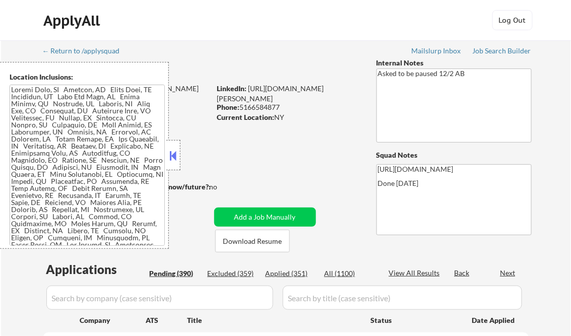
select select ""pending""
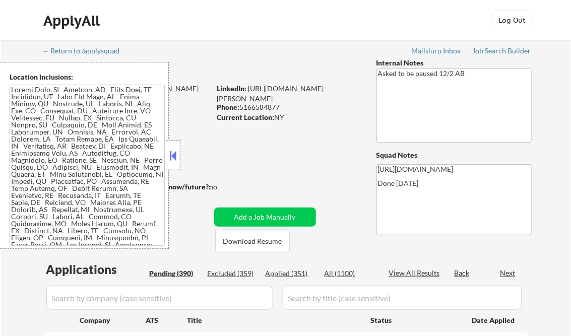
select select ""pending""
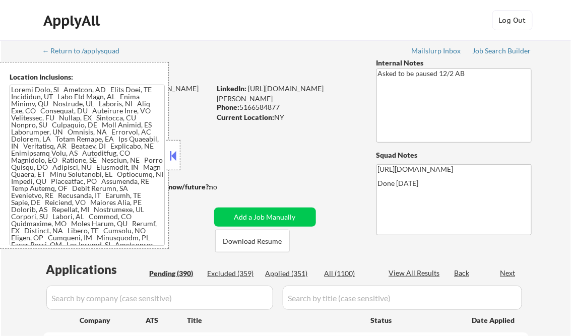
select select ""pending""
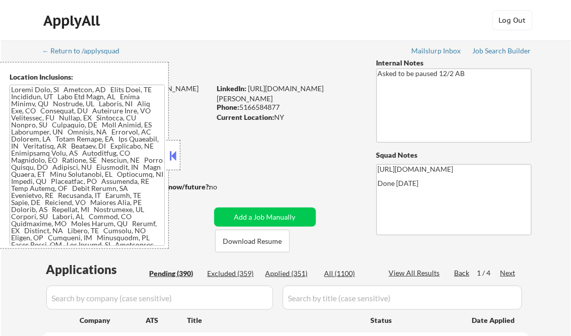
click at [165, 149] on div "Location Inclusions:" at bounding box center [84, 155] width 169 height 187
click at [173, 151] on button at bounding box center [173, 155] width 11 height 15
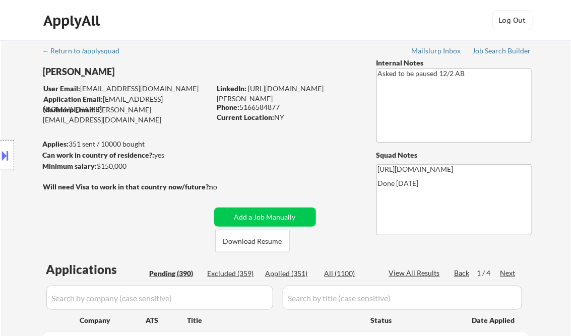
click at [295, 274] on div "Applied (351)" at bounding box center [291, 274] width 50 height 10
select select ""applied""
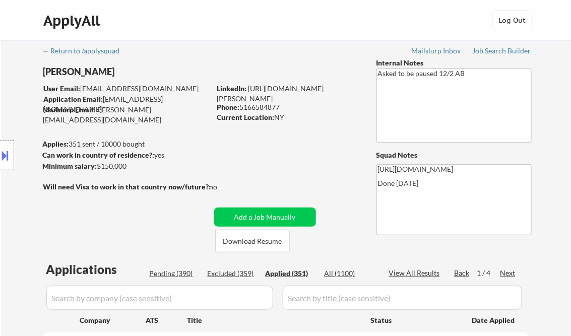
select select ""applied""
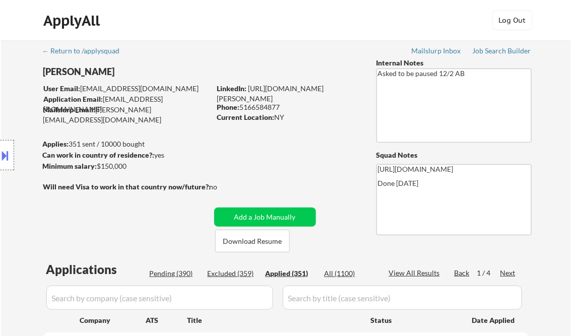
select select ""applied""
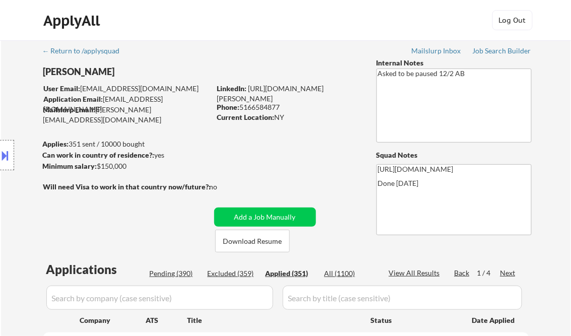
select select ""applied""
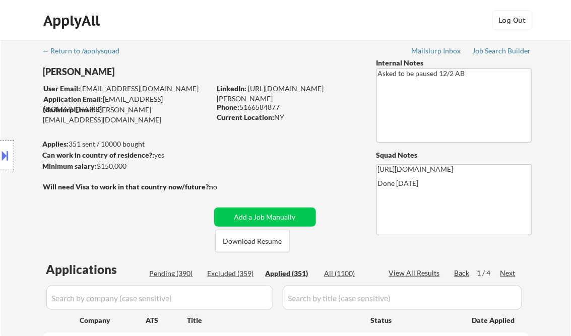
select select ""applied""
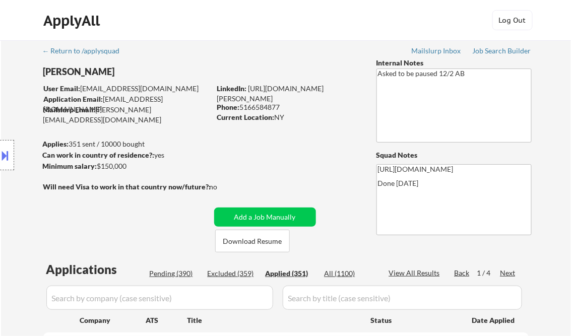
select select ""applied""
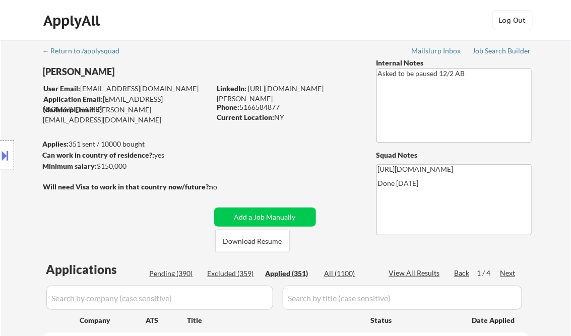
select select ""applied""
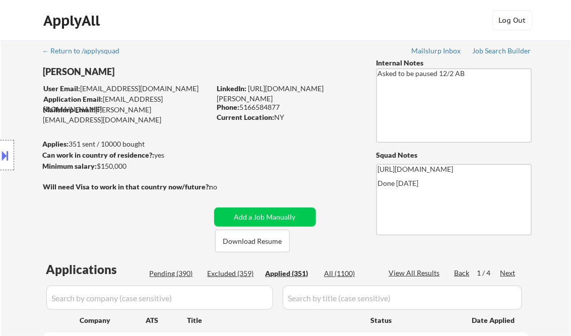
select select ""applied""
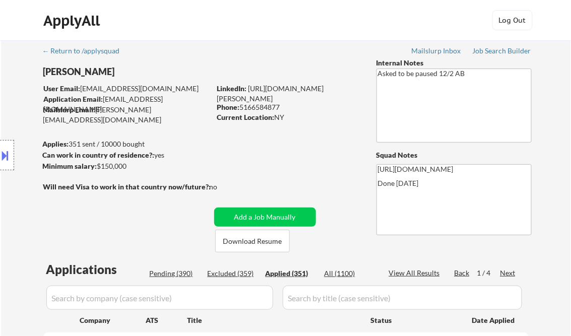
select select ""applied""
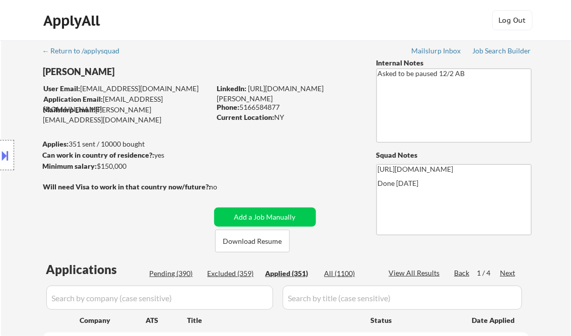
select select ""applied""
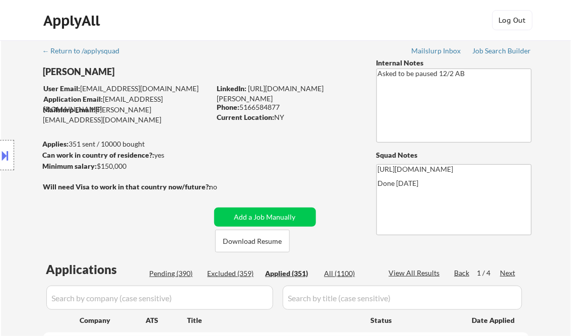
select select ""applied""
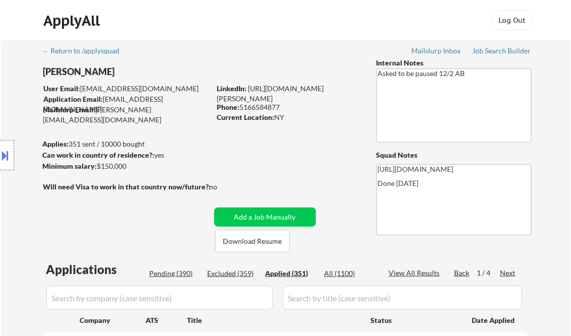
select select ""applied""
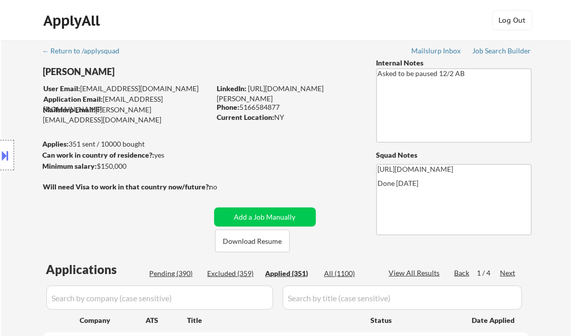
select select ""applied""
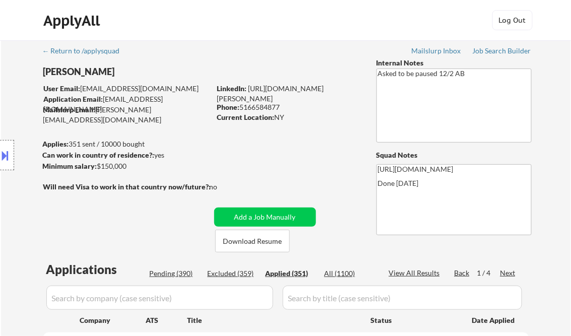
select select ""applied""
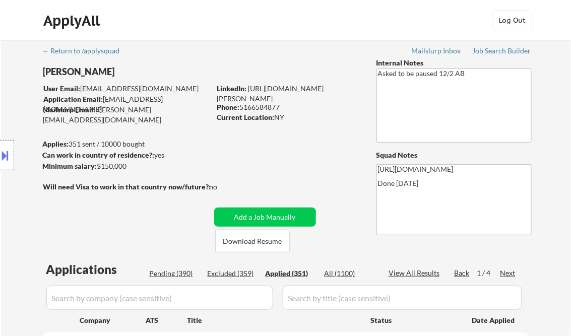
select select ""applied""
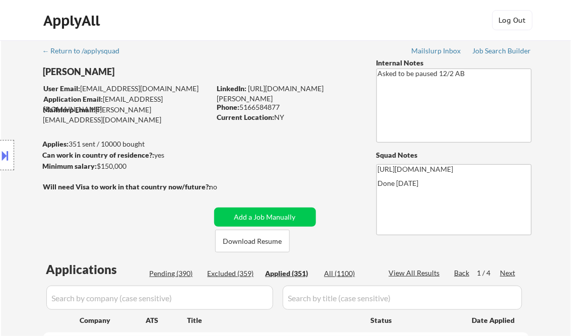
select select ""applied""
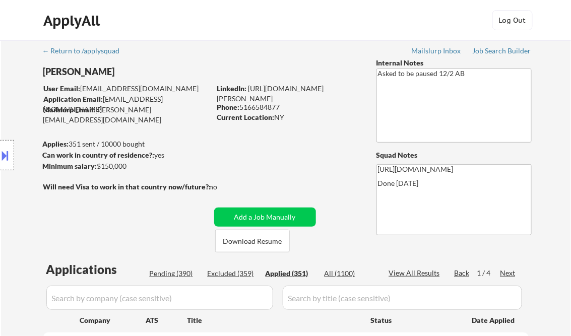
select select ""applied""
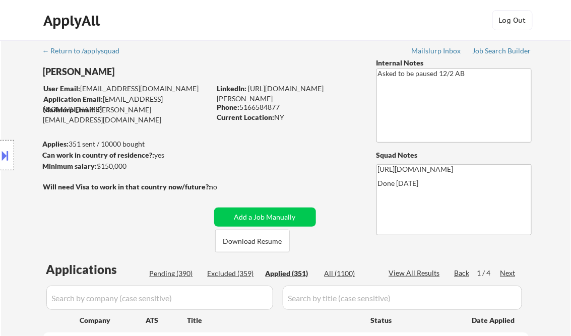
select select ""applied""
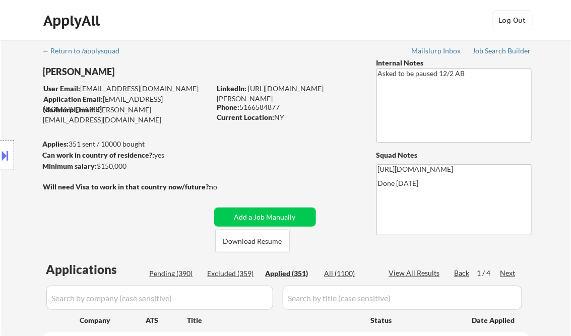
select select ""applied""
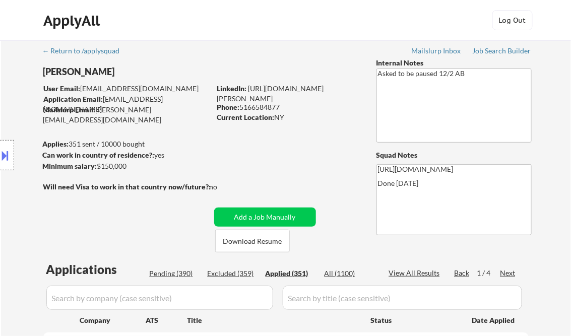
select select ""applied""
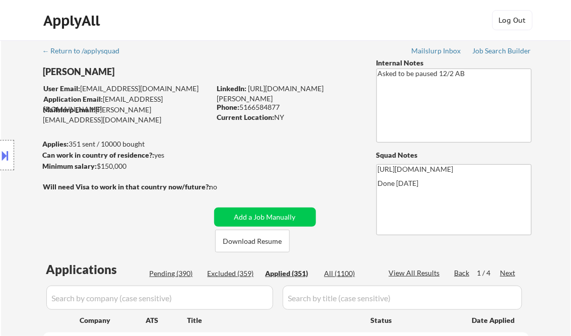
select select ""applied""
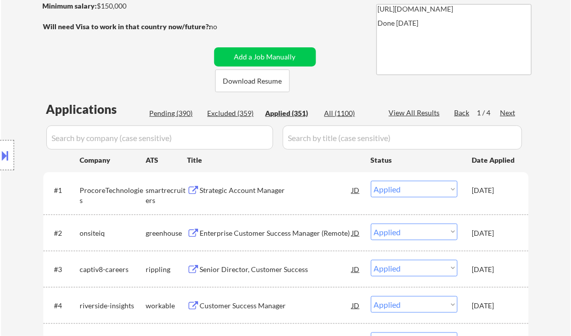
scroll to position [40, 0]
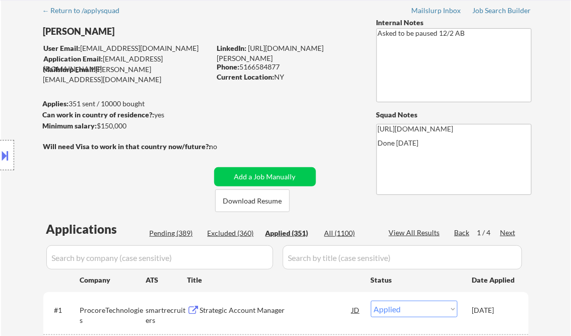
click at [415, 233] on div "View All Results" at bounding box center [416, 233] width 54 height 10
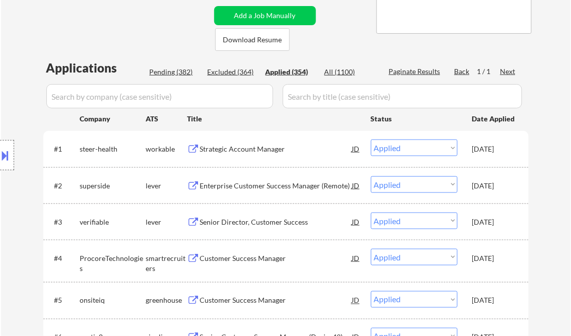
scroll to position [2433, 0]
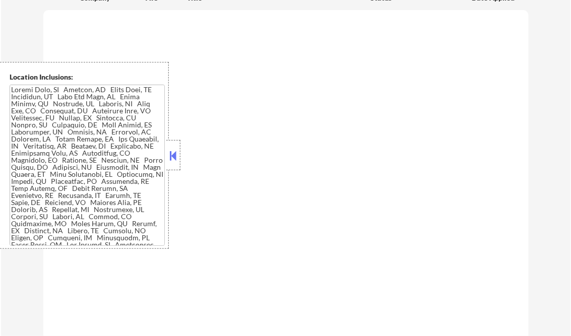
scroll to position [282, 0]
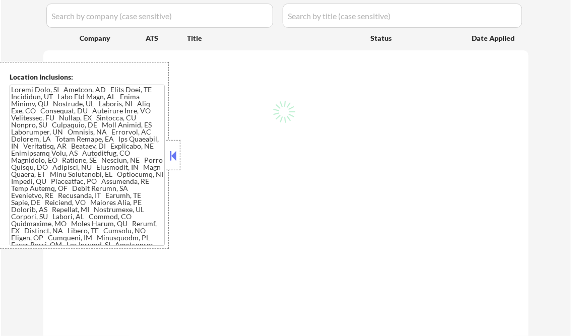
click at [177, 159] on button at bounding box center [173, 155] width 11 height 15
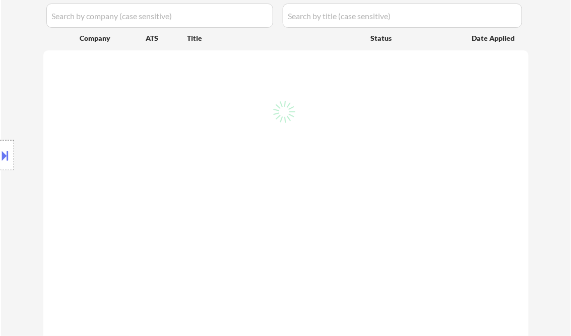
select select ""pending""
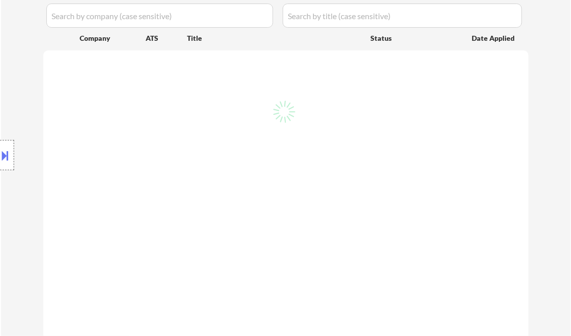
select select ""pending""
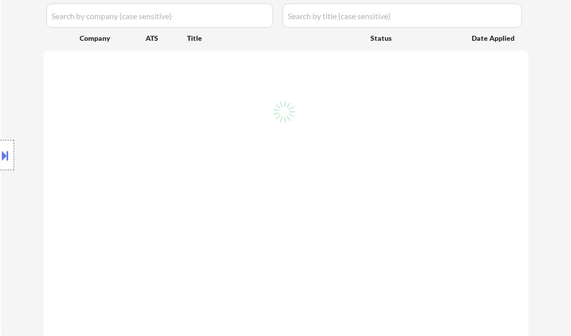
select select ""pending""
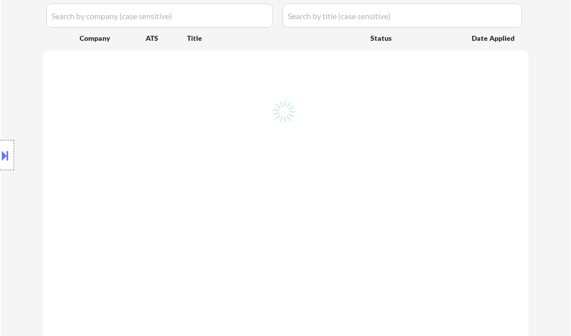
select select ""pending""
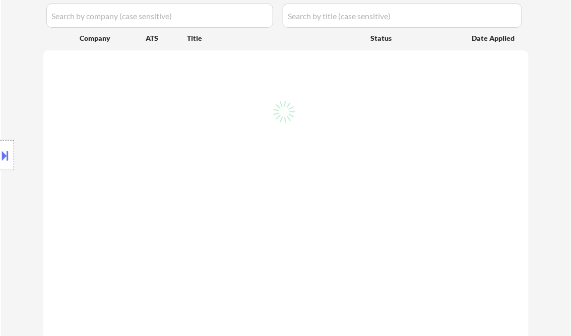
select select ""pending""
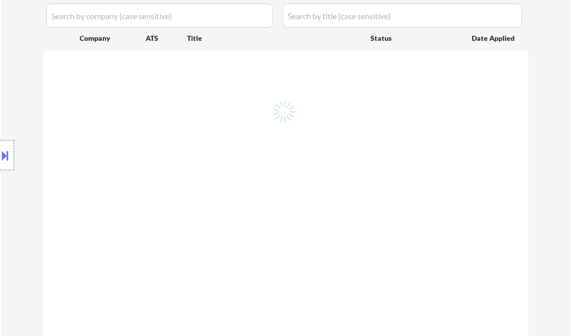
select select ""pending""
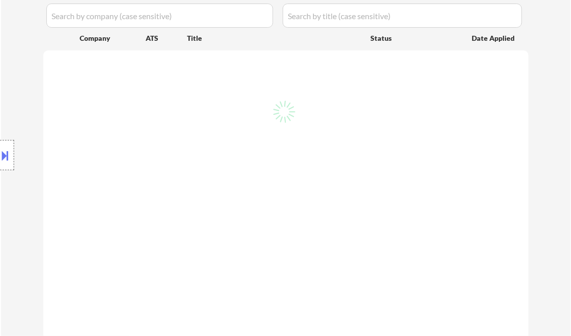
select select ""pending""
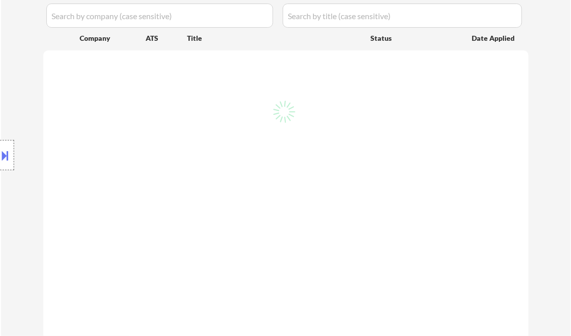
select select ""pending""
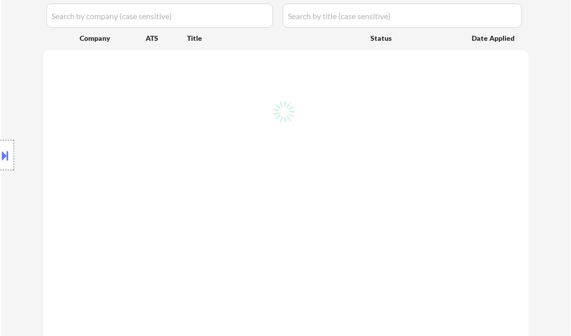
select select ""pending""
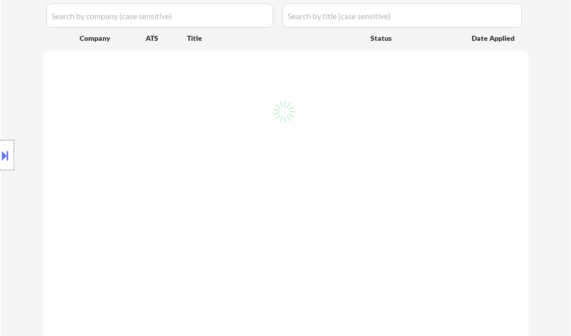
select select ""pending""
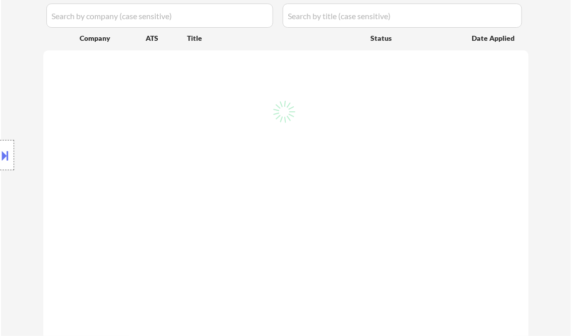
select select ""pending""
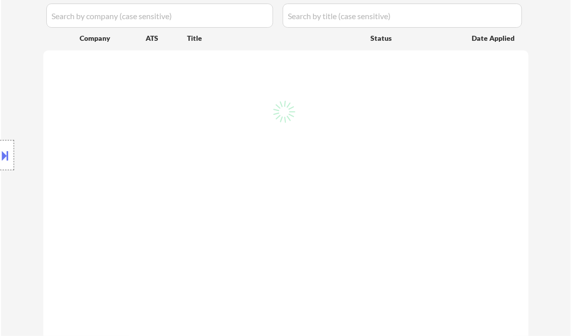
select select ""pending""
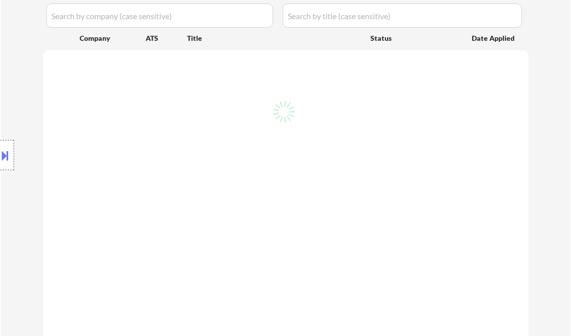
select select ""pending""
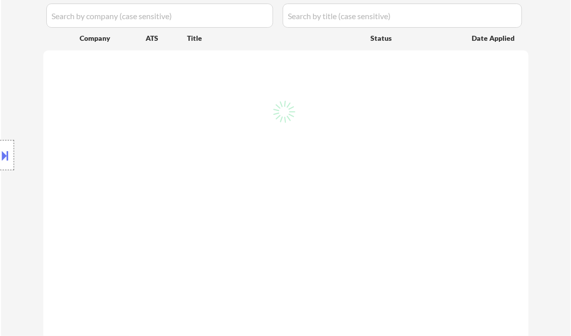
select select ""pending""
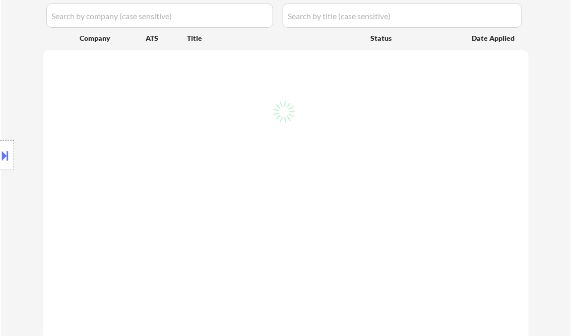
select select ""pending""
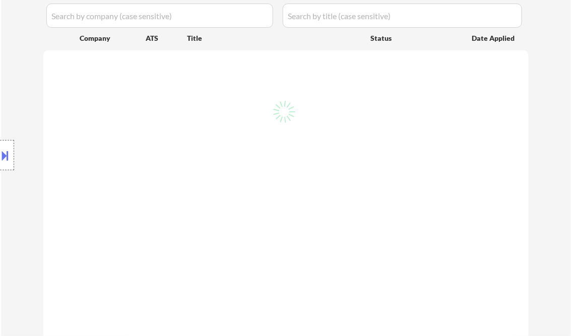
select select ""pending""
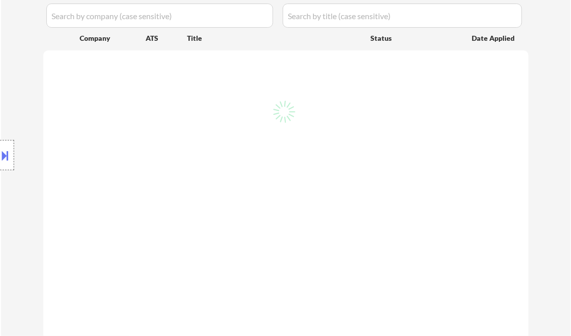
select select ""pending""
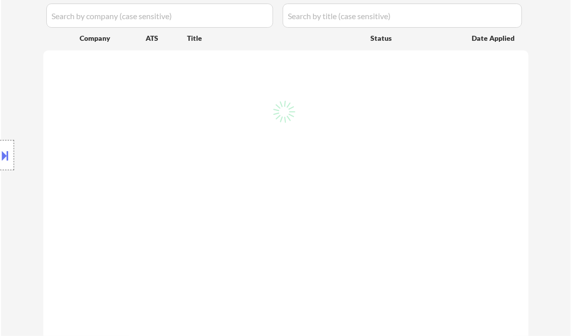
select select ""pending""
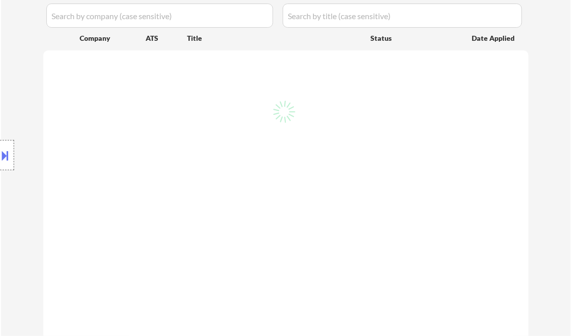
select select ""pending""
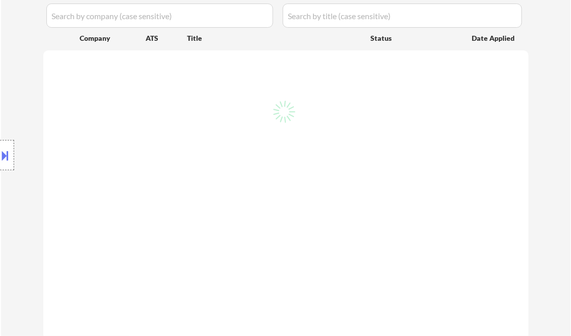
select select ""pending""
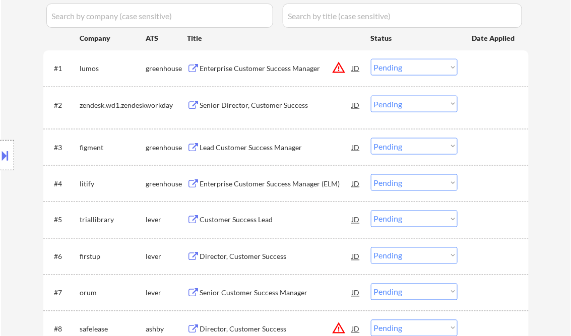
scroll to position [121, 0]
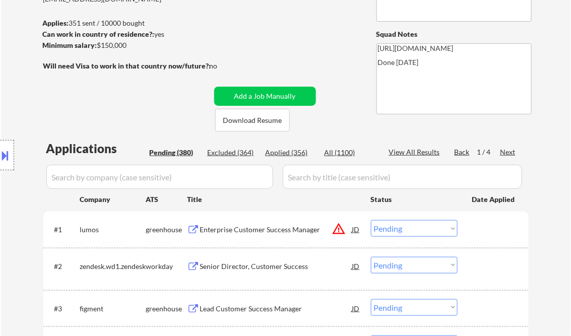
click at [296, 154] on div "Applied (356)" at bounding box center [291, 153] width 50 height 10
select select ""applied""
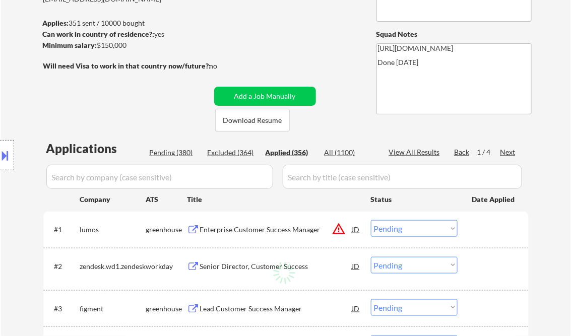
select select ""applied""
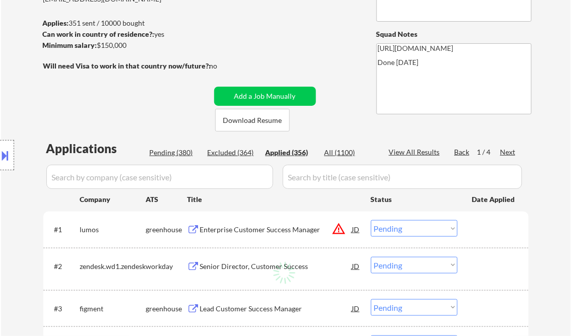
select select ""applied""
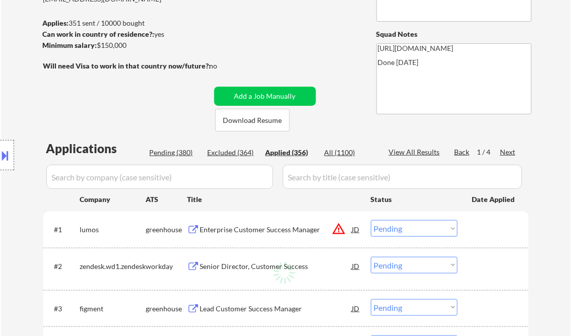
select select ""applied""
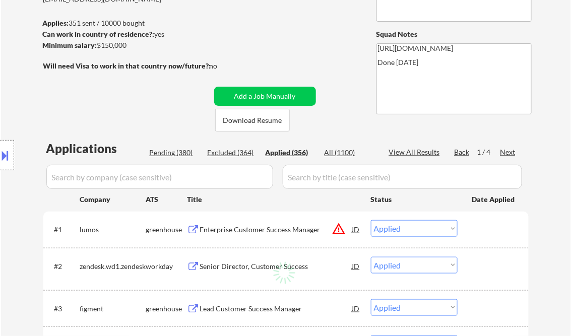
select select ""applied""
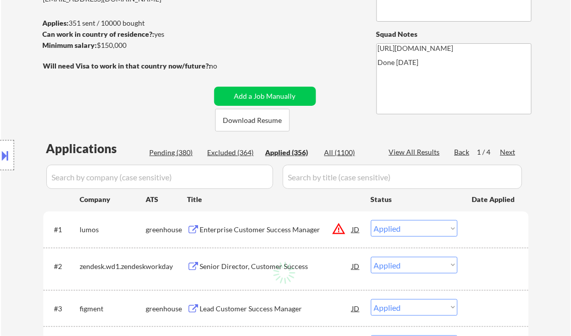
select select ""applied""
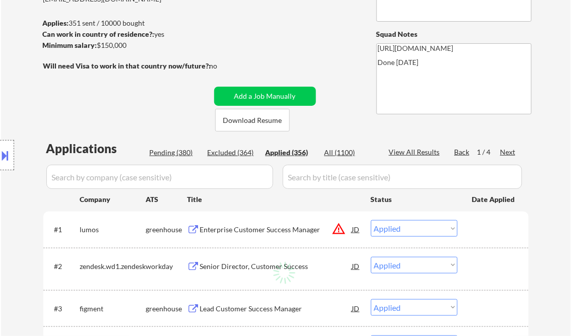
select select ""applied""
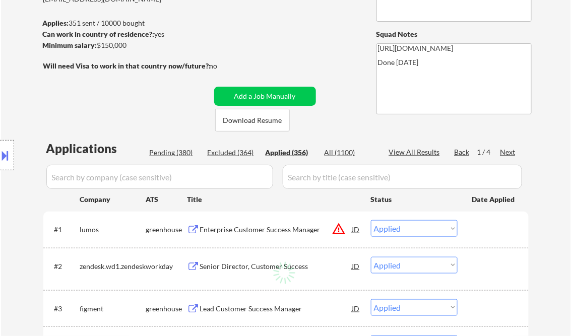
select select ""applied""
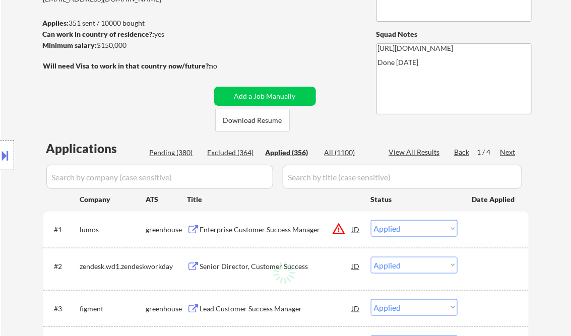
select select ""applied""
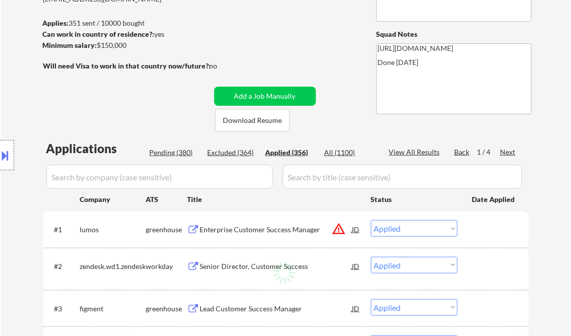
select select ""applied""
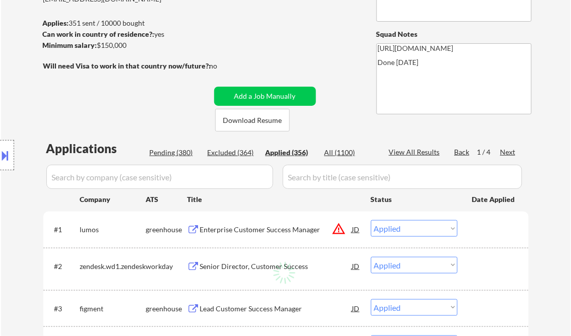
select select ""applied""
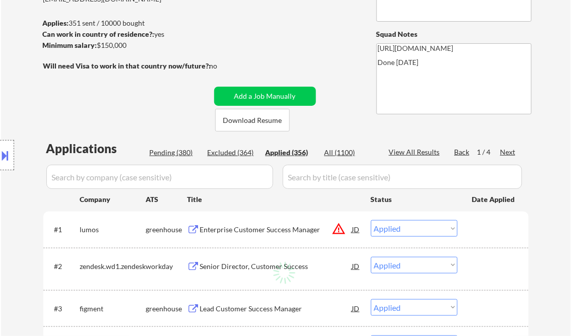
select select ""applied""
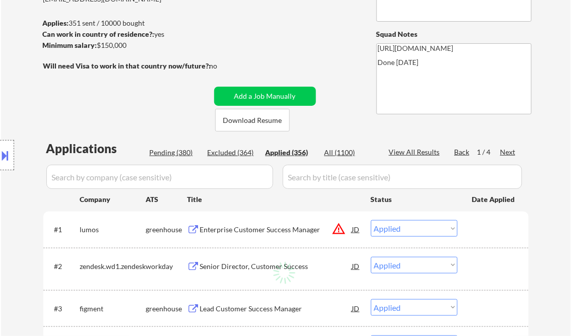
select select ""applied""
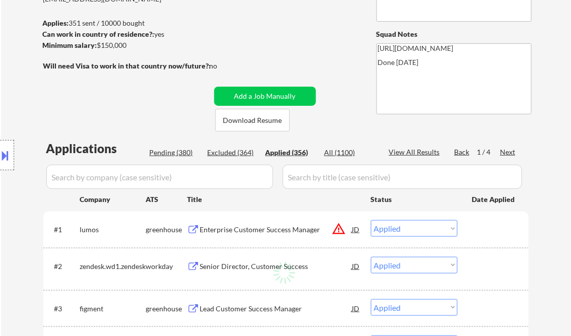
select select ""applied""
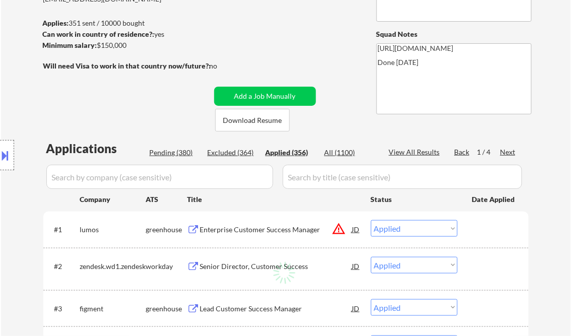
select select ""applied""
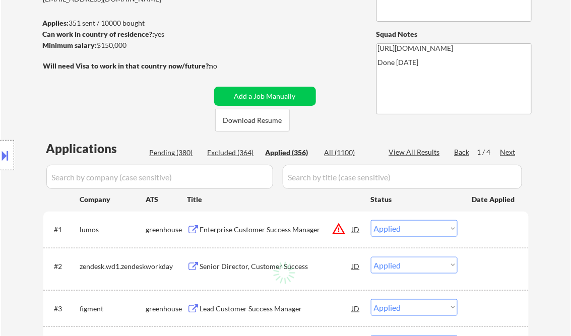
select select ""applied""
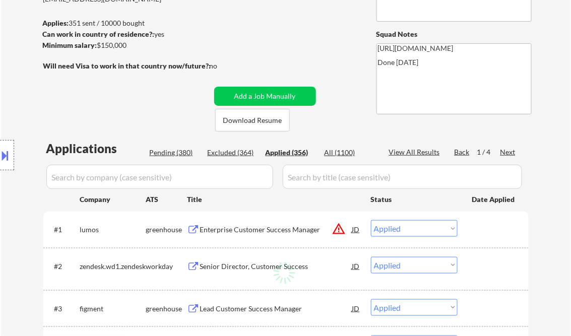
select select ""applied""
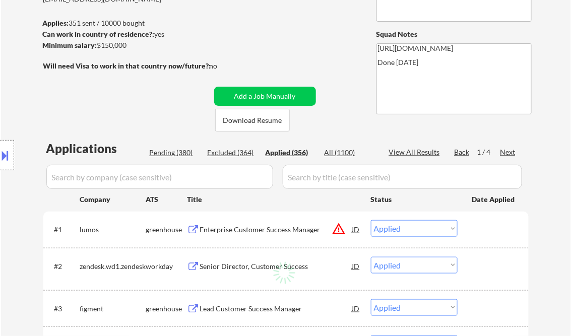
select select ""applied""
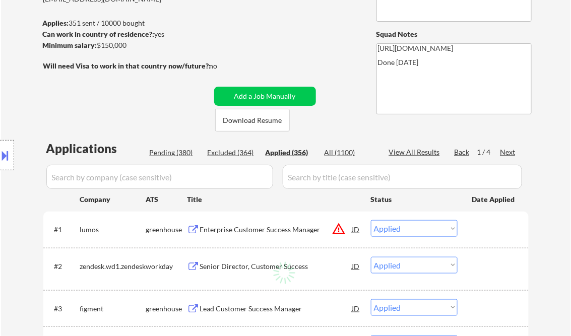
select select ""applied""
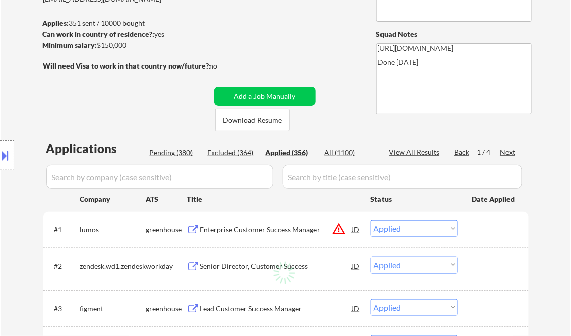
select select ""applied""
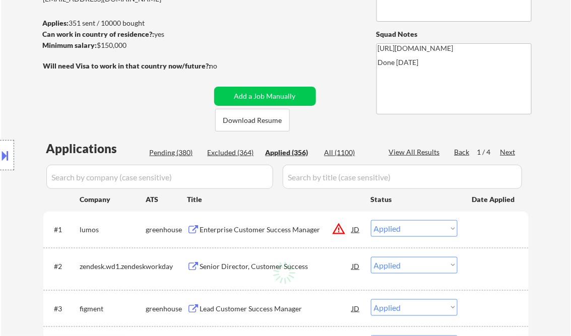
select select ""applied""
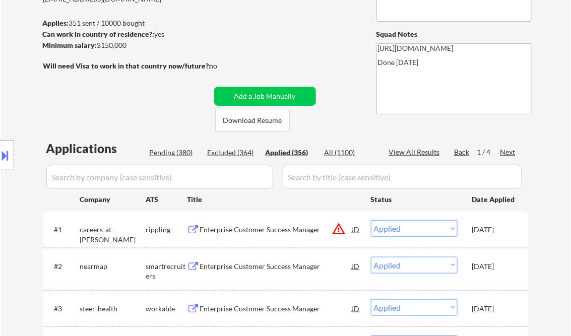
click at [285, 228] on div "Enterprise Customer Success Manager" at bounding box center [276, 230] width 152 height 10
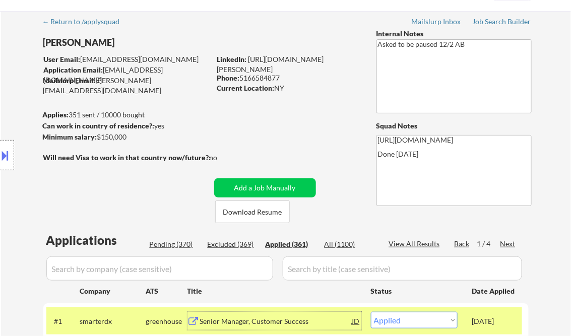
scroll to position [0, 0]
